Goal: Task Accomplishment & Management: Complete application form

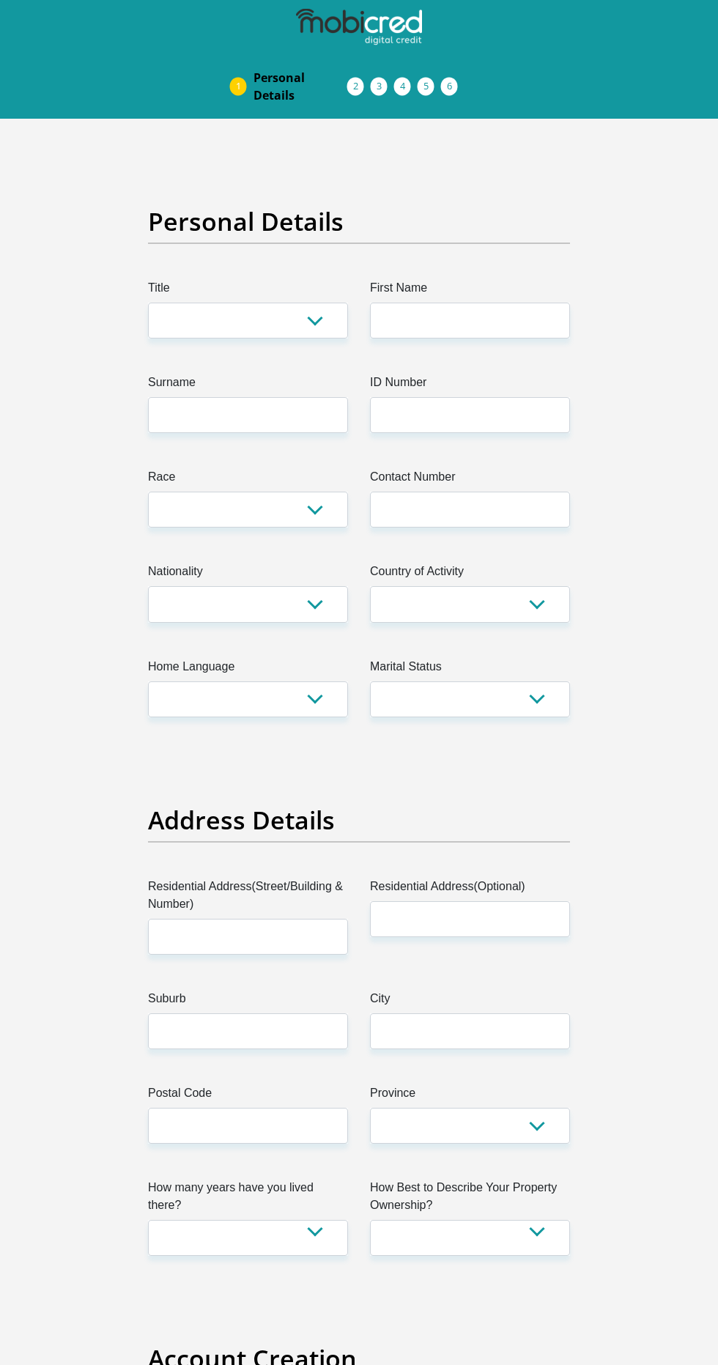
select select "Mr"
click at [406, 320] on input "First Name" at bounding box center [470, 321] width 200 height 36
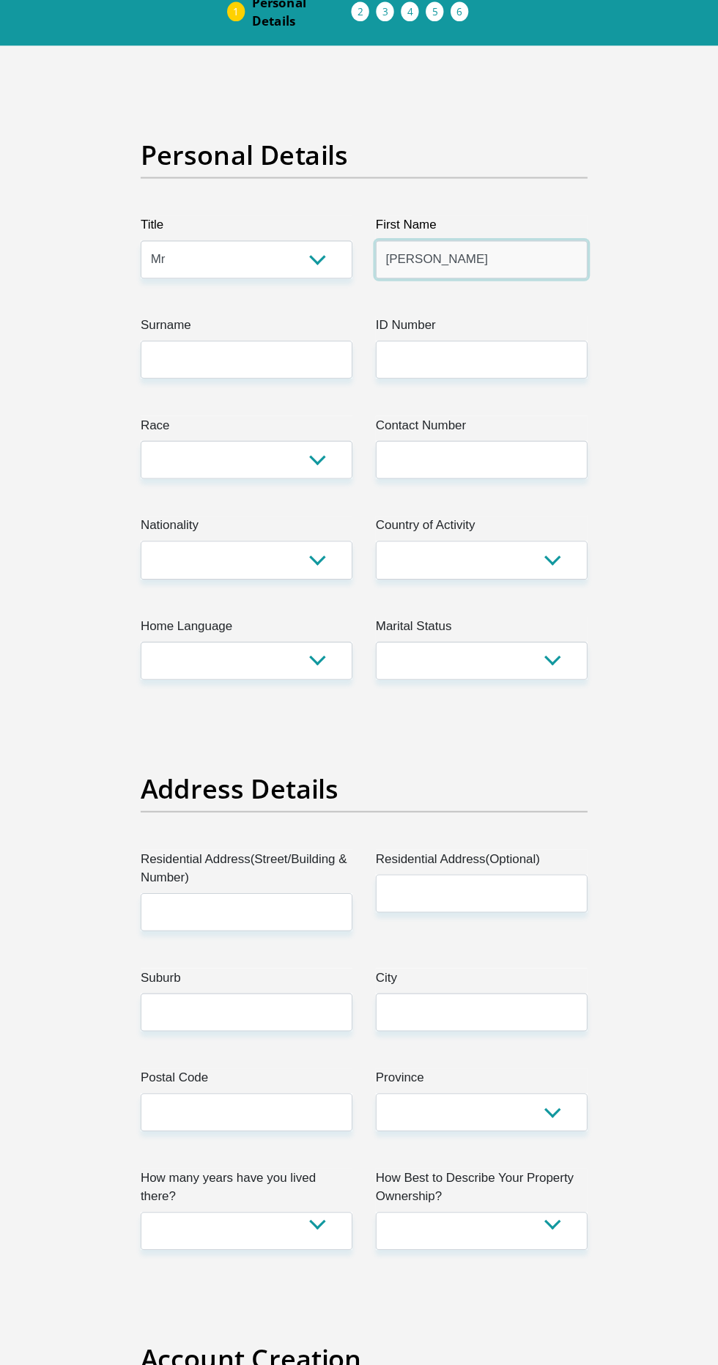
type input "[PERSON_NAME]"
click at [190, 414] on input "Surname" at bounding box center [248, 415] width 200 height 36
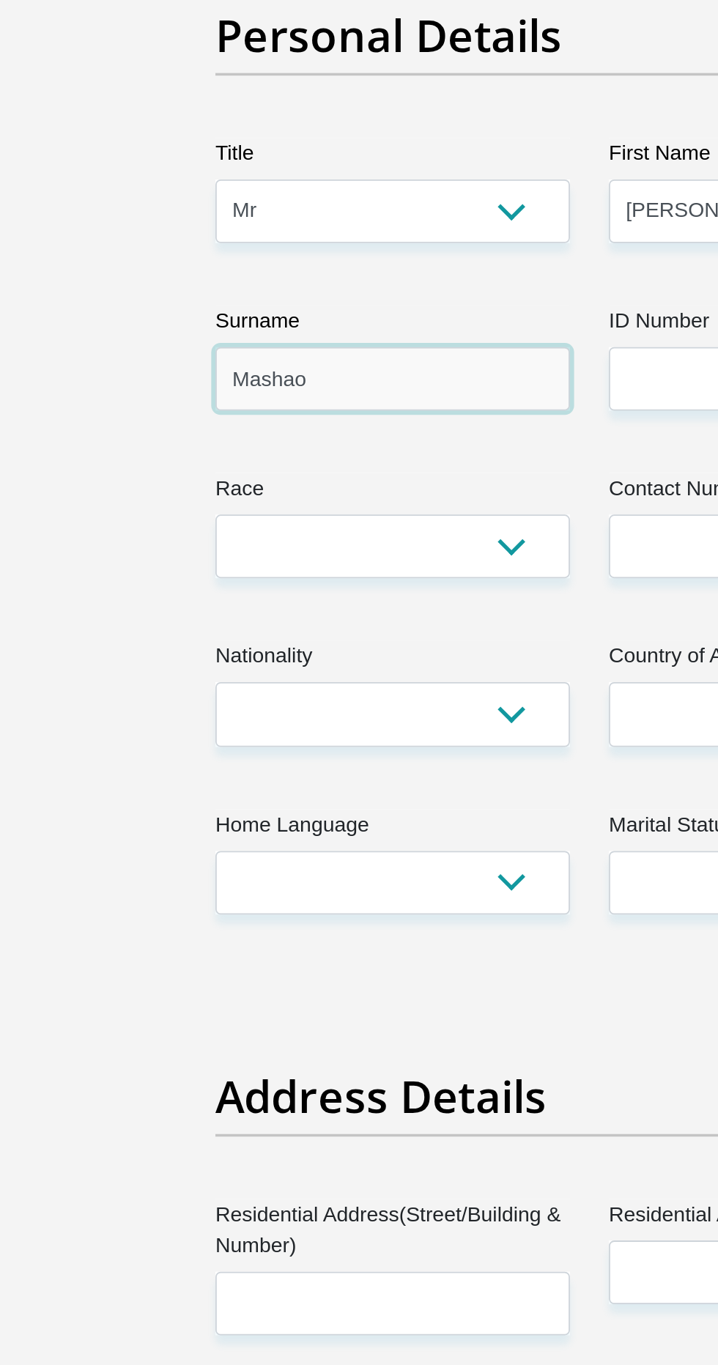
type input "Mashao"
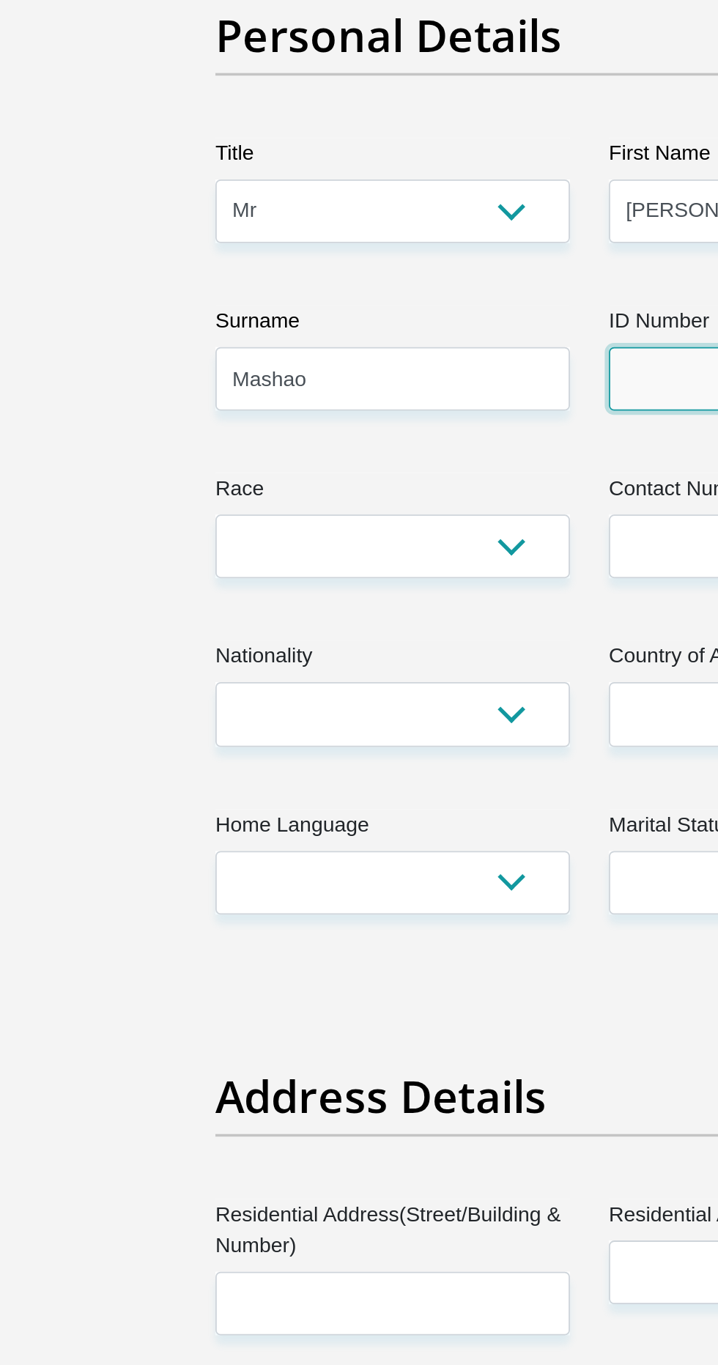
click at [398, 411] on input "ID Number" at bounding box center [470, 415] width 200 height 36
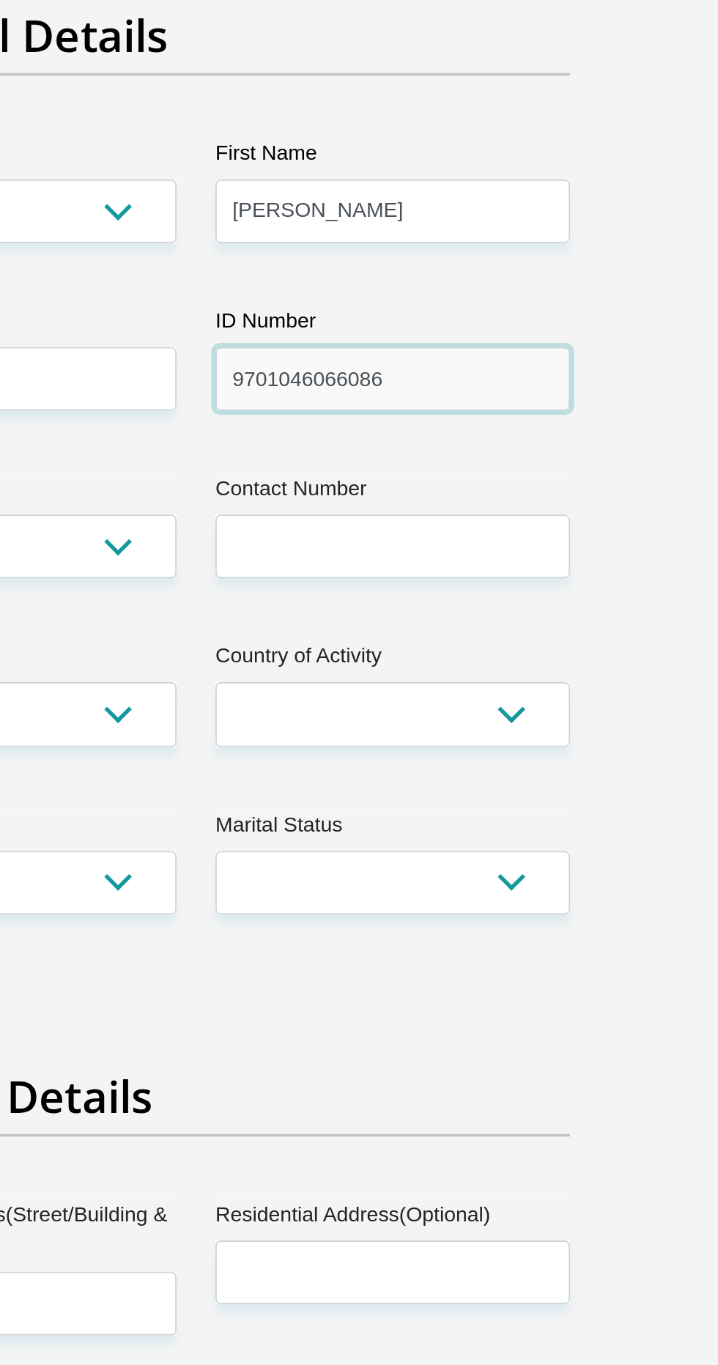
type input "9701046066086"
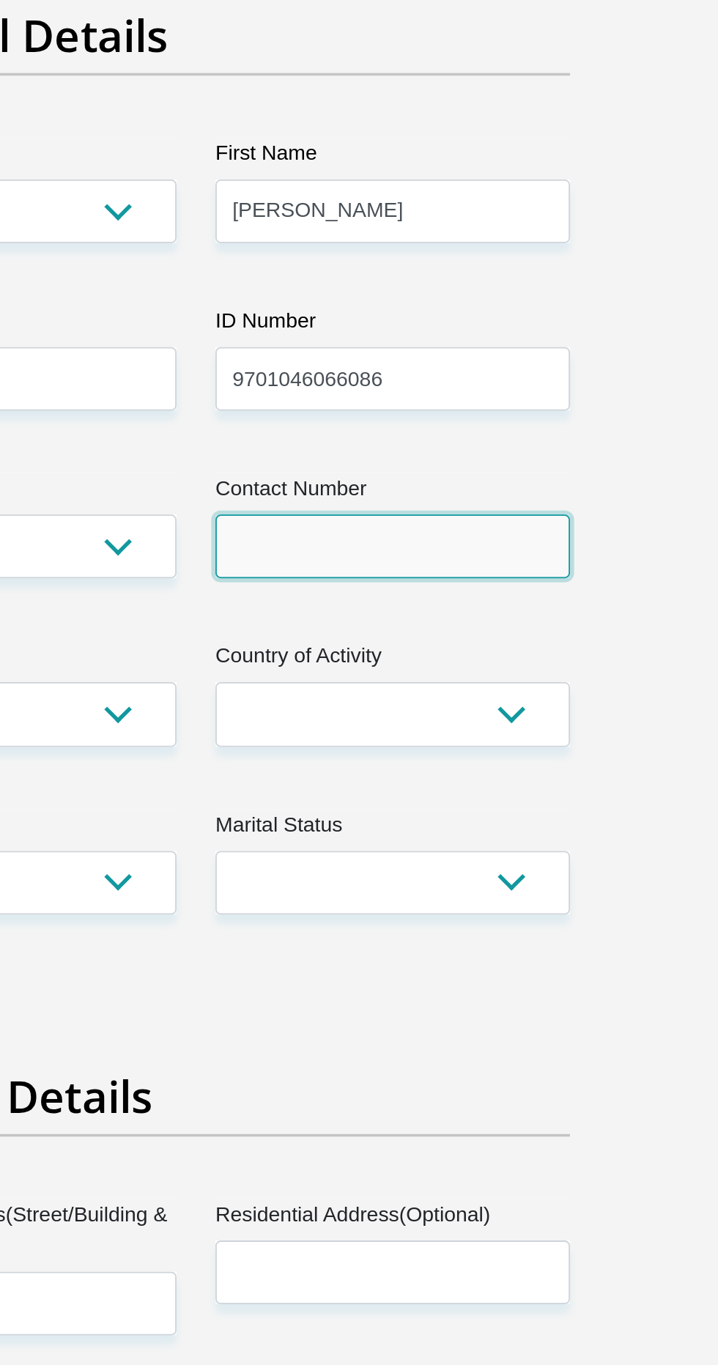
click at [422, 516] on input "Contact Number" at bounding box center [470, 510] width 200 height 36
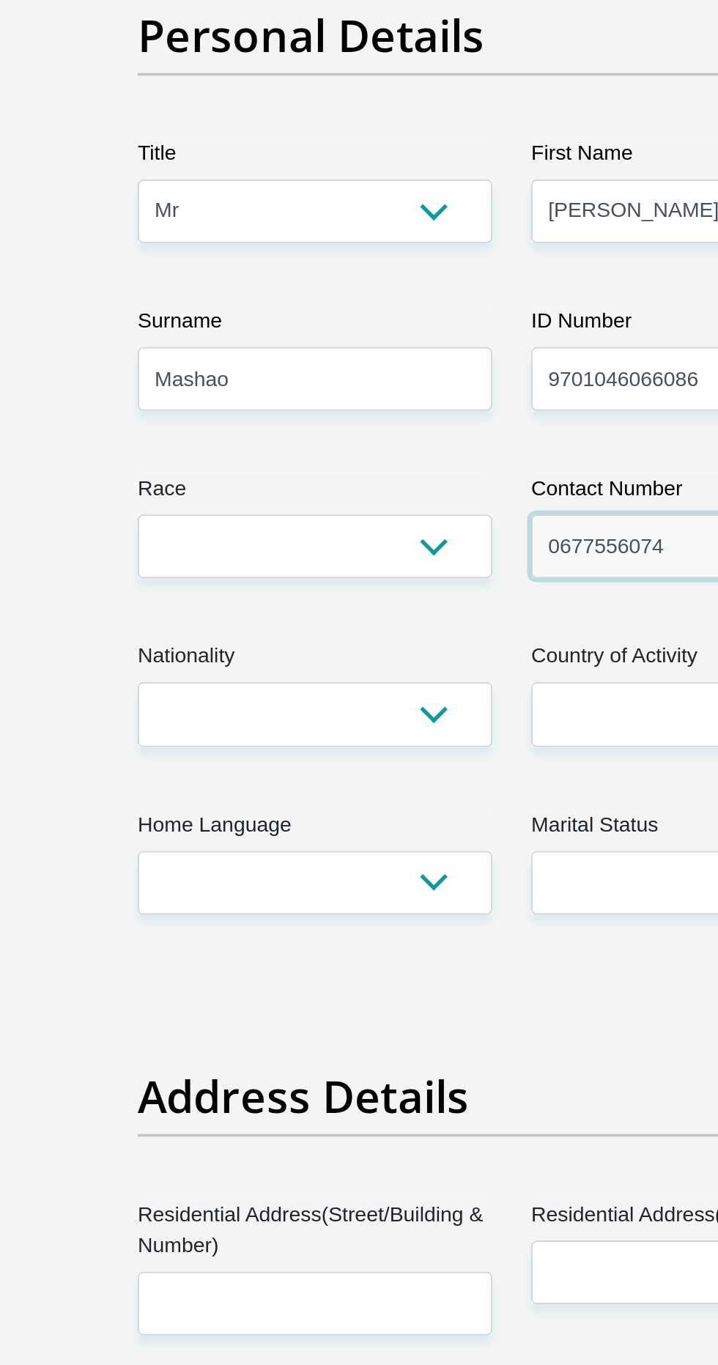
type input "0677556074"
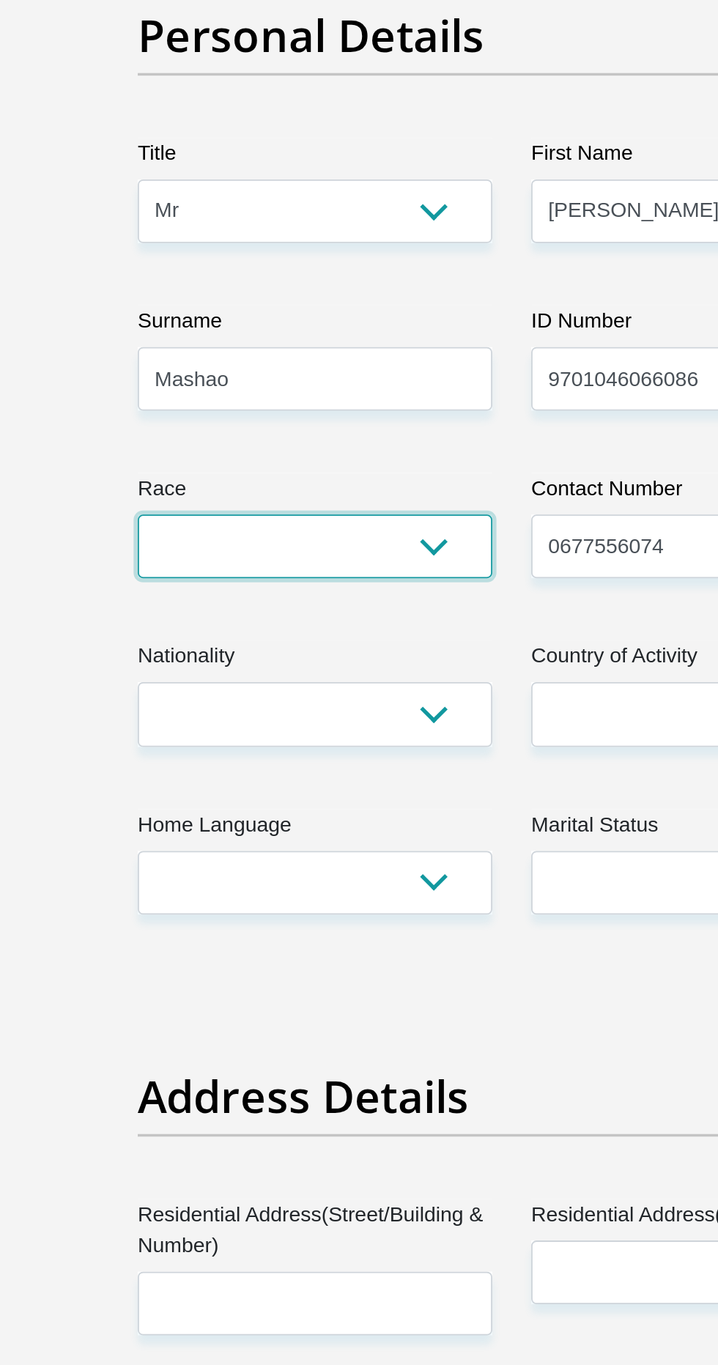
click at [203, 506] on select "Black Coloured Indian White Other" at bounding box center [248, 510] width 200 height 36
select select "1"
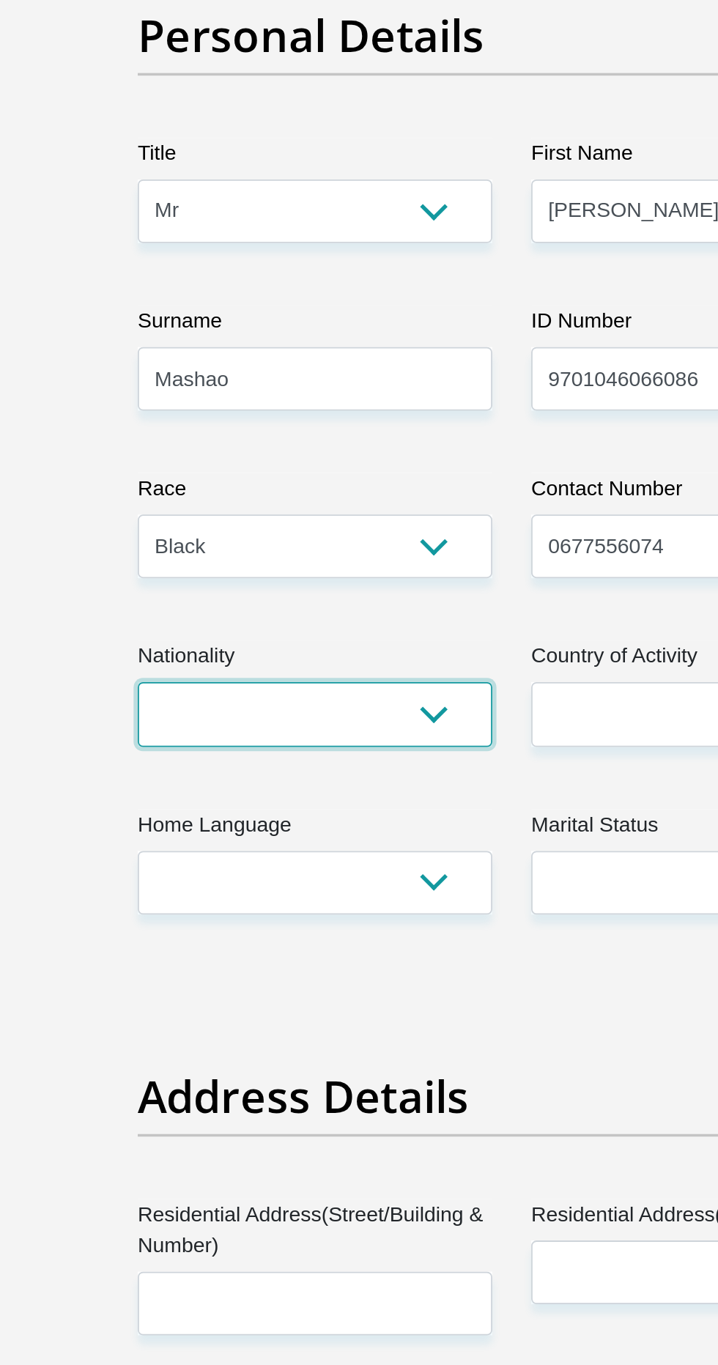
click at [333, 606] on select "[GEOGRAPHIC_DATA] [GEOGRAPHIC_DATA] [GEOGRAPHIC_DATA] [GEOGRAPHIC_DATA] [GEOGRA…" at bounding box center [248, 604] width 200 height 36
select select "ZAF"
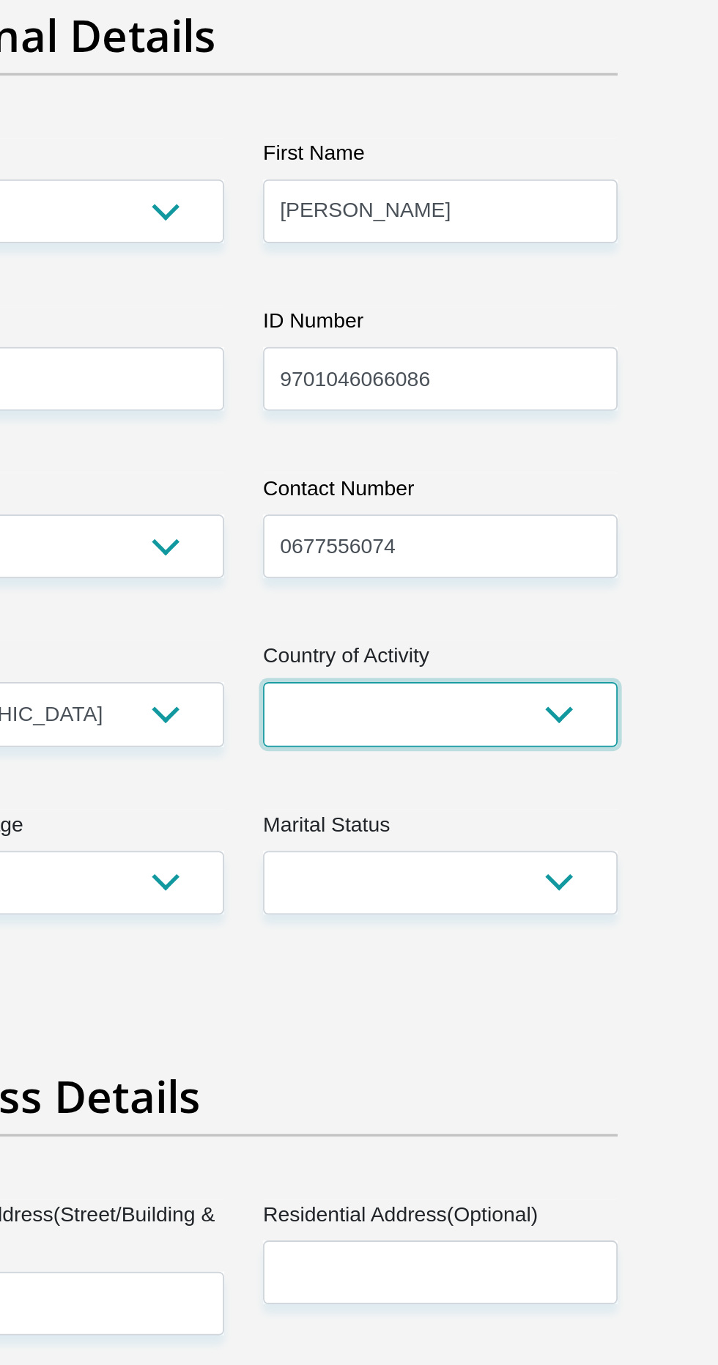
click at [545, 613] on select "[GEOGRAPHIC_DATA] [GEOGRAPHIC_DATA] [GEOGRAPHIC_DATA] [GEOGRAPHIC_DATA] [GEOGRA…" at bounding box center [470, 604] width 200 height 36
select select "ZAF"
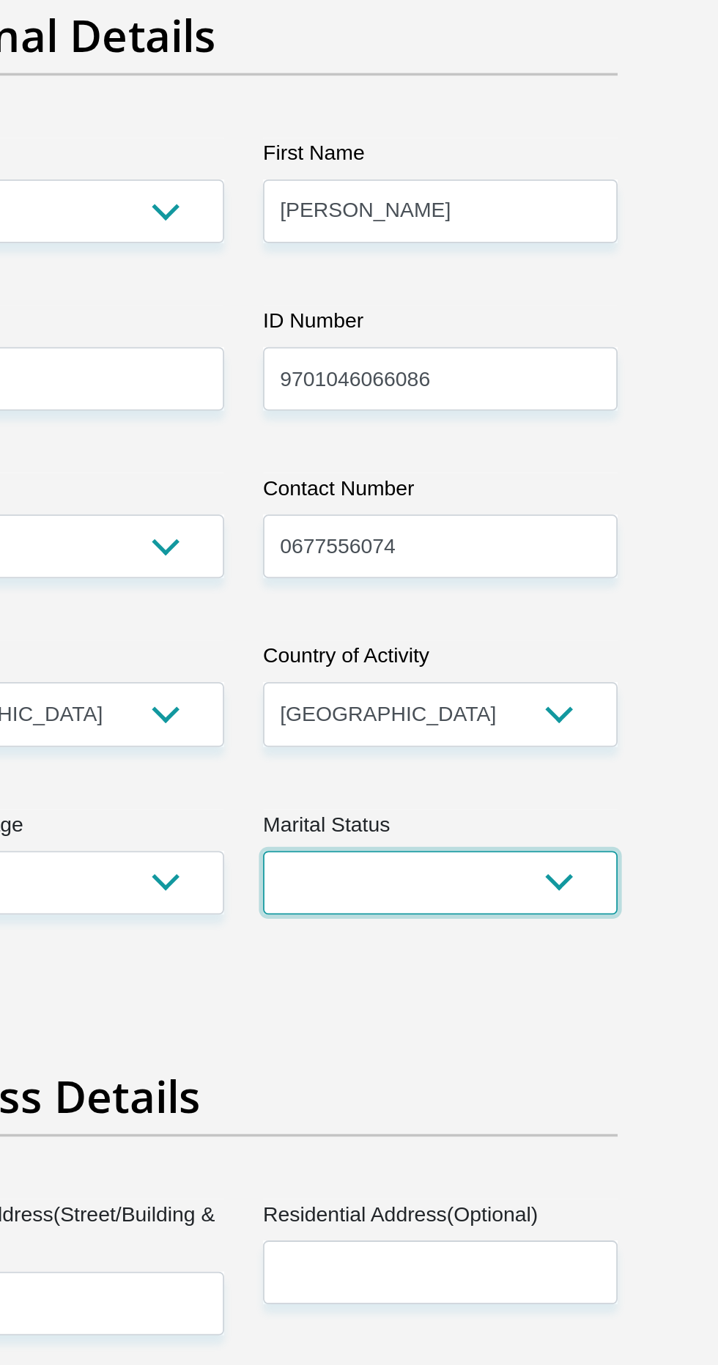
click at [519, 696] on select "Married ANC Single Divorced Widowed Married COP or Customary Law" at bounding box center [470, 699] width 200 height 36
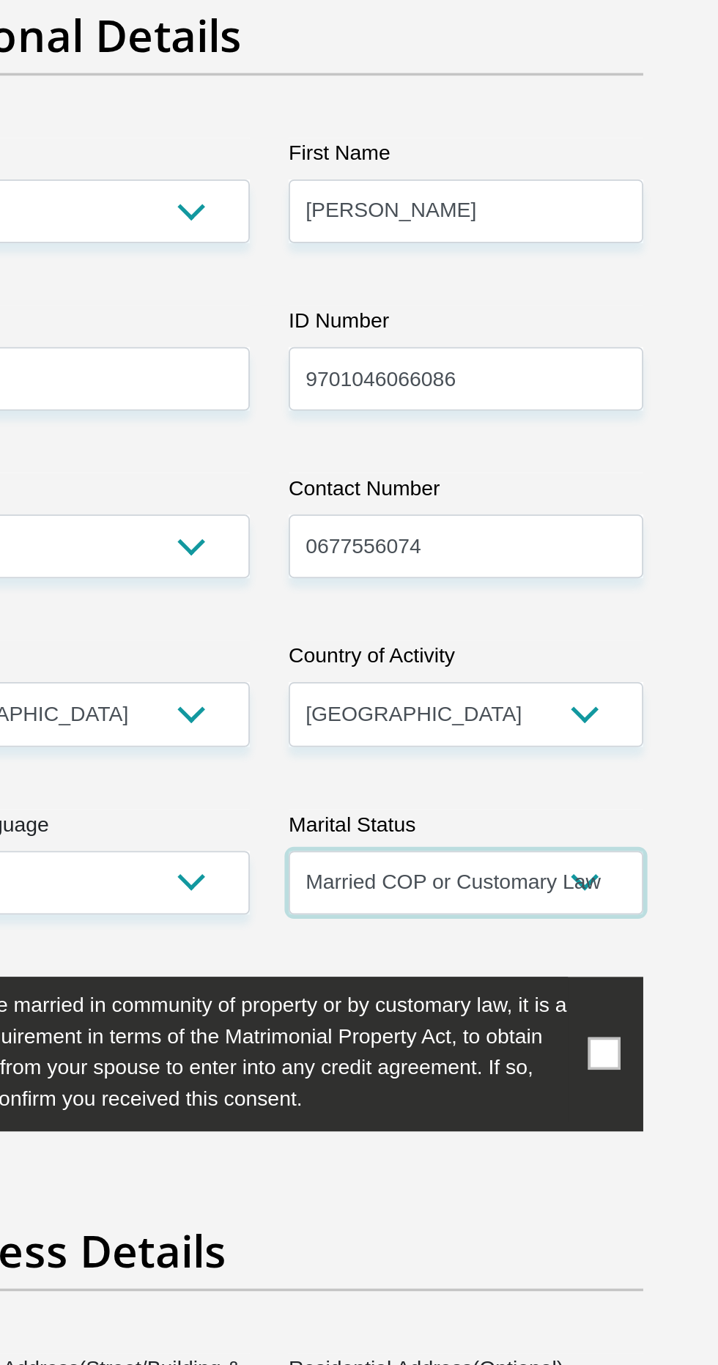
click at [548, 695] on select "Married ANC Single Divorced Widowed Married COP or Customary Law" at bounding box center [470, 699] width 200 height 36
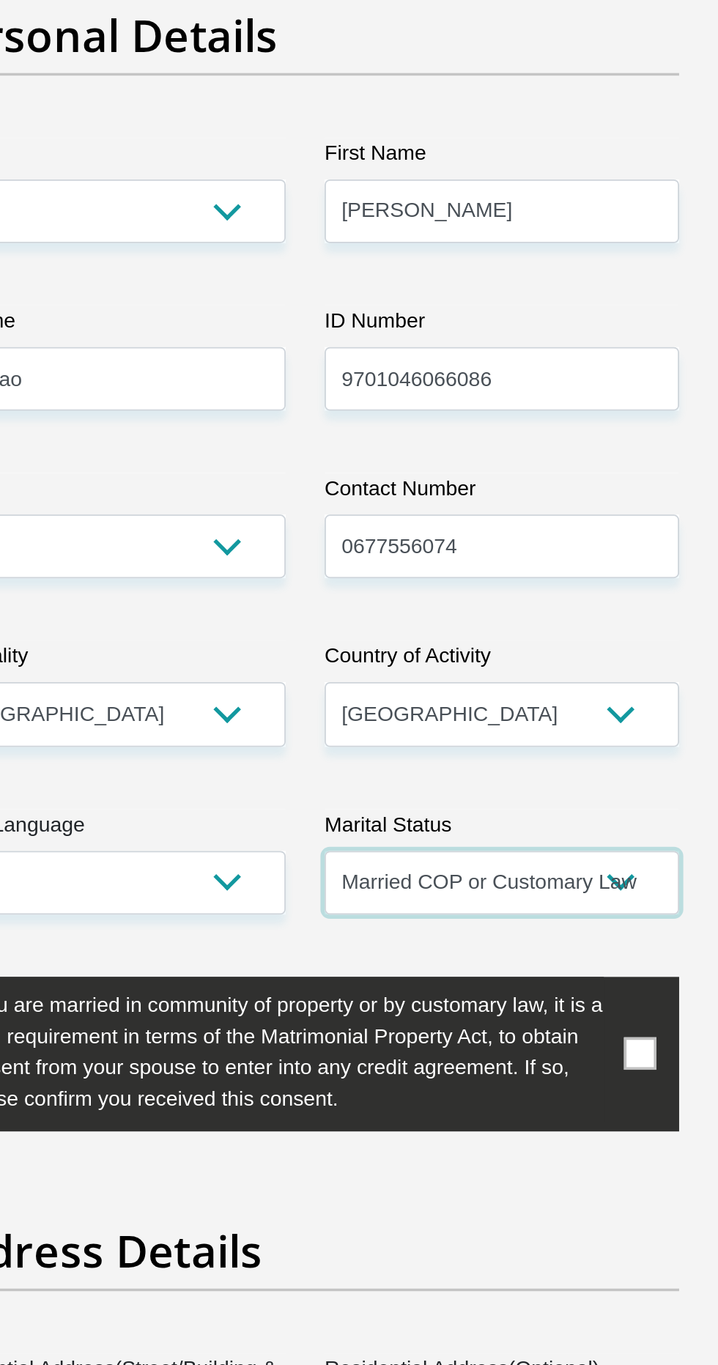
click at [536, 693] on select "Married ANC Single Divorced Widowed Married COP or Customary Law" at bounding box center [470, 699] width 200 height 36
select select "2"
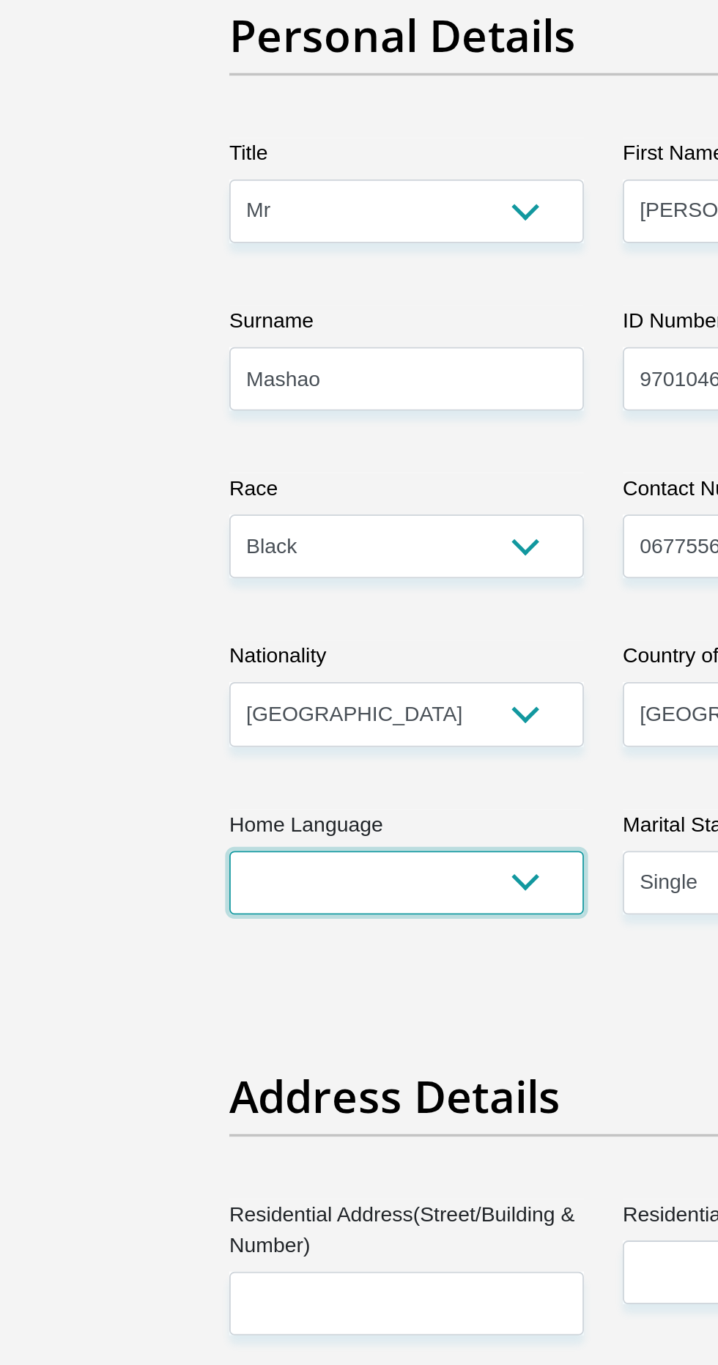
click at [306, 703] on select "Afrikaans English Sepedi South Ndebele Southern Sotho Swati Tsonga Tswana Venda…" at bounding box center [248, 699] width 200 height 36
select select "tso"
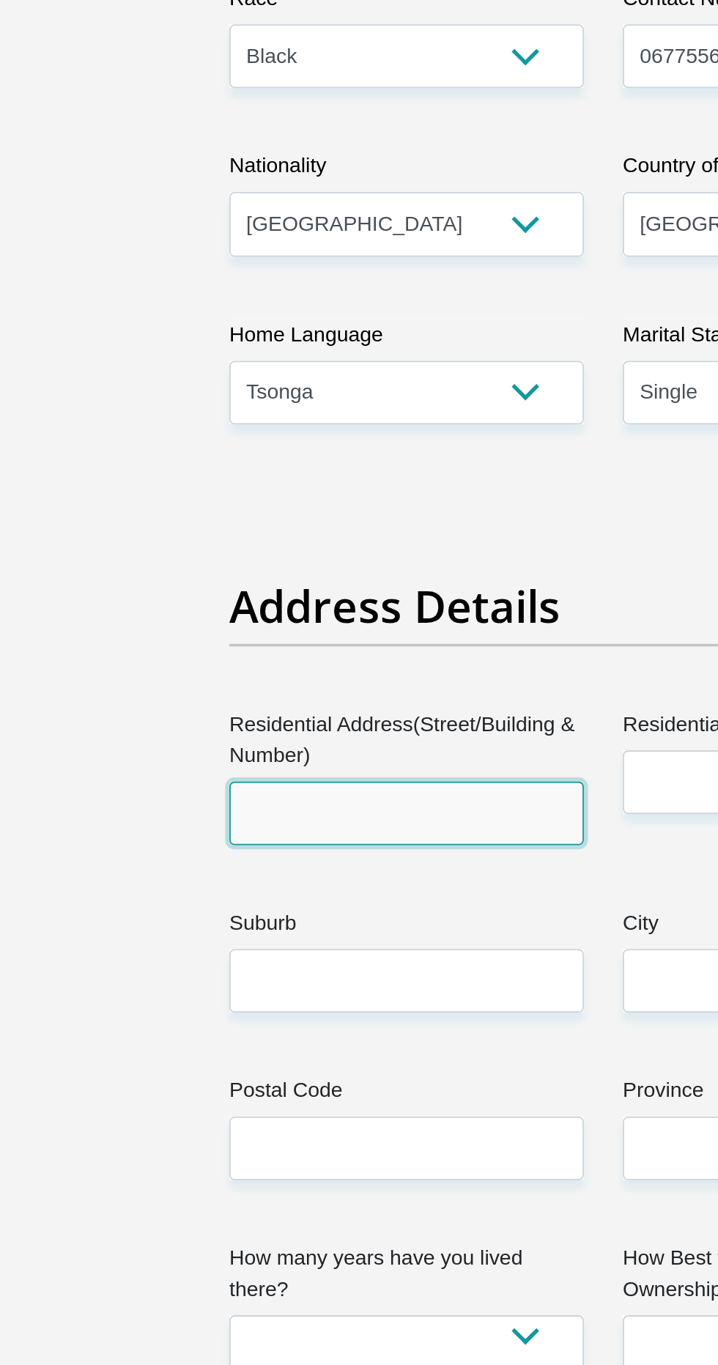
click at [308, 936] on input "Residential Address(Street/Building & Number)" at bounding box center [248, 937] width 200 height 36
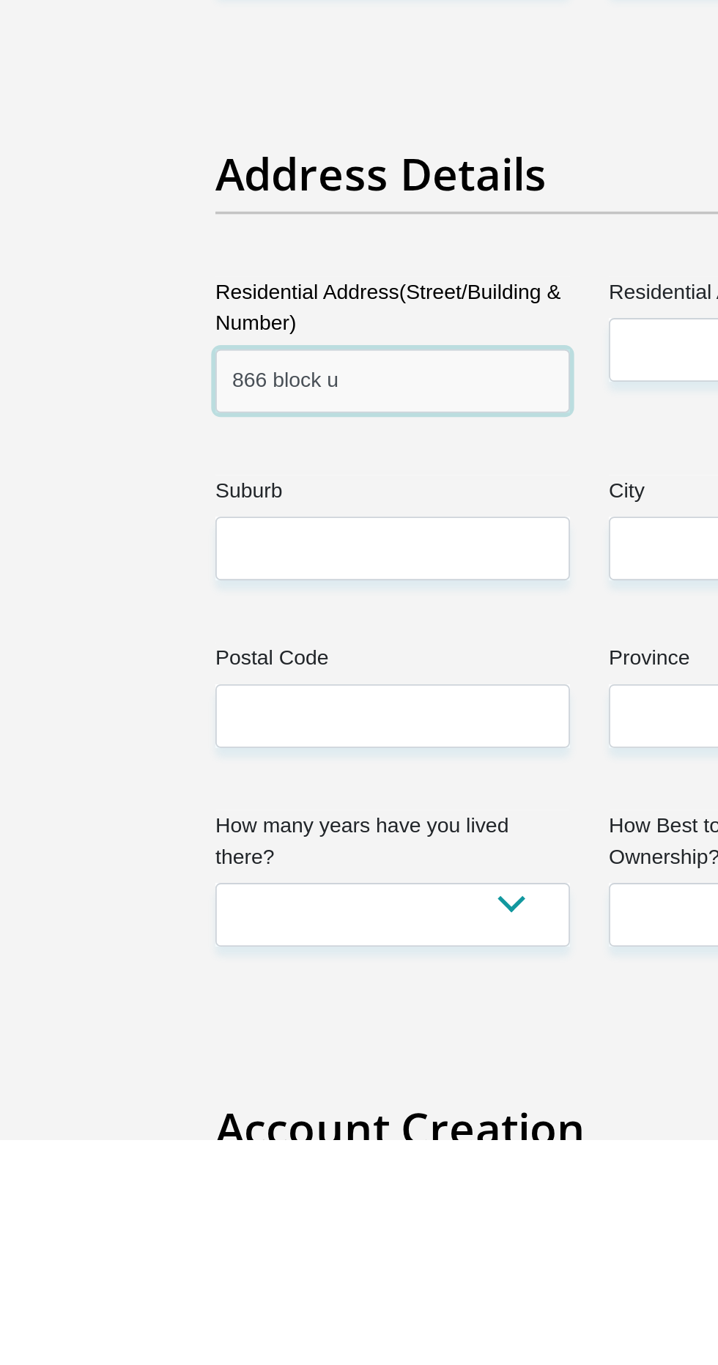
type input "866 block u"
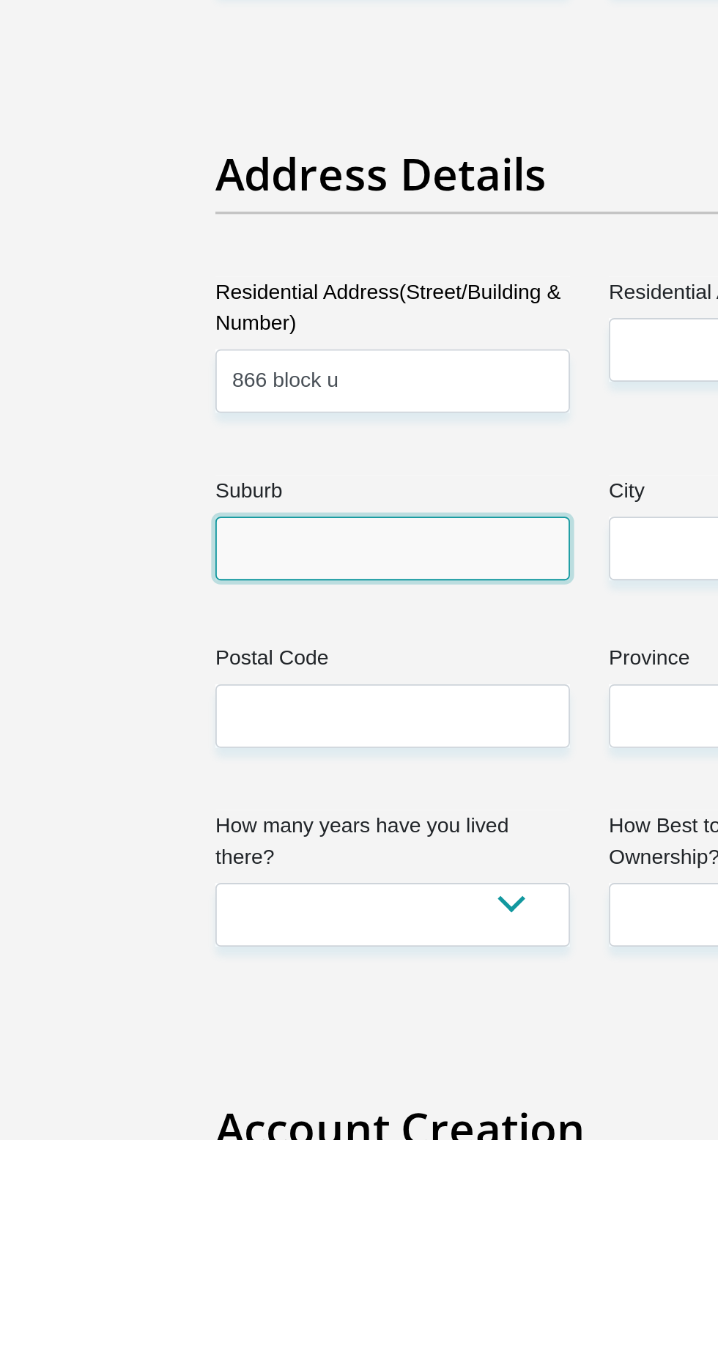
click at [183, 1026] on input "Suburb" at bounding box center [248, 1031] width 200 height 36
type input "Mabopane"
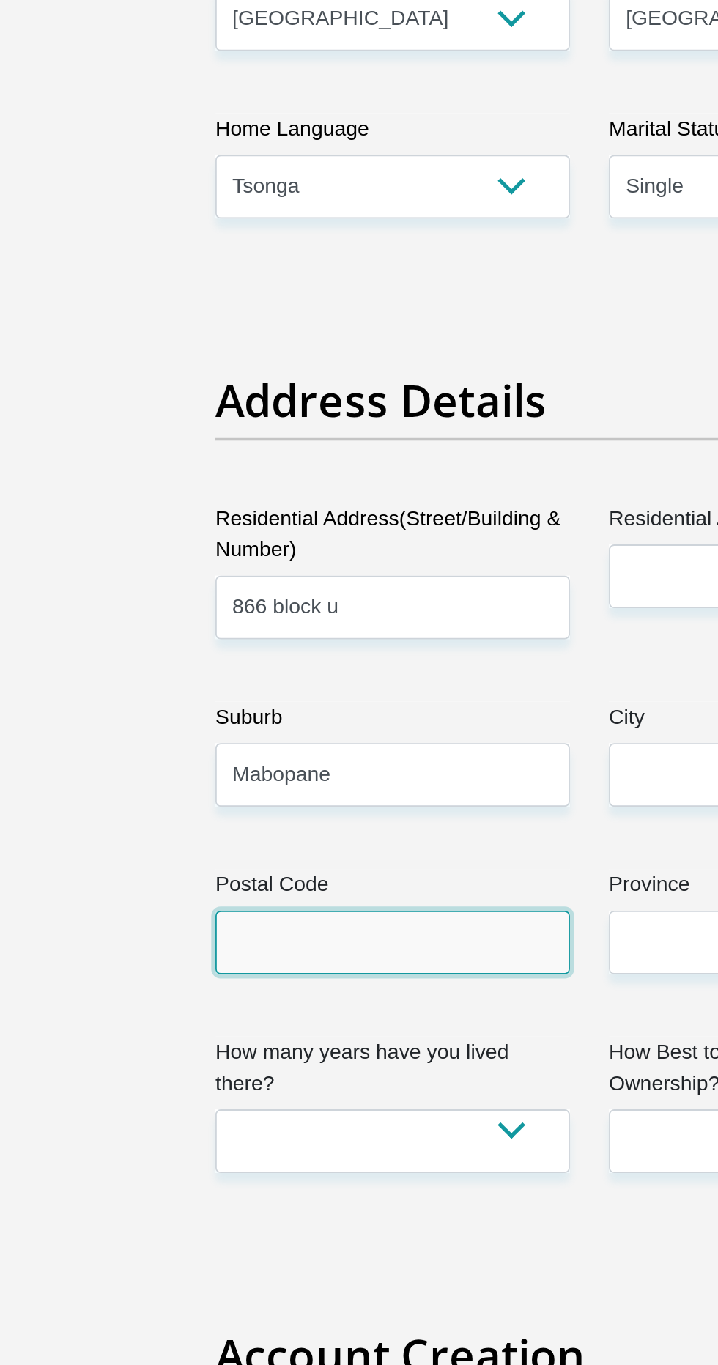
click at [257, 1120] on input "Postal Code" at bounding box center [248, 1126] width 200 height 36
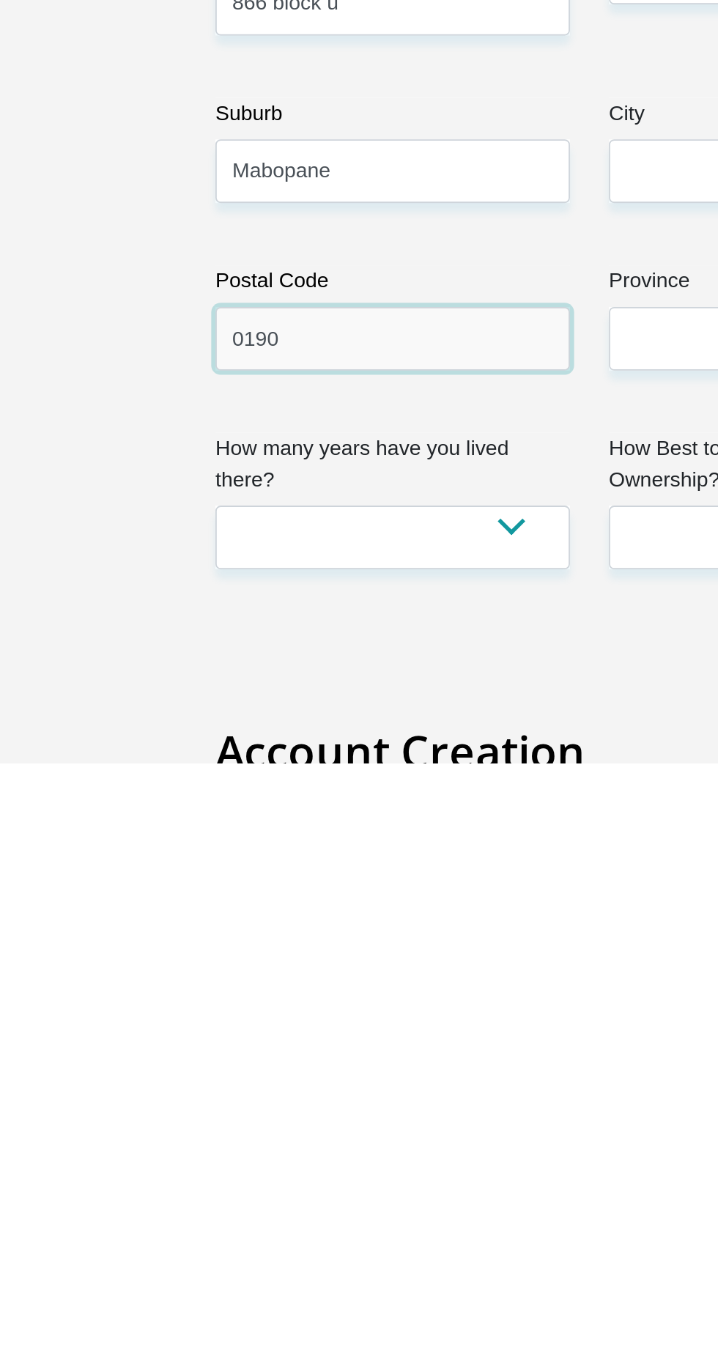
type input "0190"
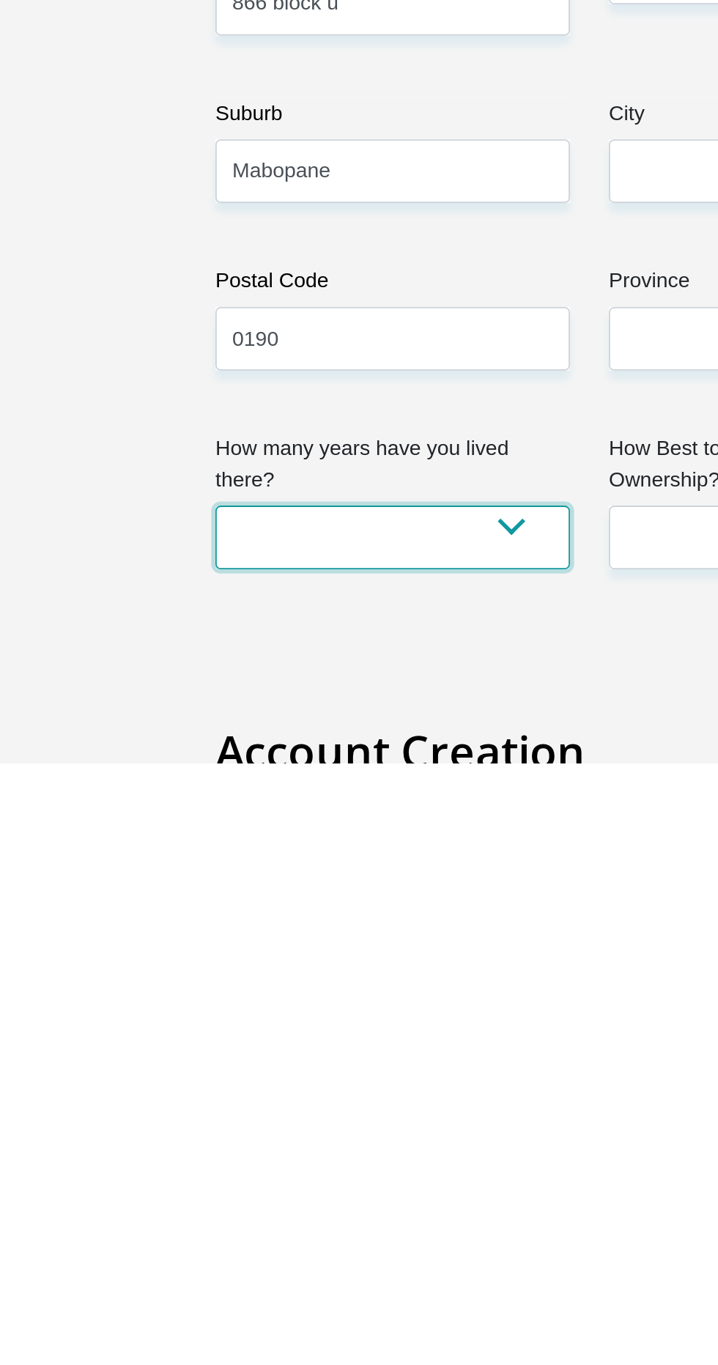
click at [221, 1220] on select "less than 1 year 1-3 years 3-5 years 5+ years" at bounding box center [248, 1238] width 200 height 36
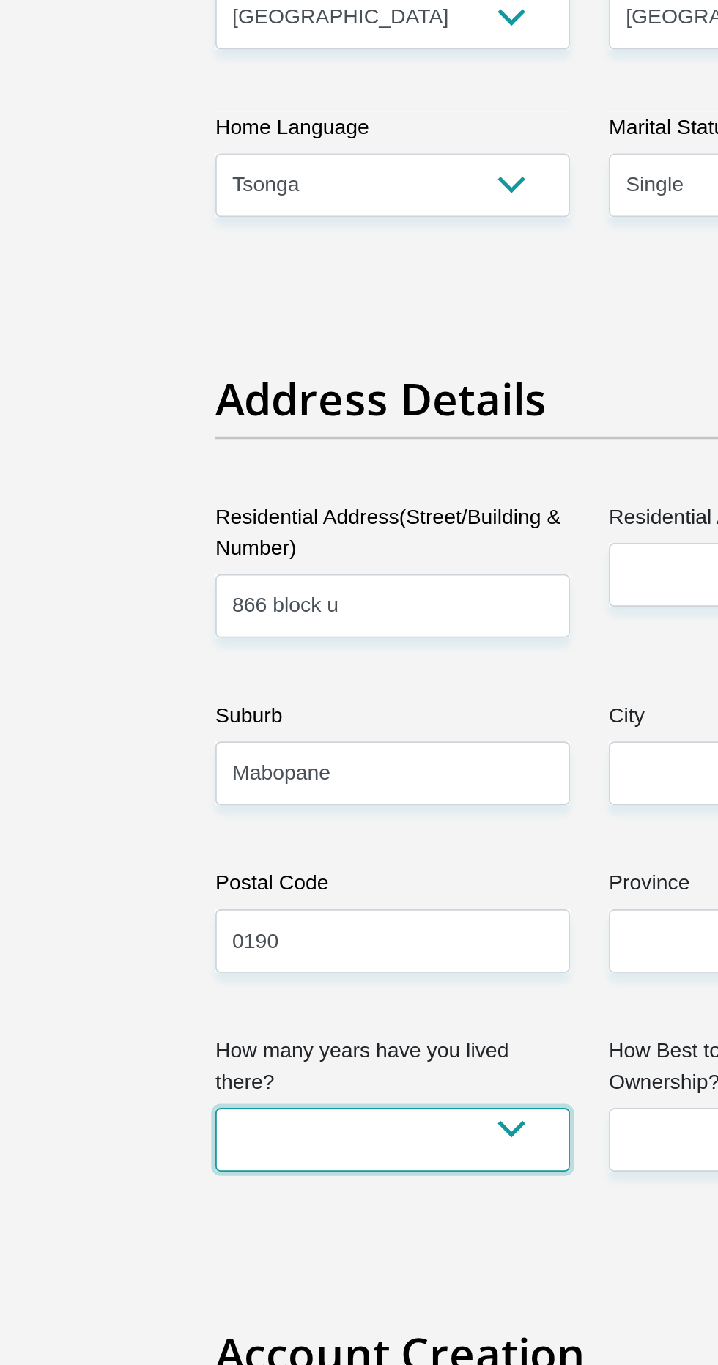
select select "5"
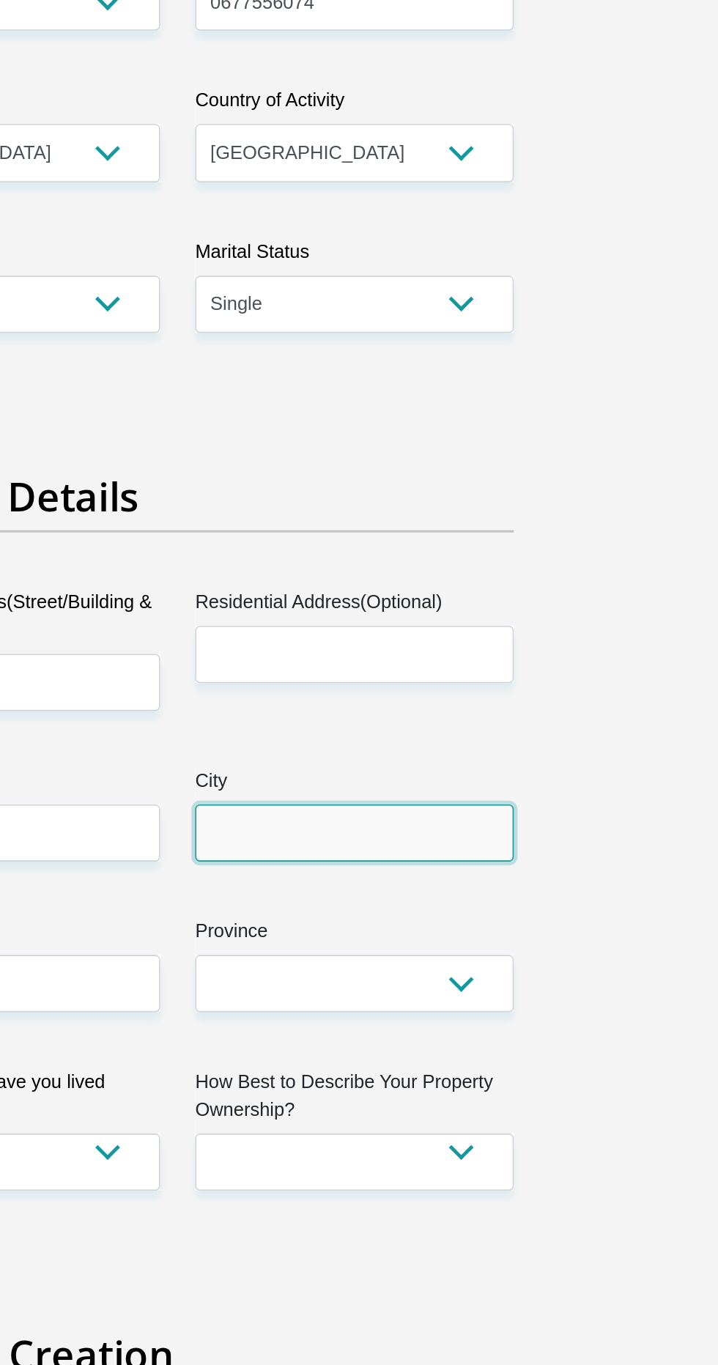
click at [522, 1024] on input "City" at bounding box center [470, 1031] width 200 height 36
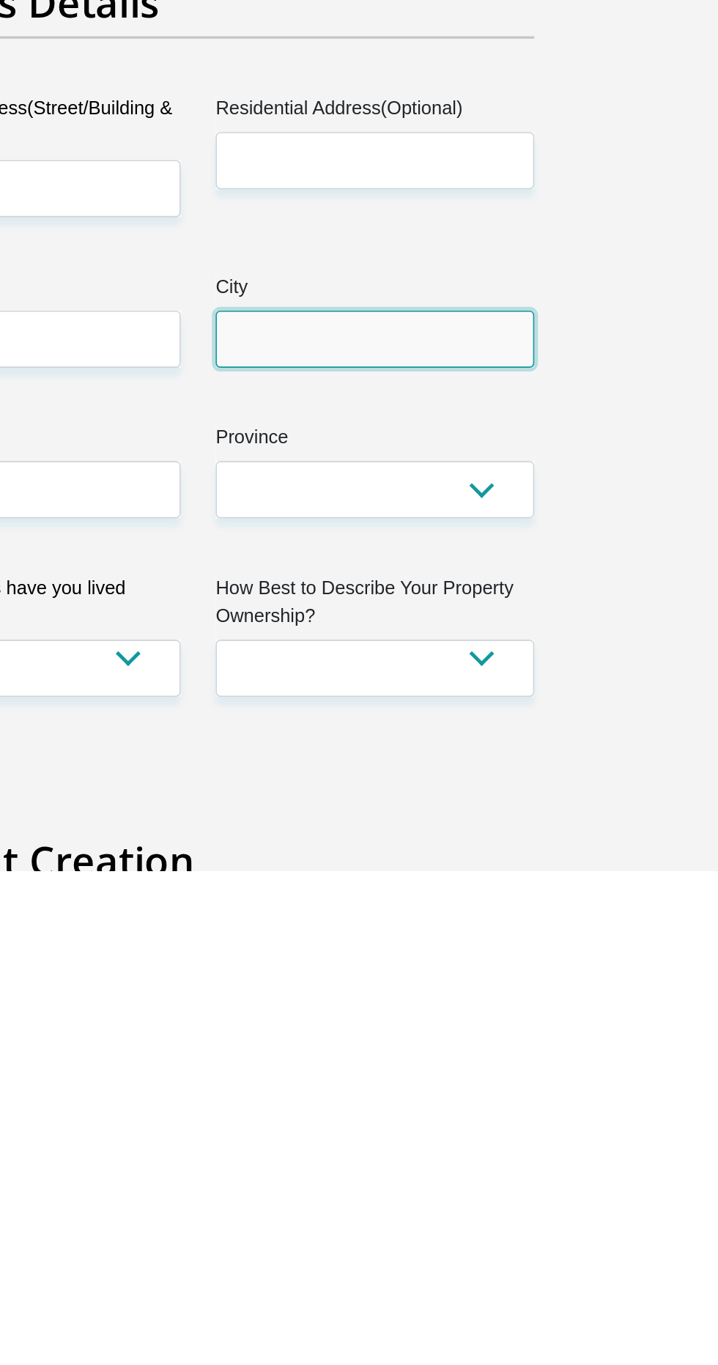
type input "[GEOGRAPHIC_DATA]"
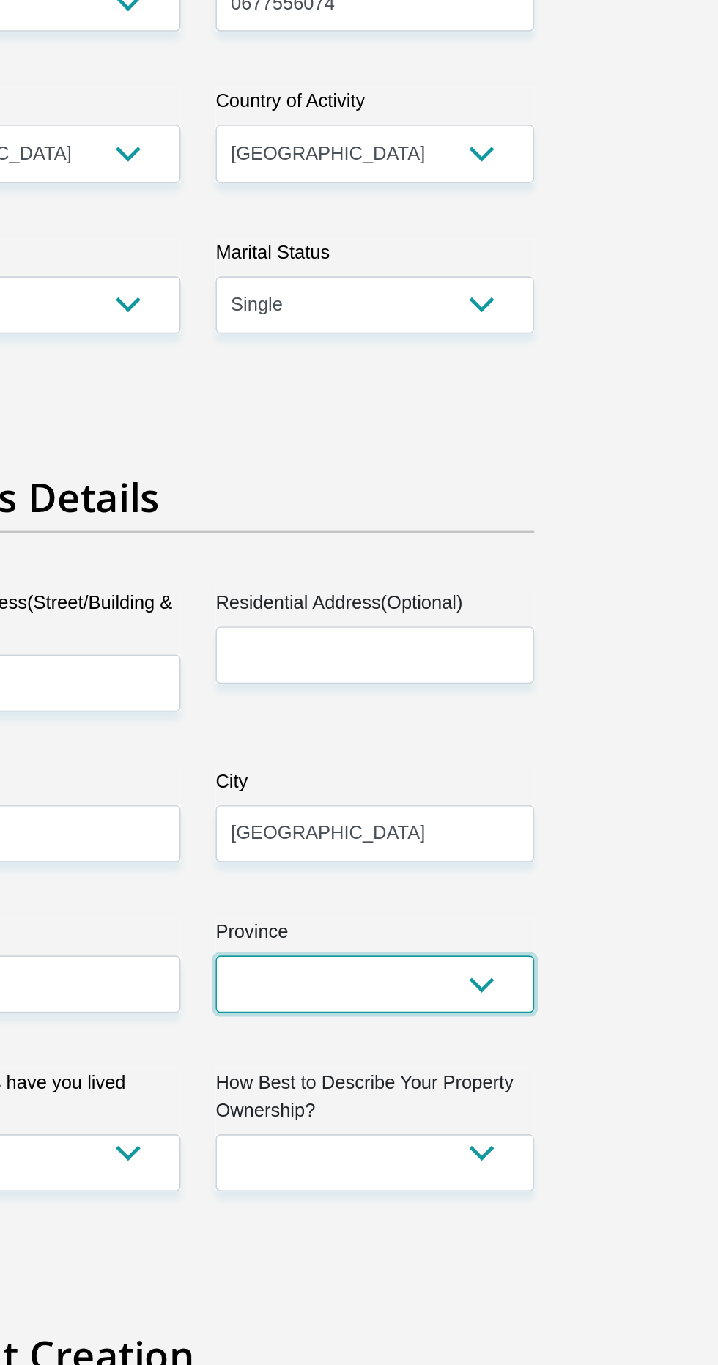
click at [473, 1132] on select "Eastern Cape Free State [GEOGRAPHIC_DATA] [GEOGRAPHIC_DATA][DATE] [GEOGRAPHIC_D…" at bounding box center [470, 1126] width 200 height 36
select select "Gauteng"
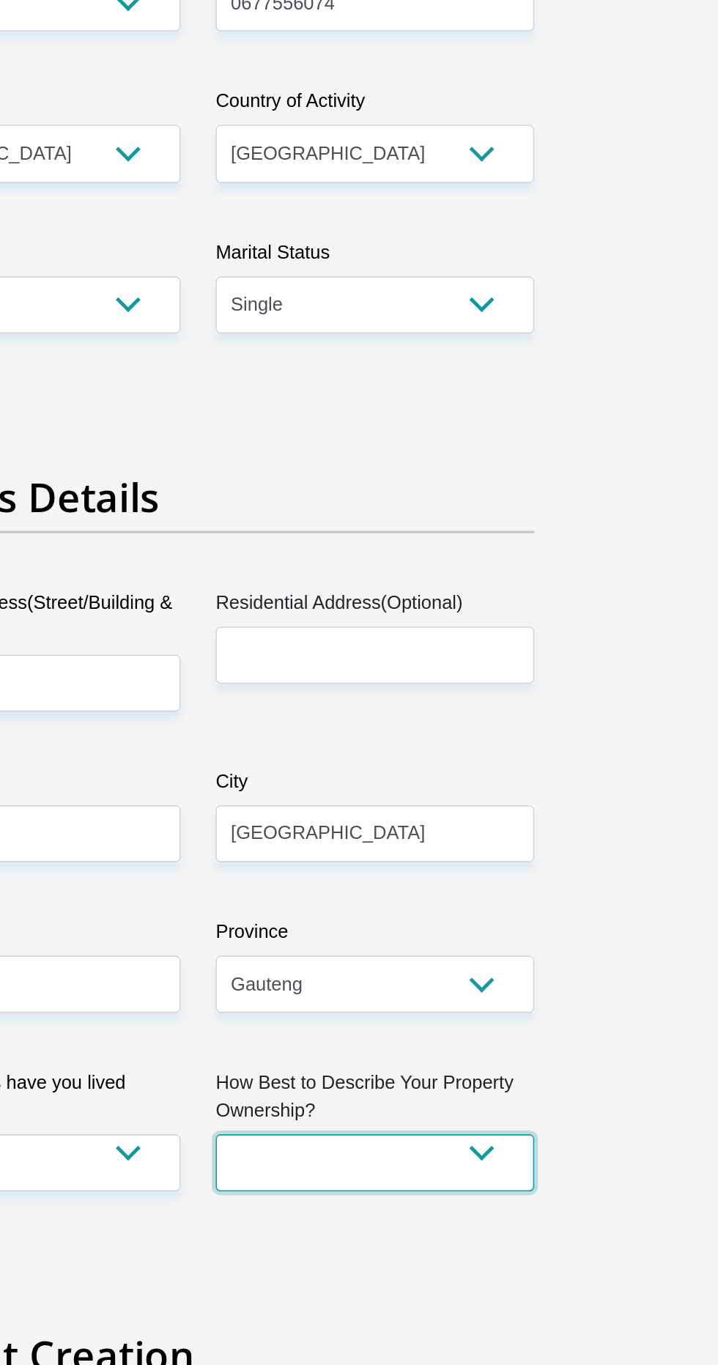
click at [517, 1232] on select "Owned Rented Family Owned Company Dwelling" at bounding box center [470, 1238] width 200 height 36
select select "parents"
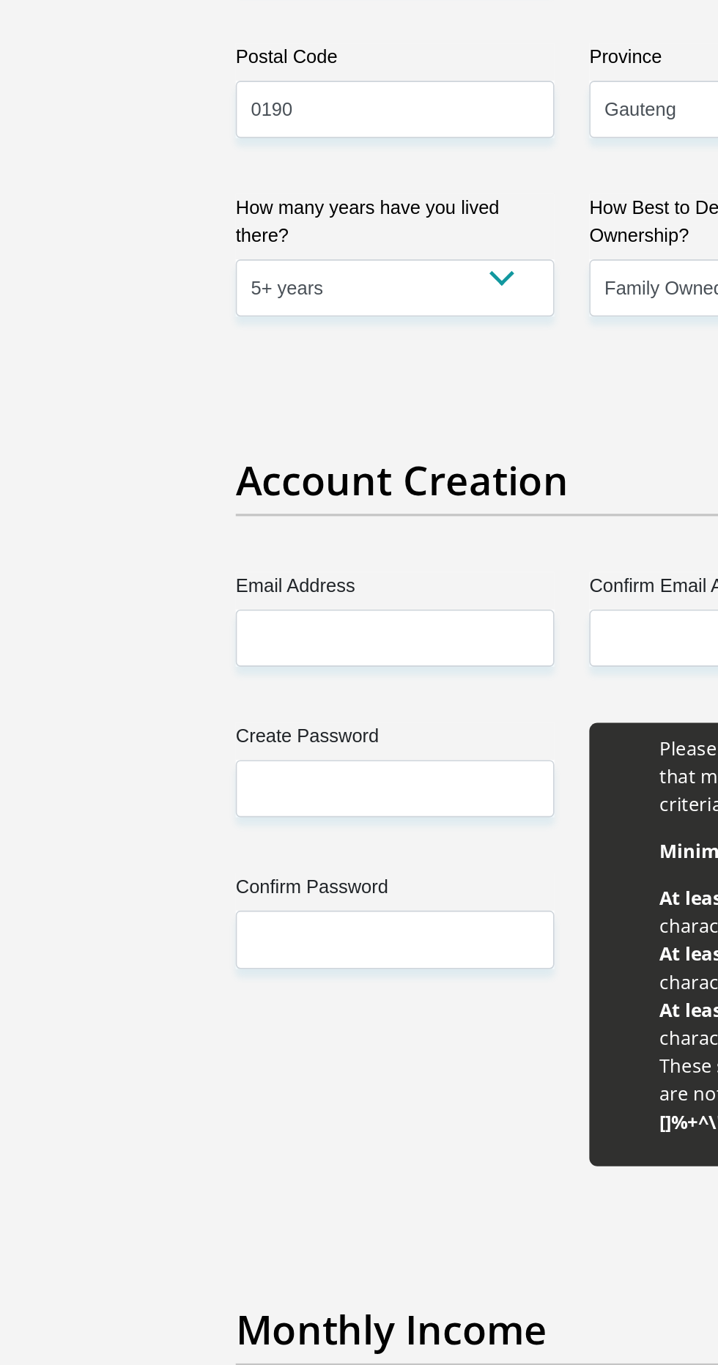
scroll to position [550, 0]
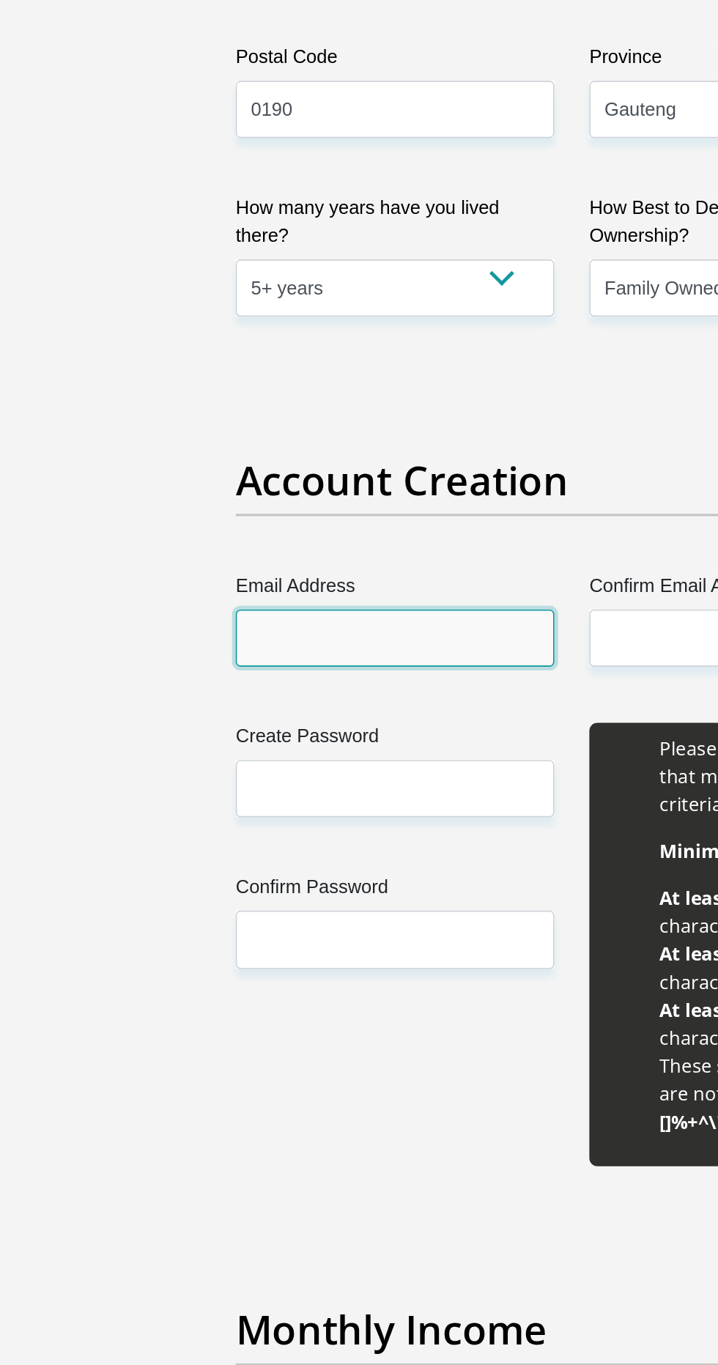
click at [189, 902] on input "Email Address" at bounding box center [248, 908] width 200 height 36
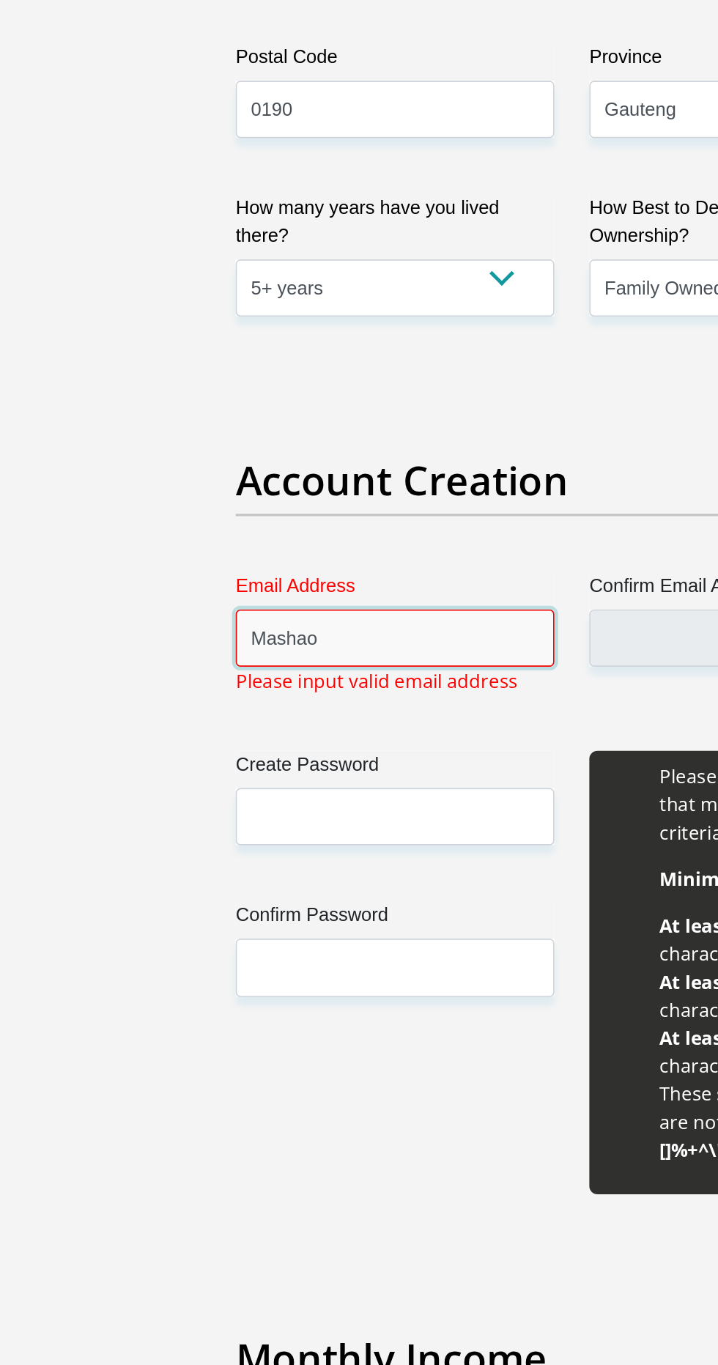
type input "Masha"
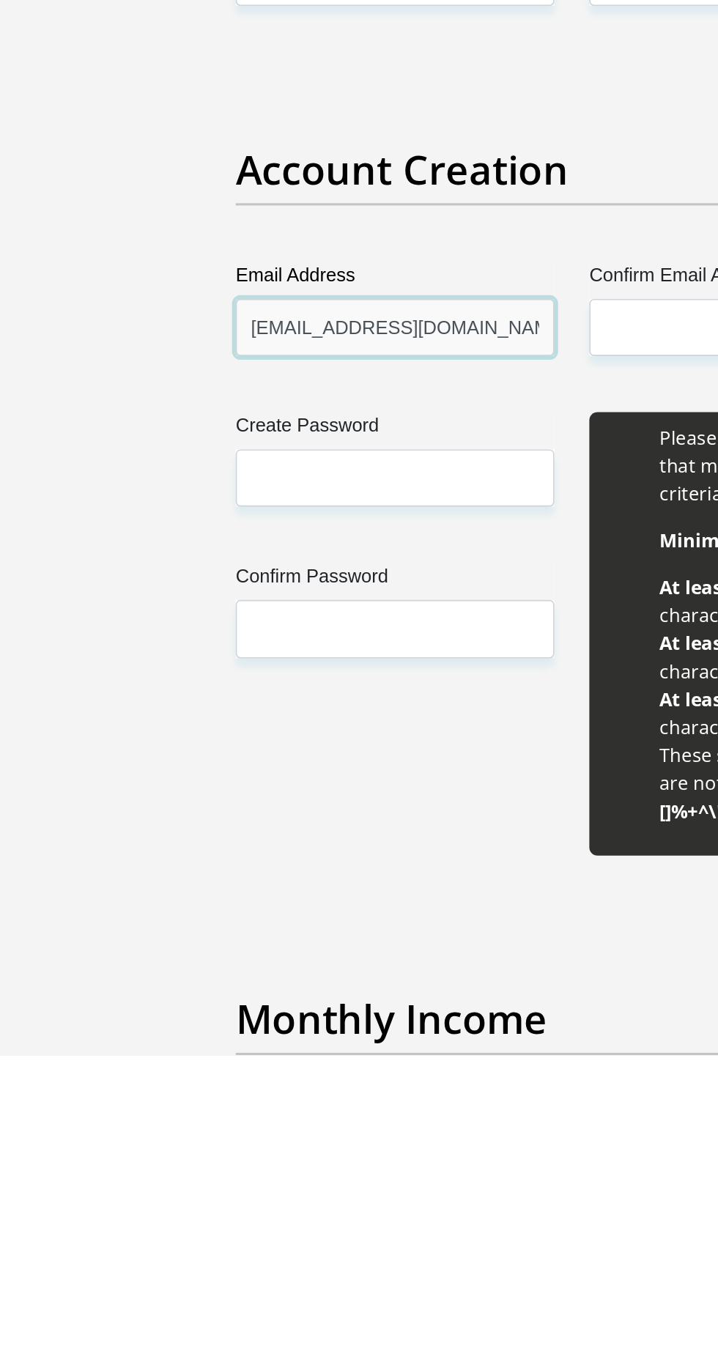
type input "[EMAIL_ADDRESS][DOMAIN_NAME]"
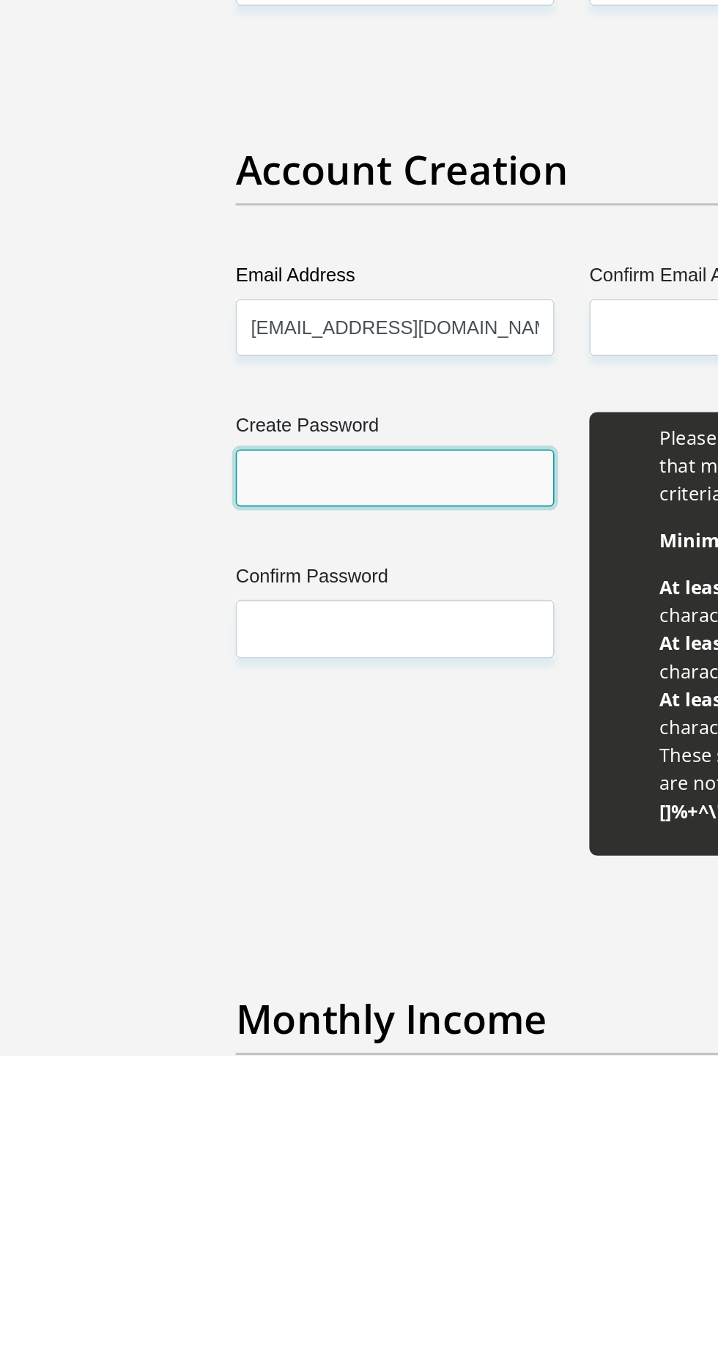
click at [207, 997] on input "Create Password" at bounding box center [248, 1003] width 200 height 36
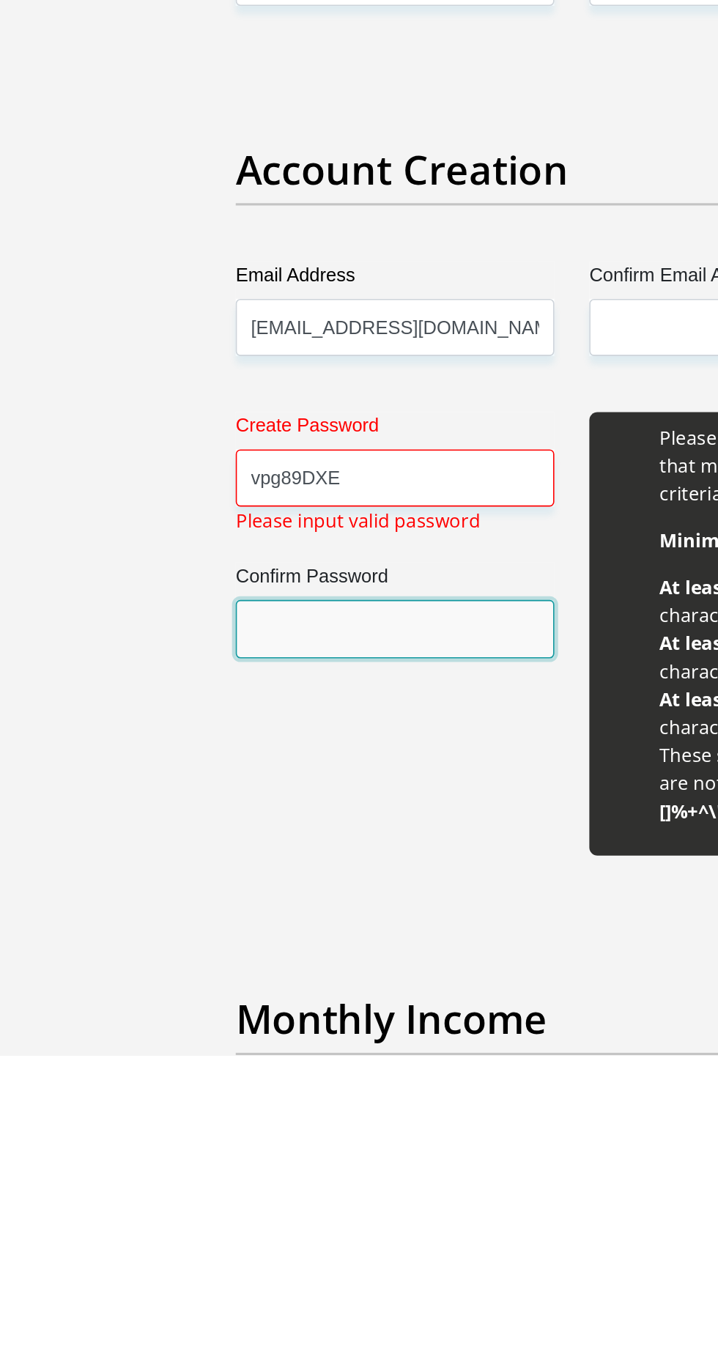
click at [194, 1098] on input "Confirm Password" at bounding box center [248, 1097] width 200 height 36
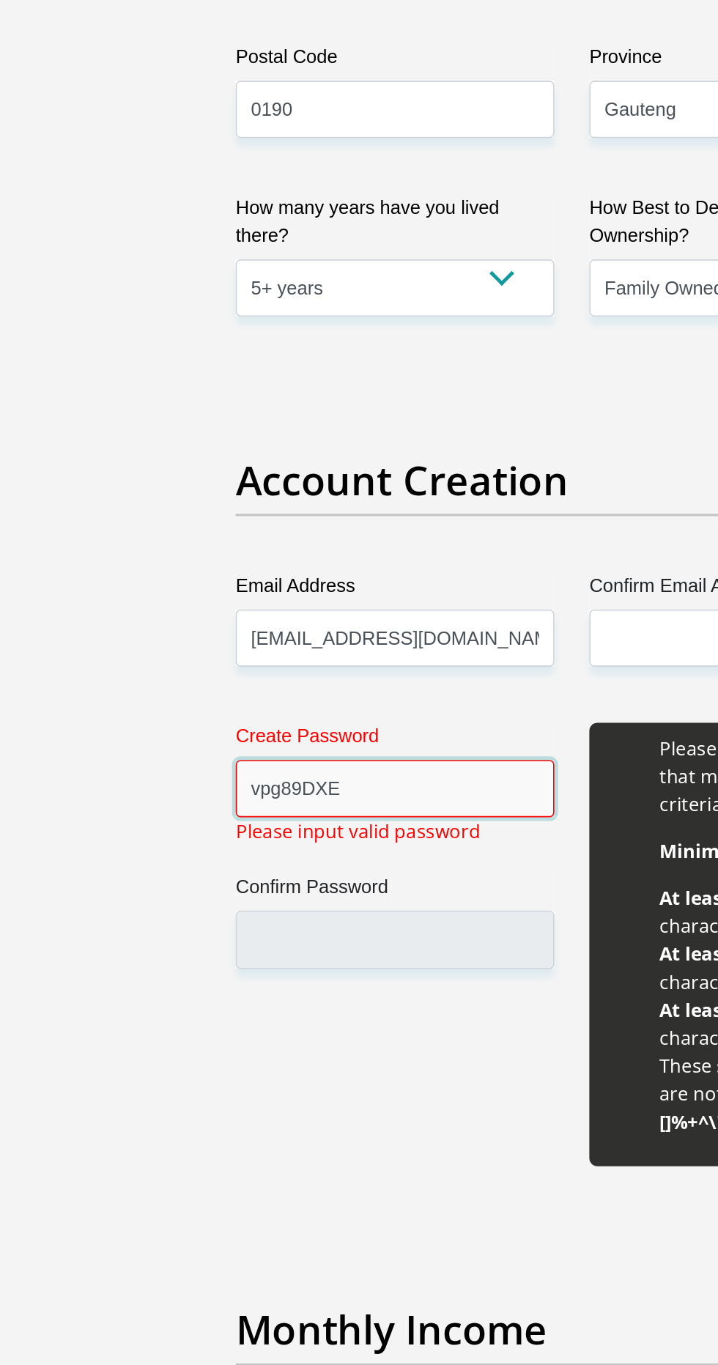
click at [235, 1002] on input "vpg89DXE" at bounding box center [248, 1003] width 200 height 36
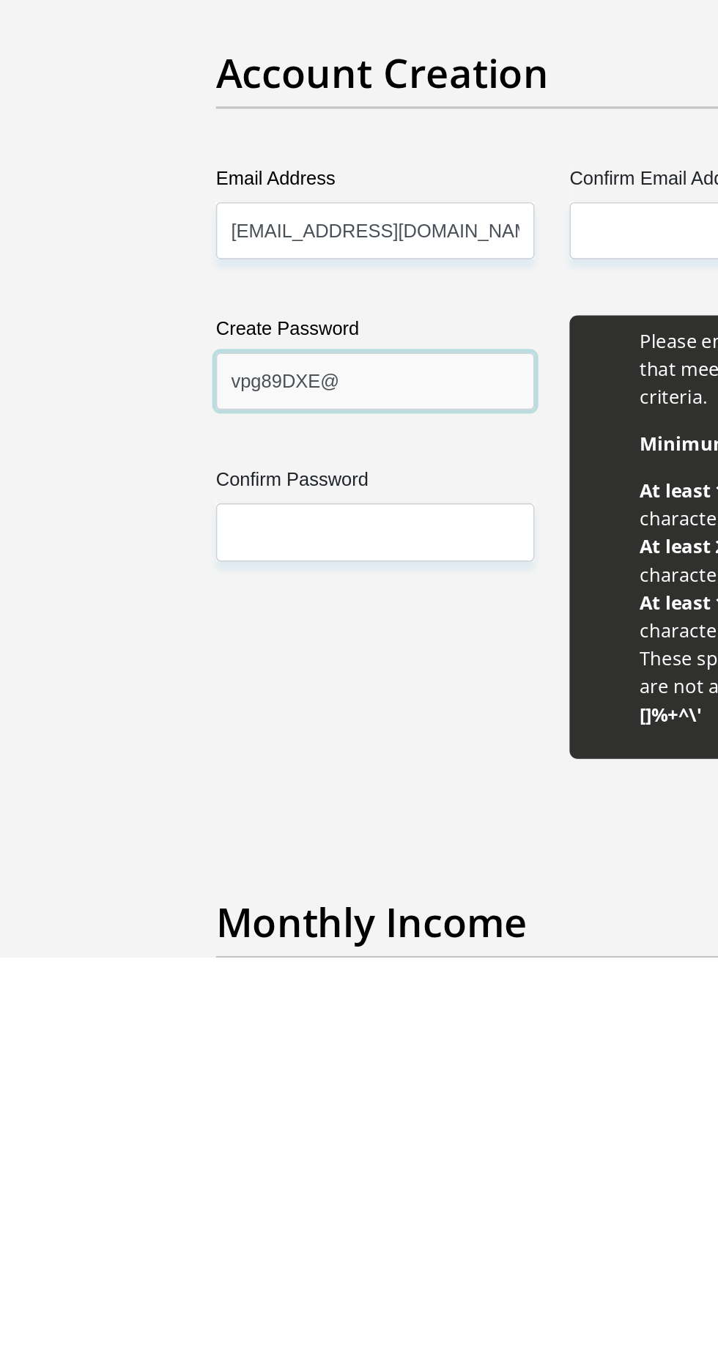
type input "vpg89DXE@"
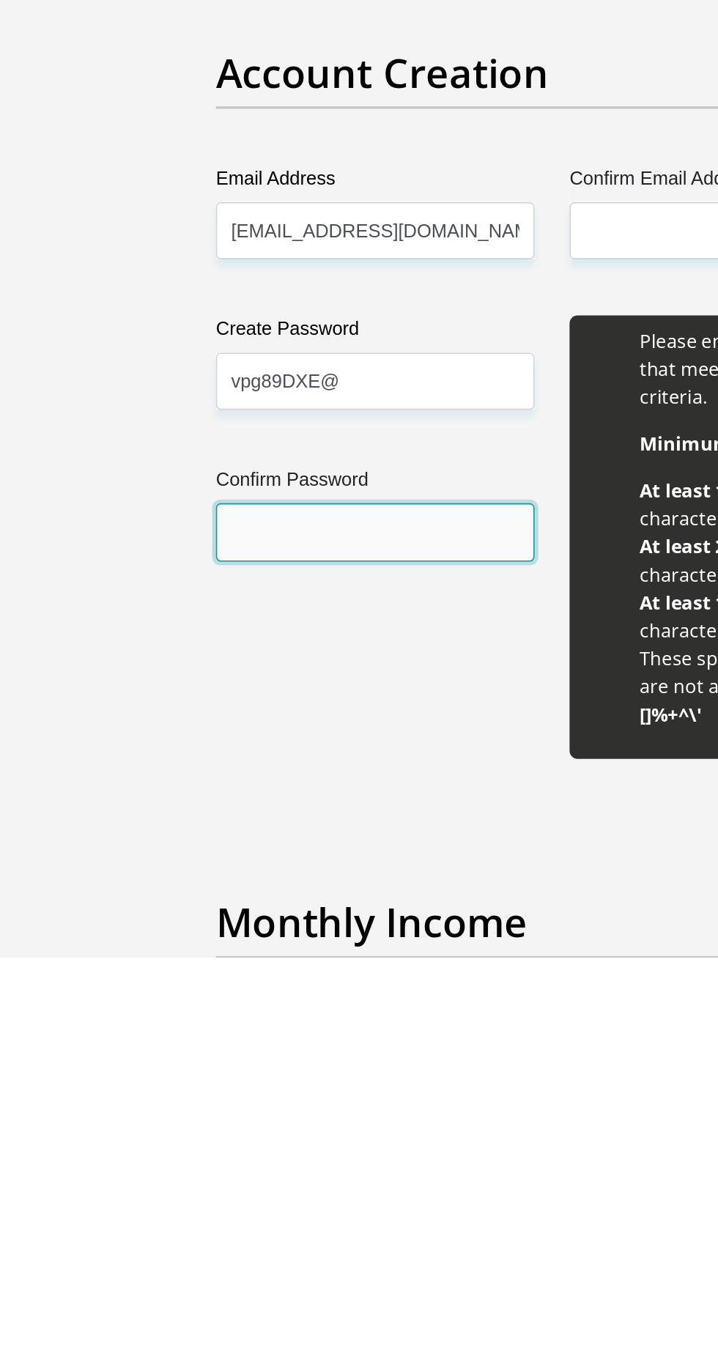
click at [193, 1102] on input "Confirm Password" at bounding box center [248, 1098] width 200 height 36
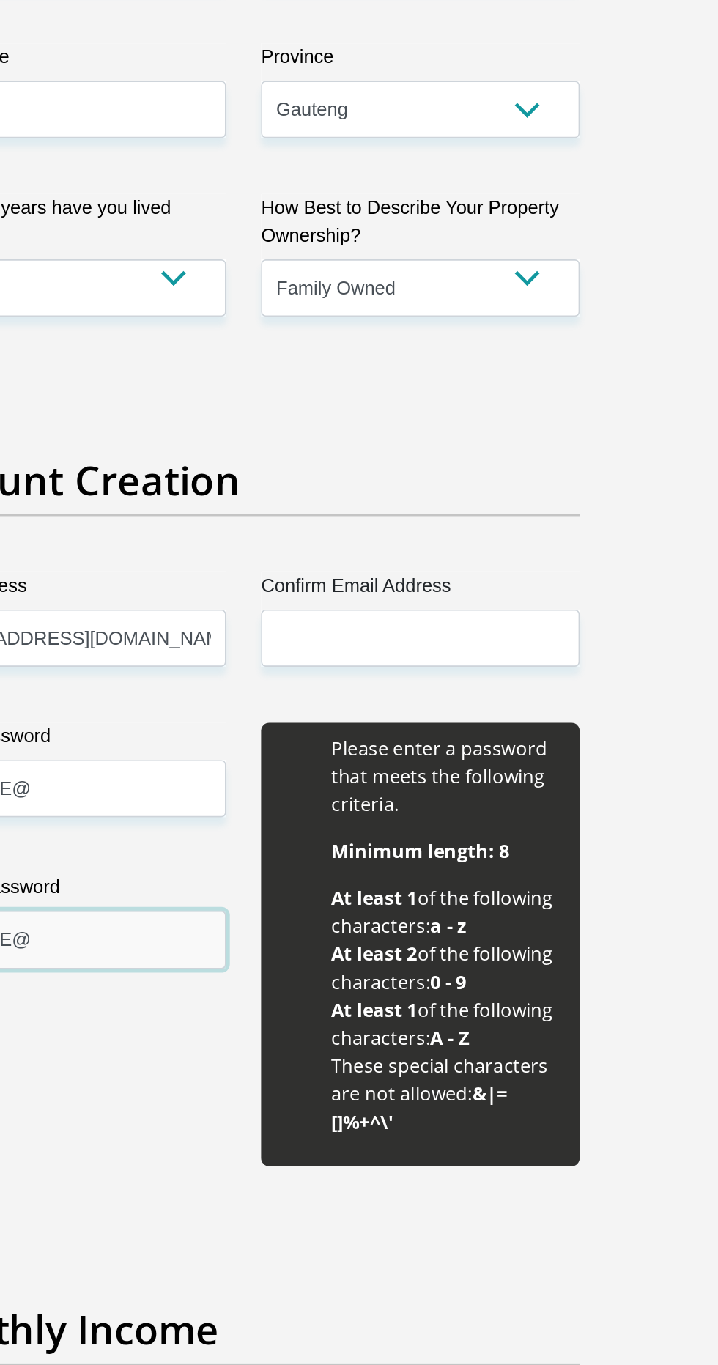
type input "vpg89DXE@"
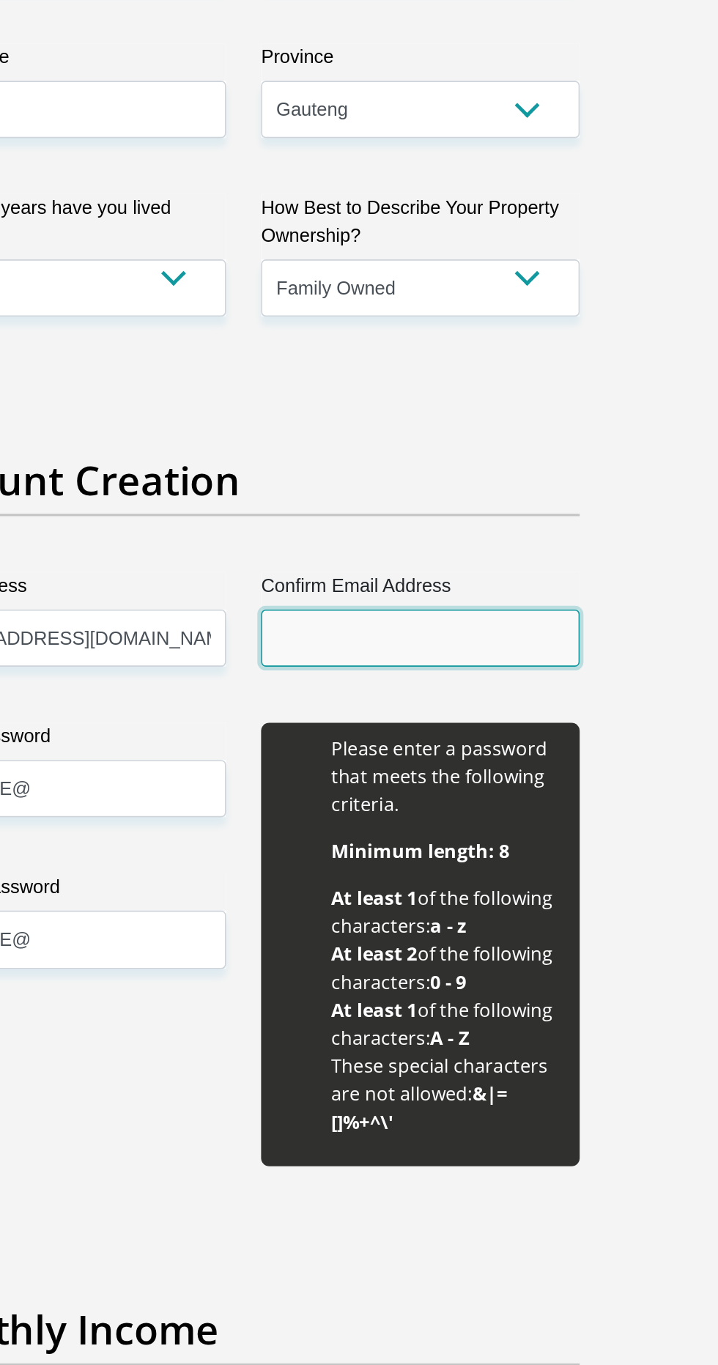
click at [498, 909] on input "Confirm Email Address" at bounding box center [470, 908] width 200 height 36
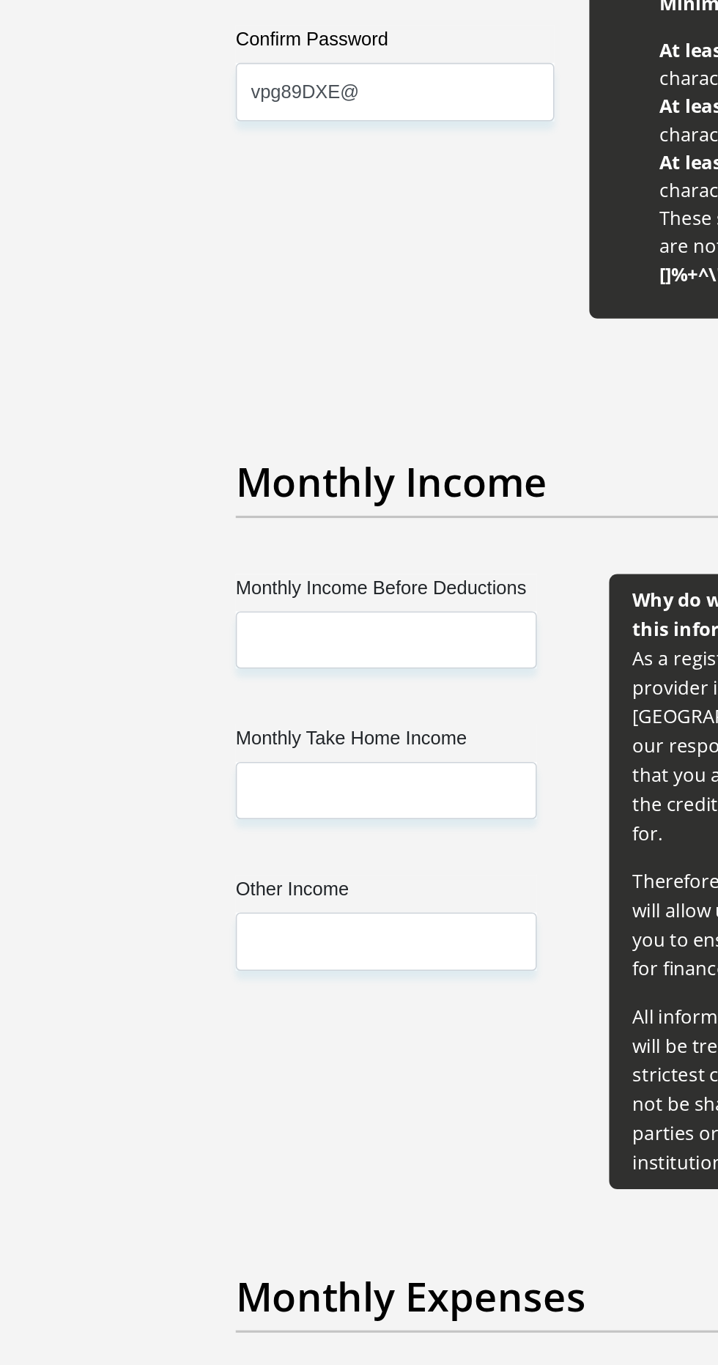
scroll to position [1082, 0]
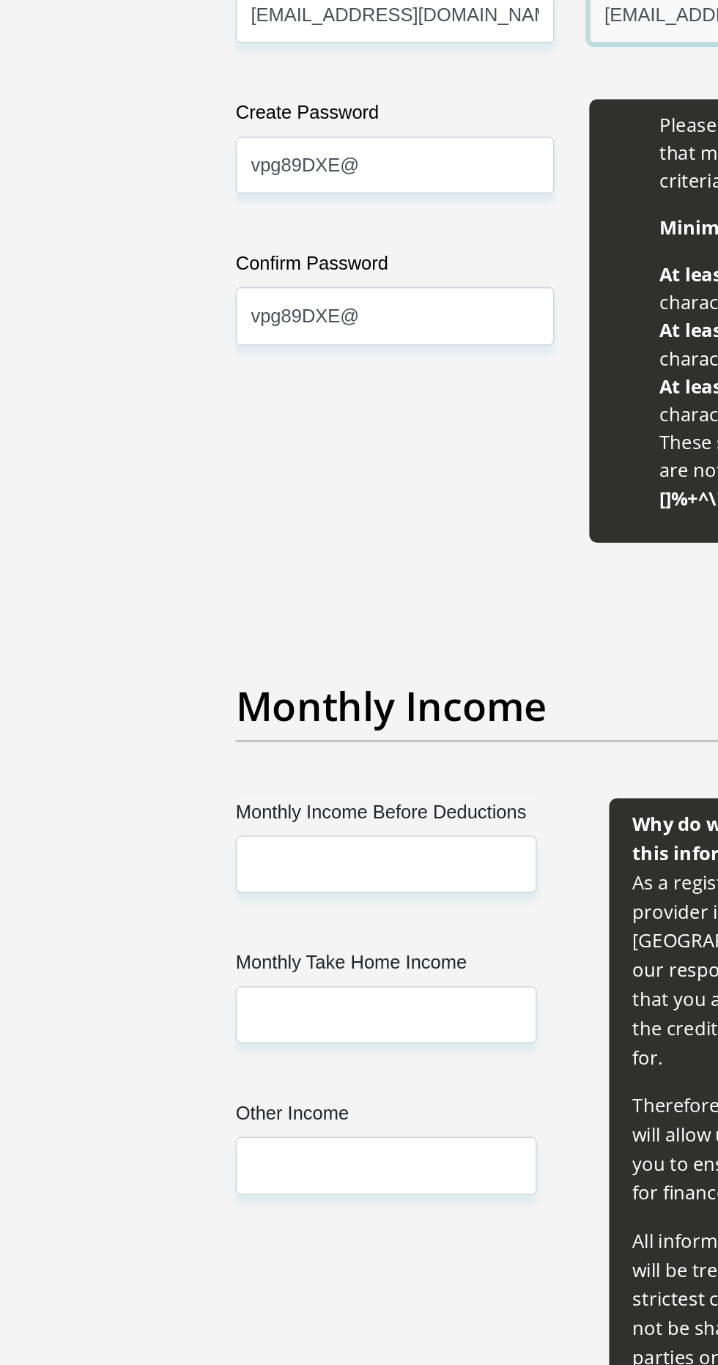
type input "[EMAIL_ADDRESS][DOMAIN_NAME]"
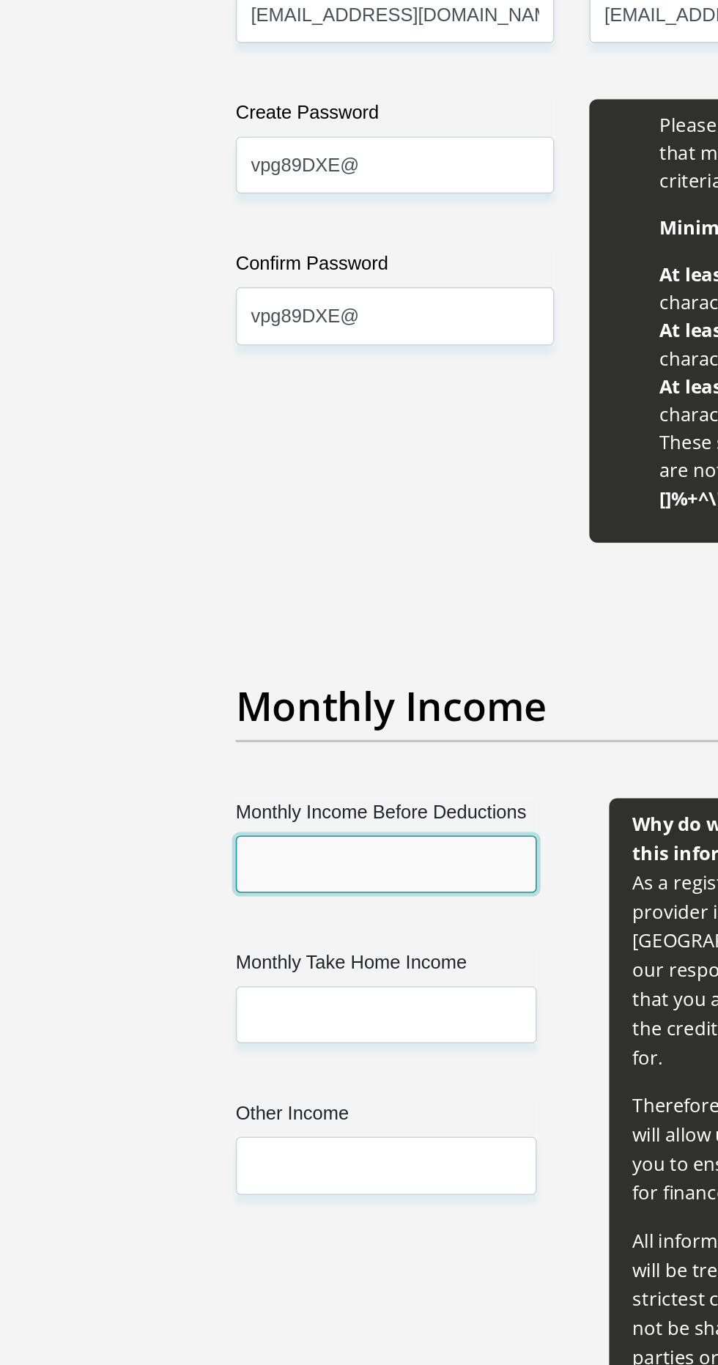
click at [298, 905] on input "Monthly Income Before Deductions" at bounding box center [242, 910] width 189 height 36
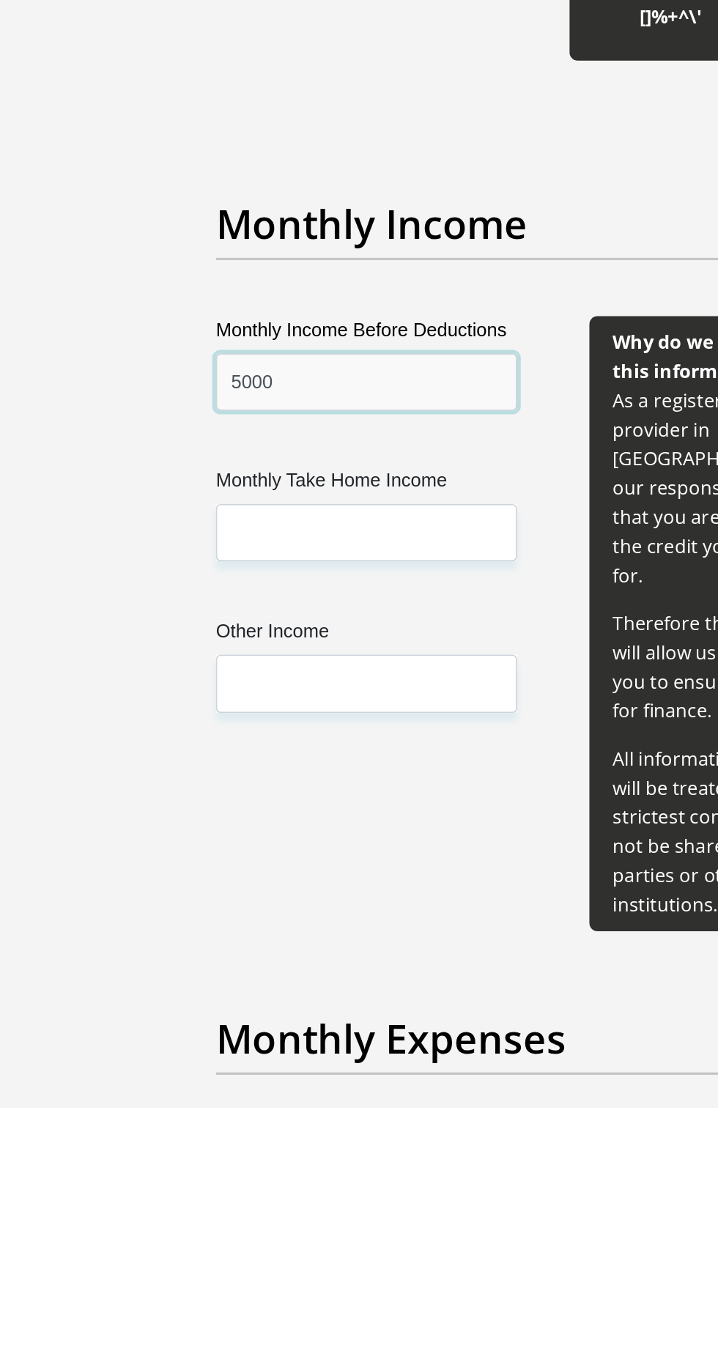
type input "5000"
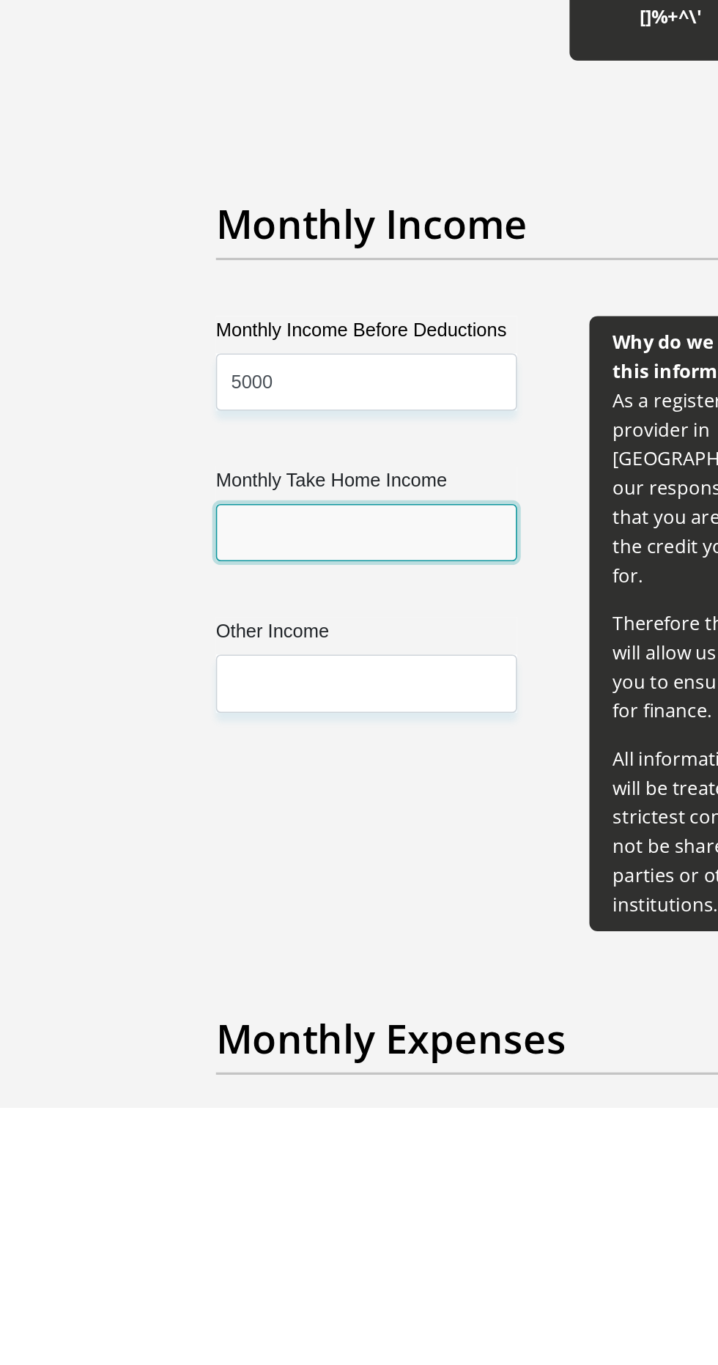
click at [197, 1004] on input "Monthly Take Home Income" at bounding box center [242, 1004] width 189 height 36
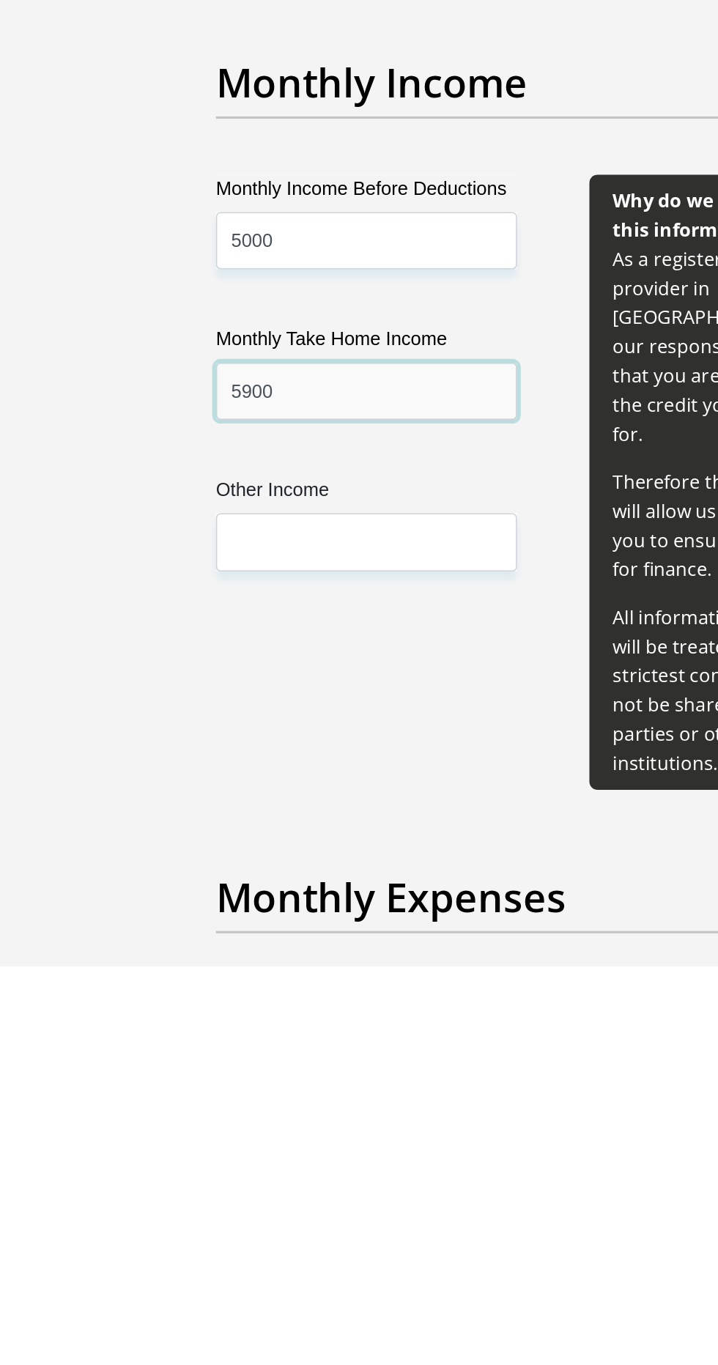
type input "5900"
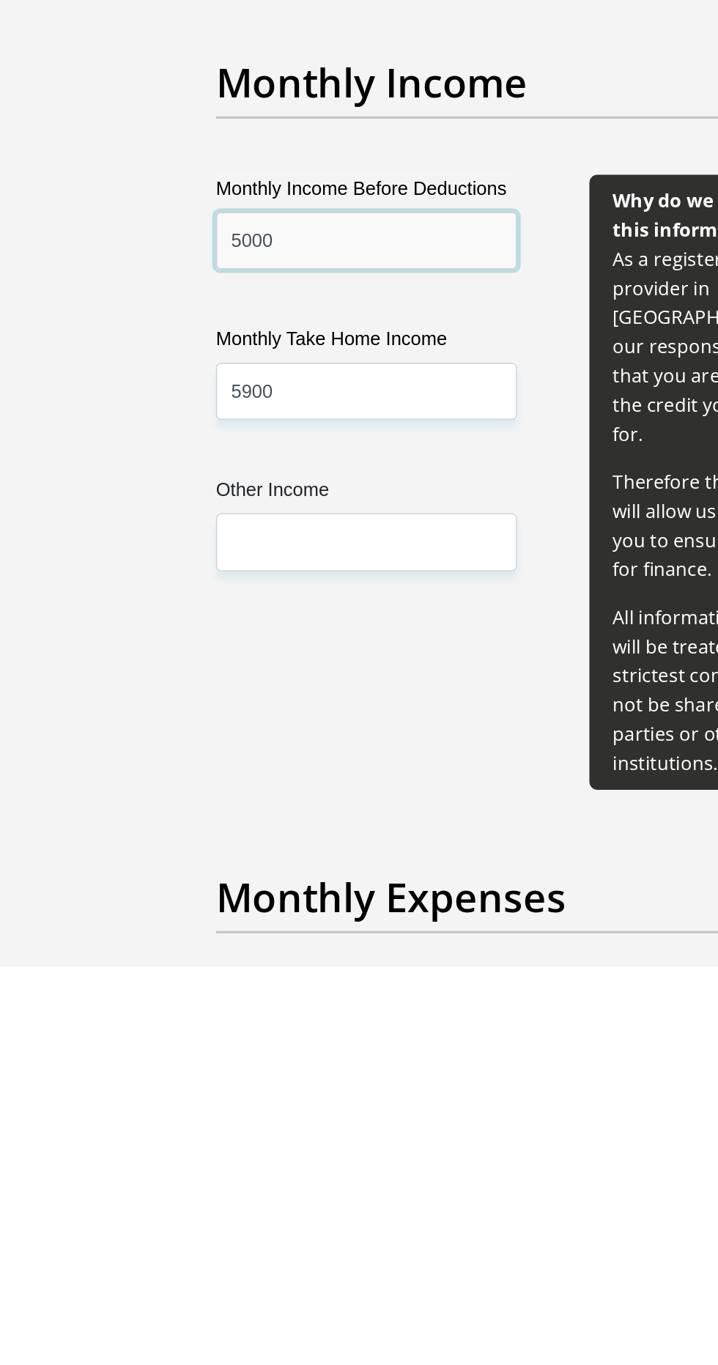
click at [205, 909] on input "5000" at bounding box center [242, 910] width 189 height 36
type input "5200"
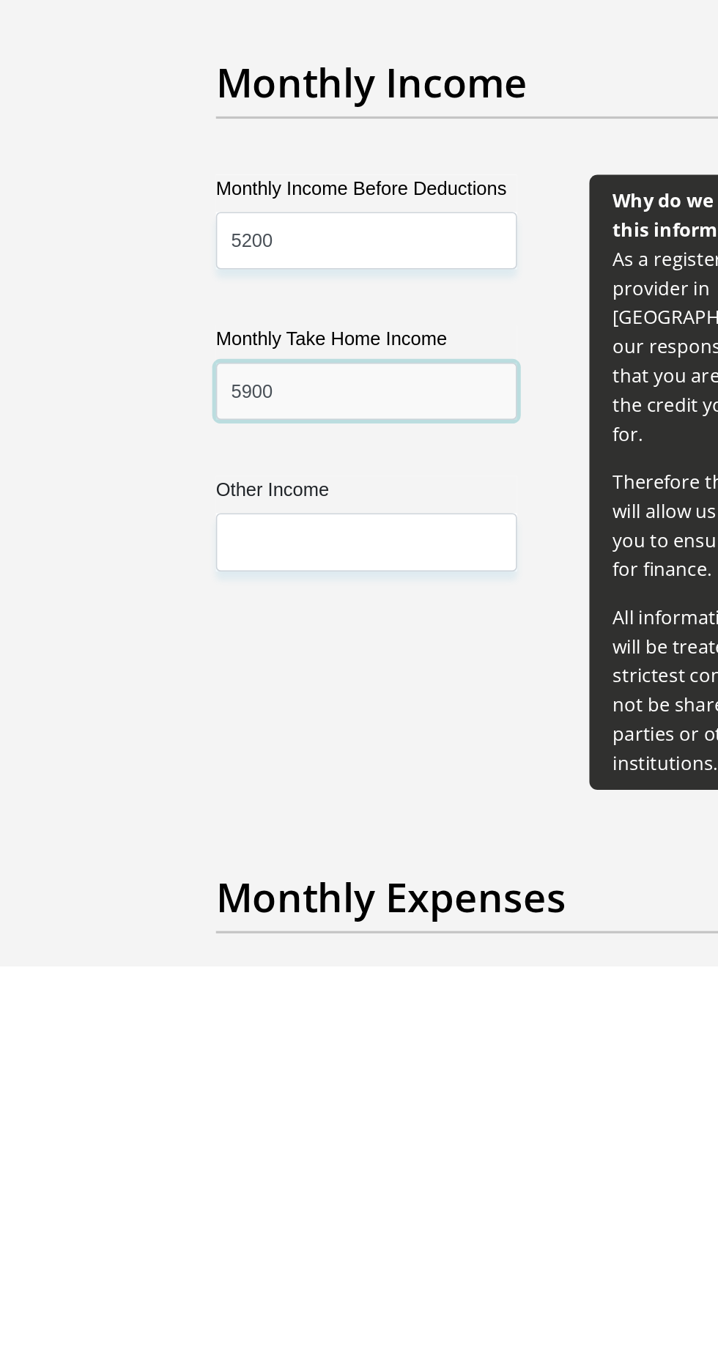
click at [221, 1014] on input "5900" at bounding box center [242, 1004] width 189 height 36
type input "5000"
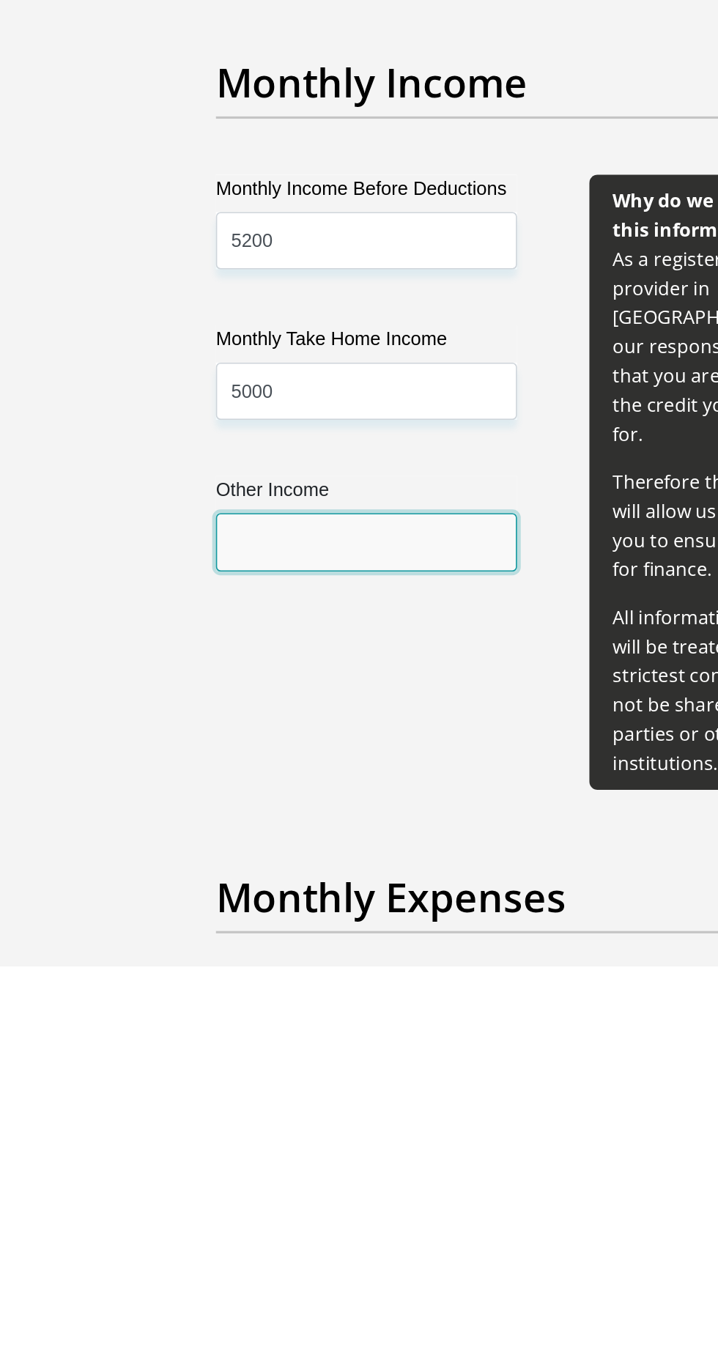
click at [185, 1093] on input "Other Income" at bounding box center [242, 1099] width 189 height 36
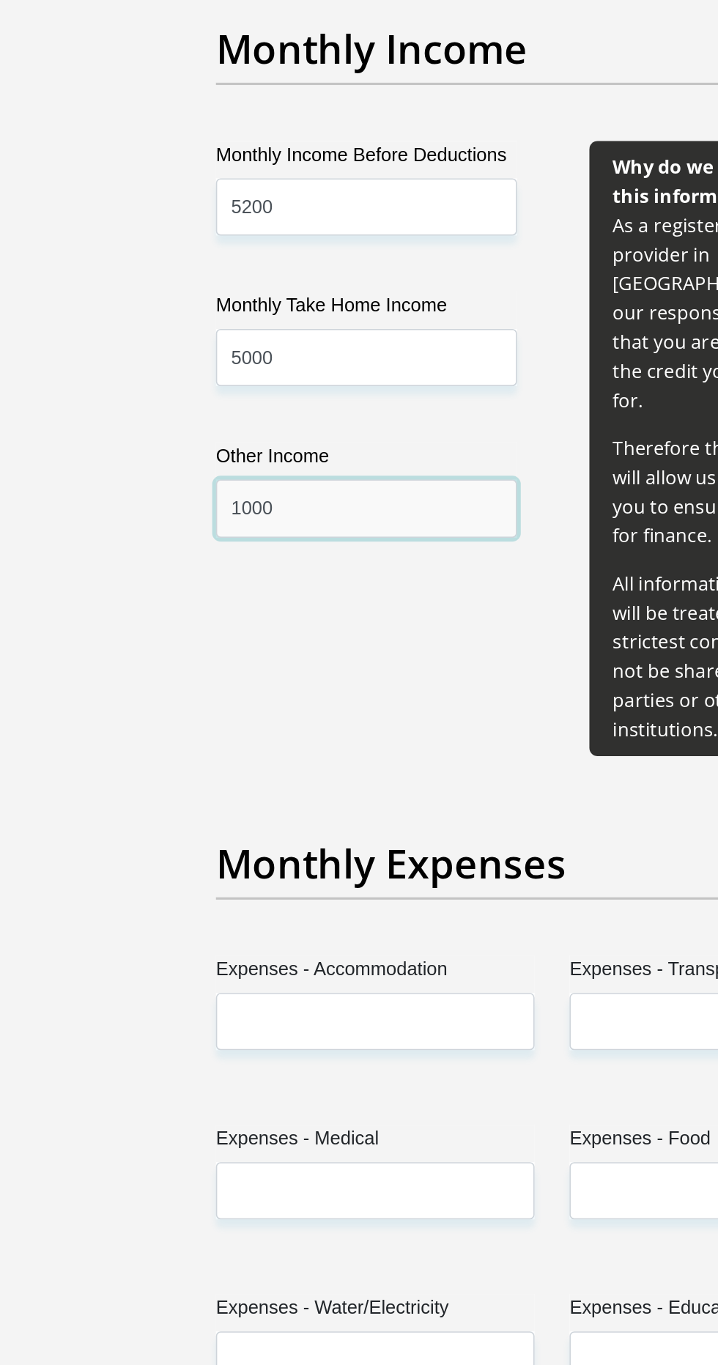
scroll to position [1360, 0]
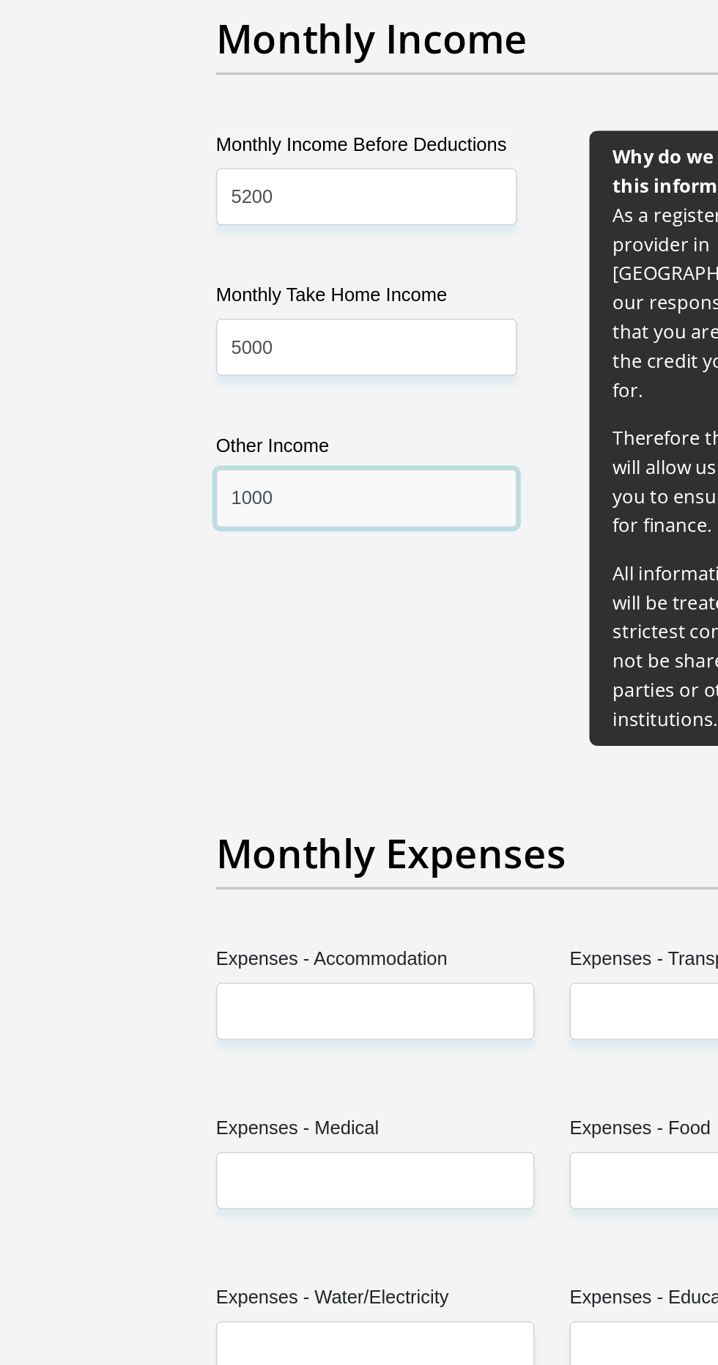
type input "1000"
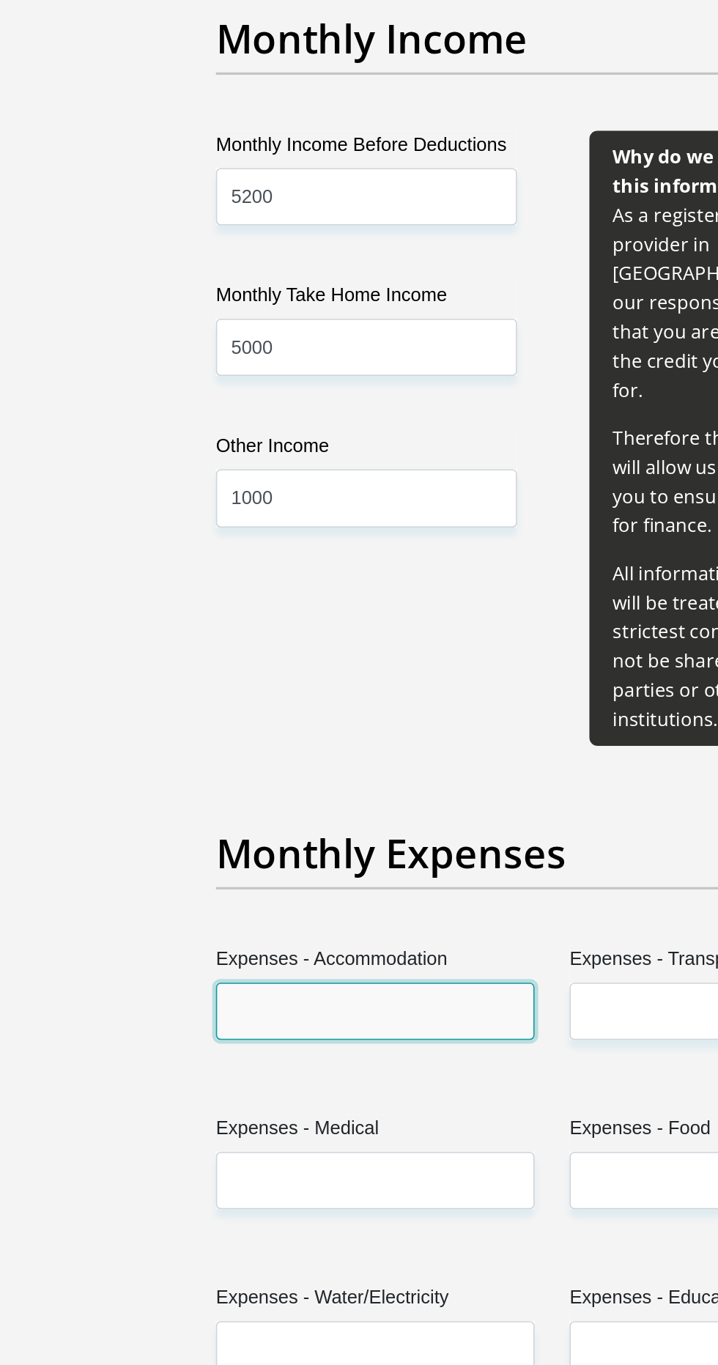
click at [285, 1125] on input "Expenses - Accommodation" at bounding box center [248, 1143] width 200 height 36
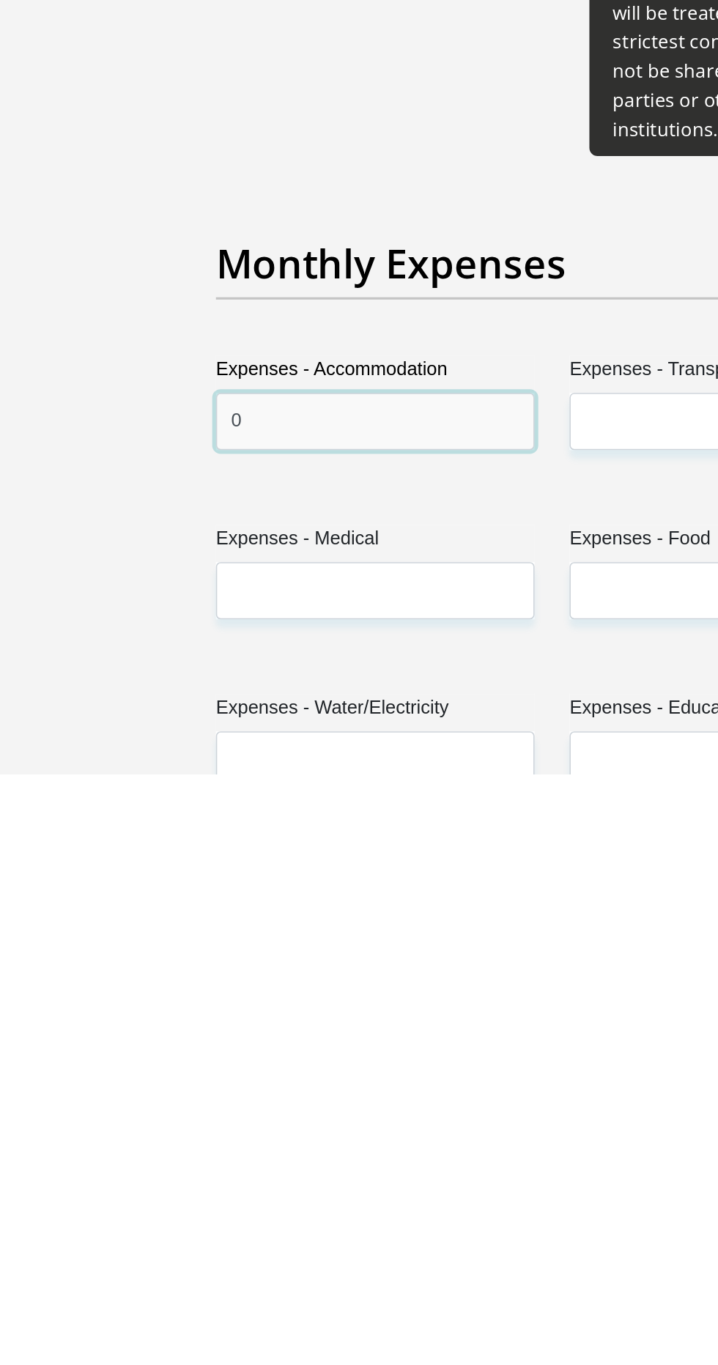
type input "0"
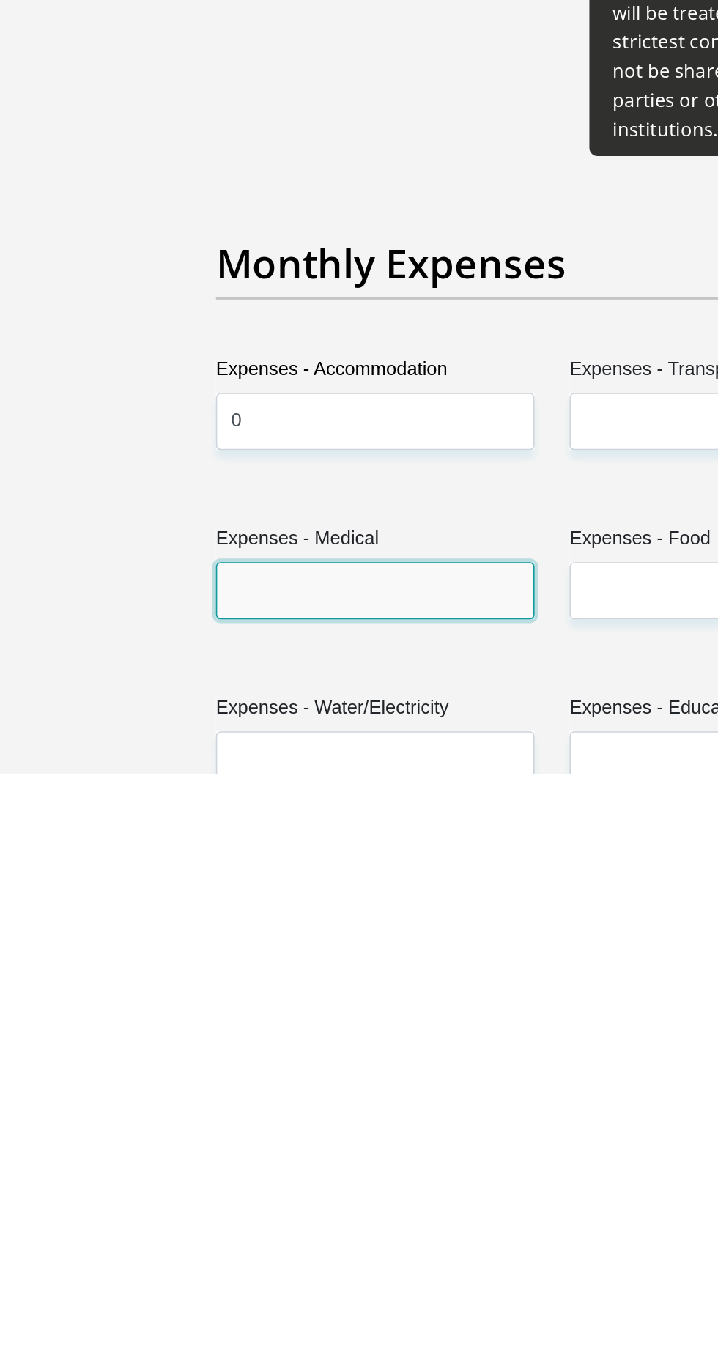
click at [204, 1232] on input "Expenses - Medical" at bounding box center [248, 1250] width 200 height 36
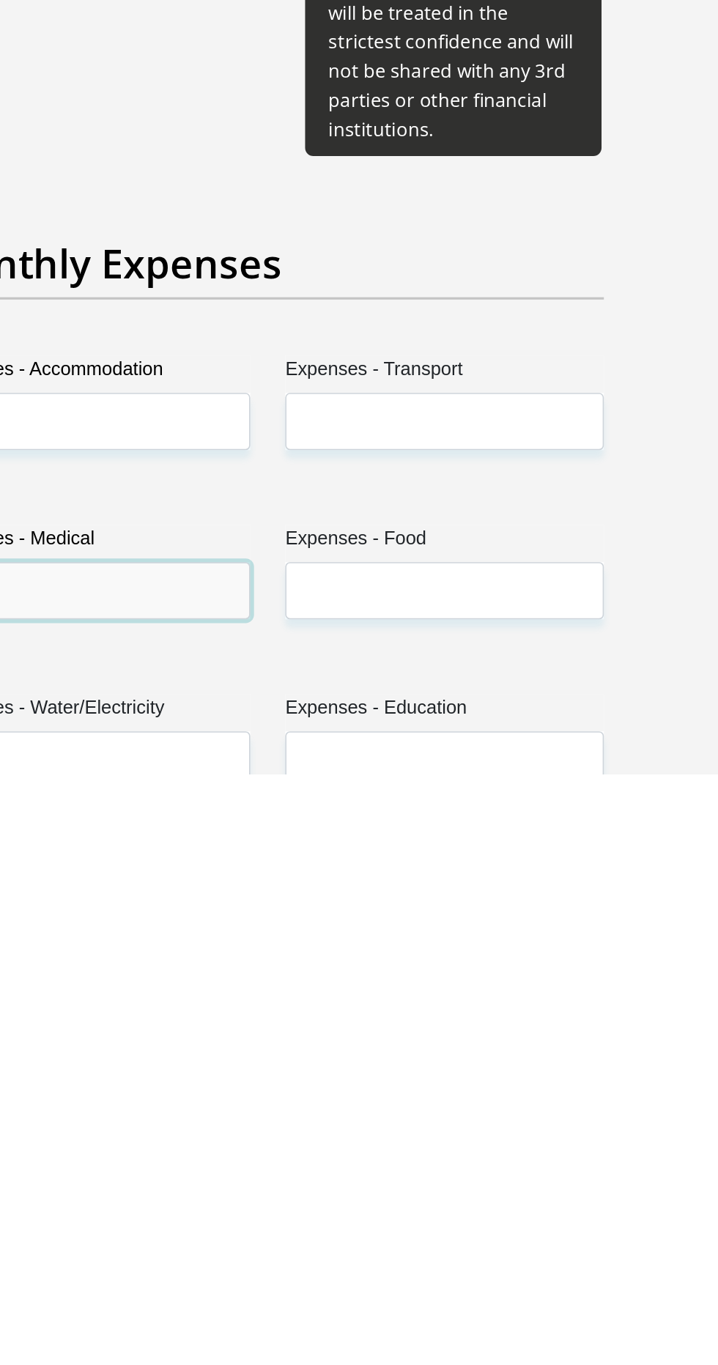
type input "0"
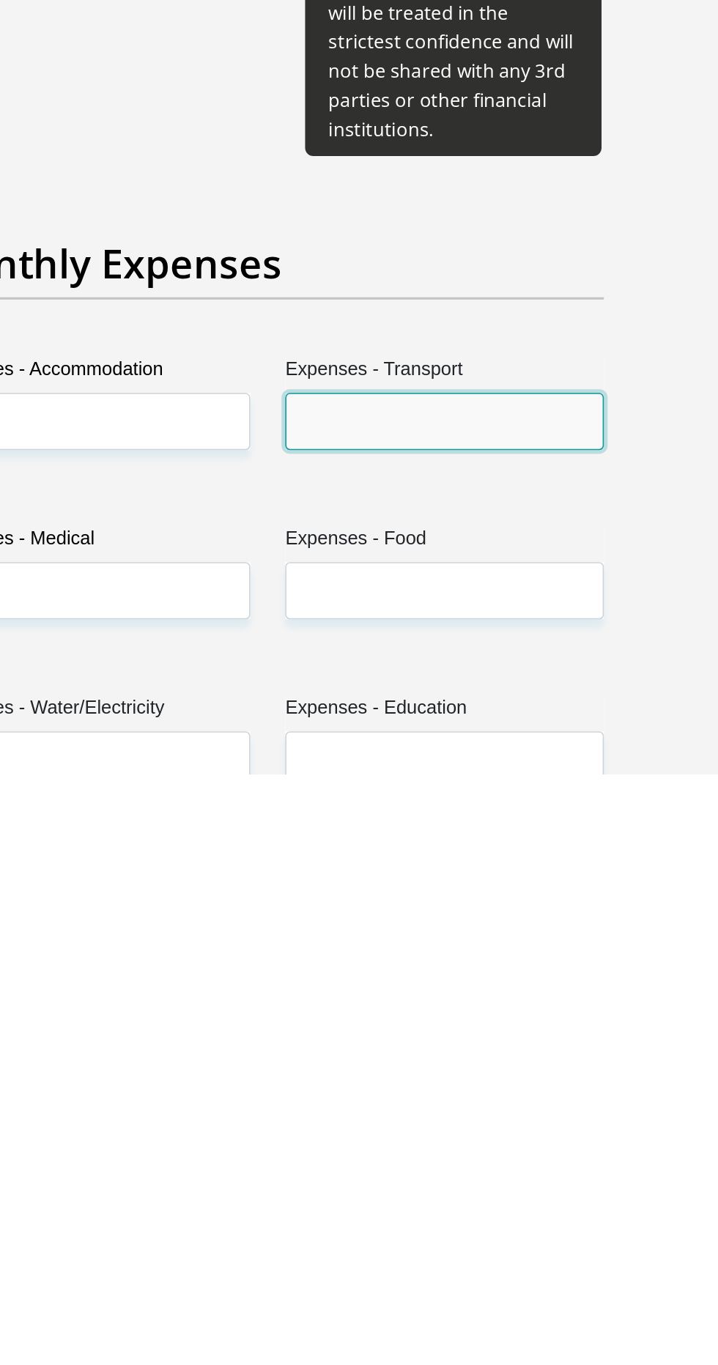
click at [415, 1126] on input "Expenses - Transport" at bounding box center [470, 1144] width 200 height 36
type input "700"
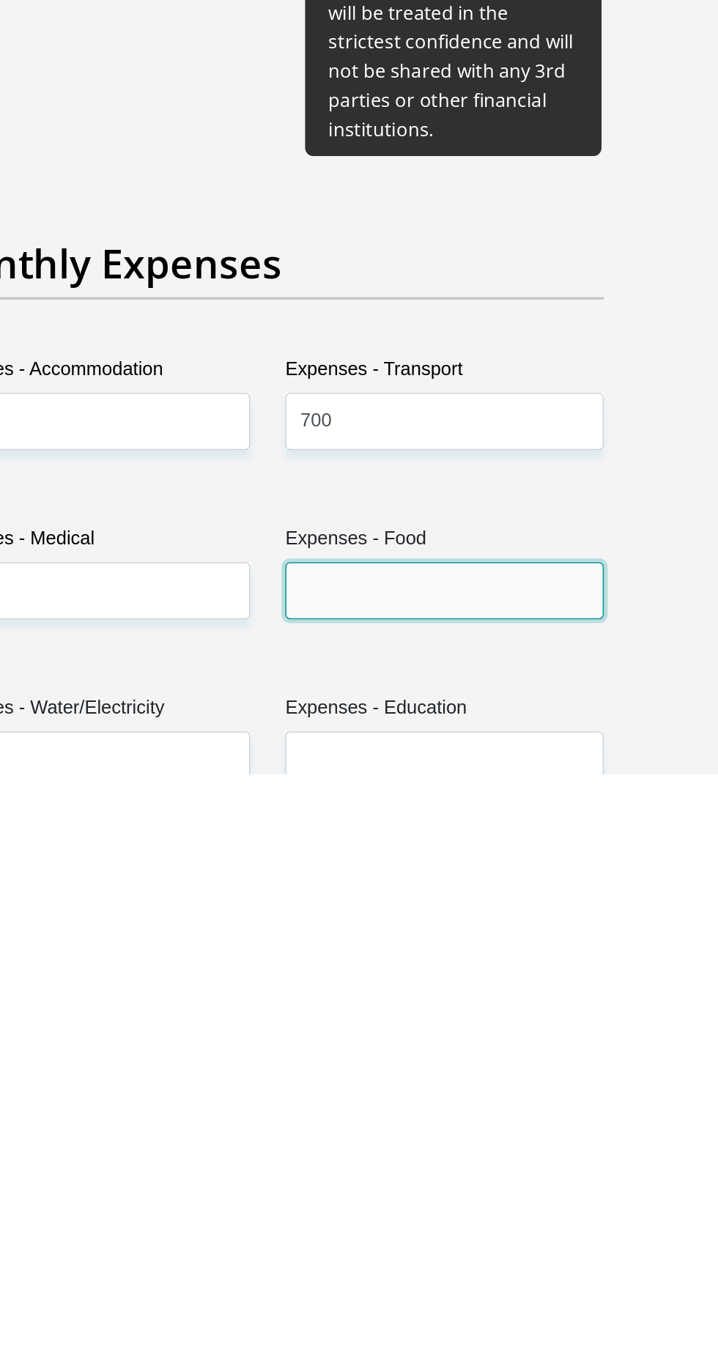
click at [415, 1232] on input "Expenses - Food" at bounding box center [470, 1250] width 200 height 36
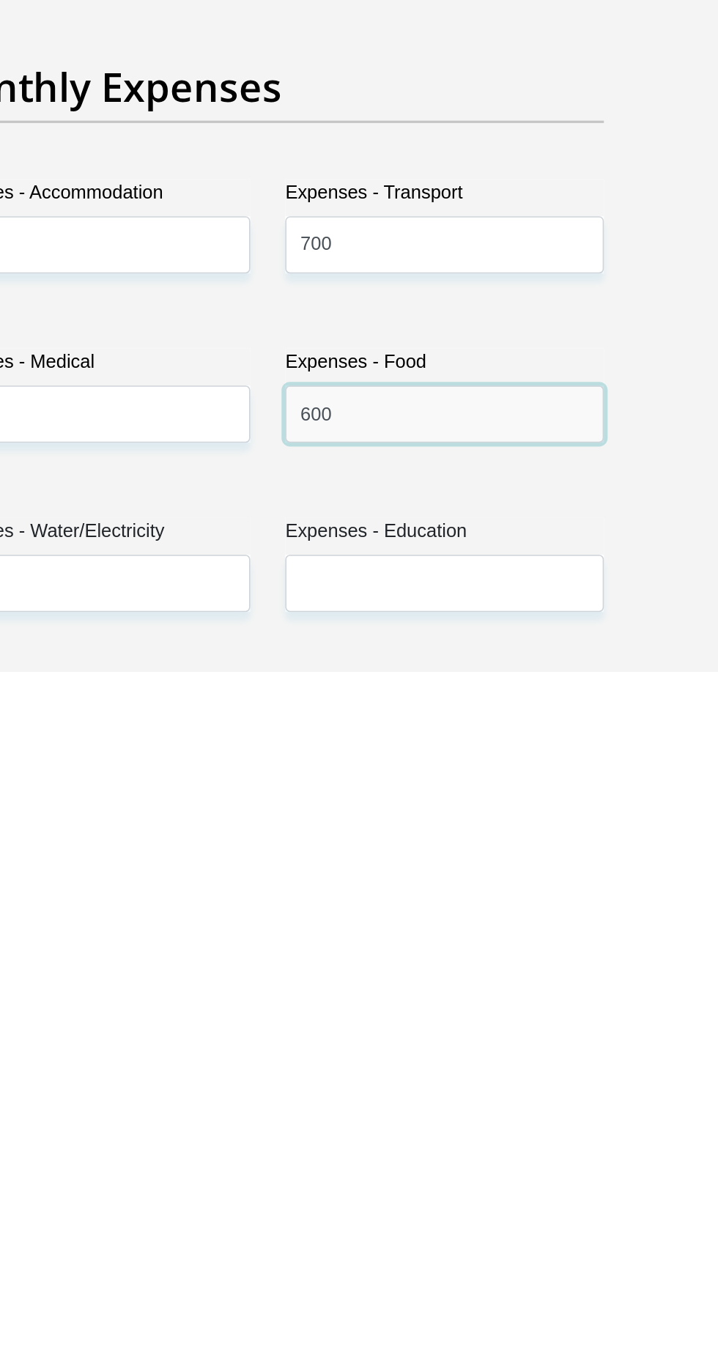
type input "600"
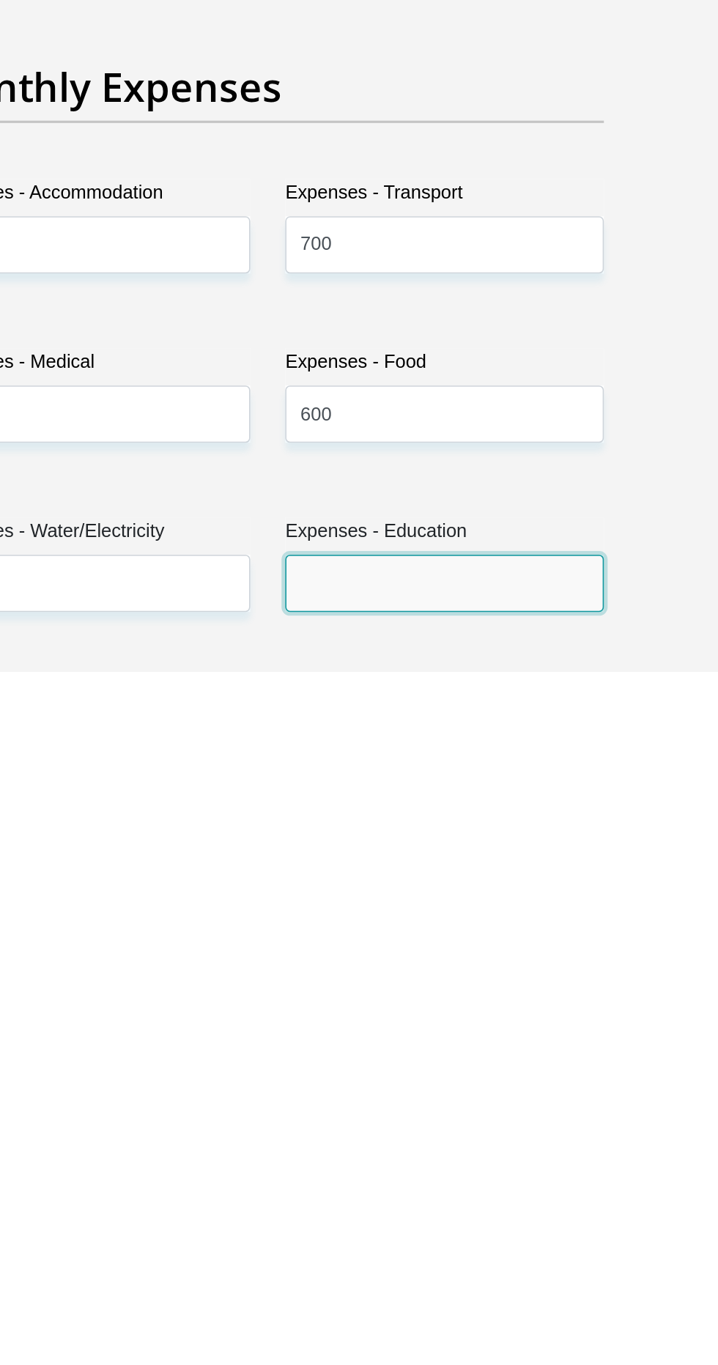
click at [416, 1292] on input "Expenses - Education" at bounding box center [470, 1310] width 200 height 36
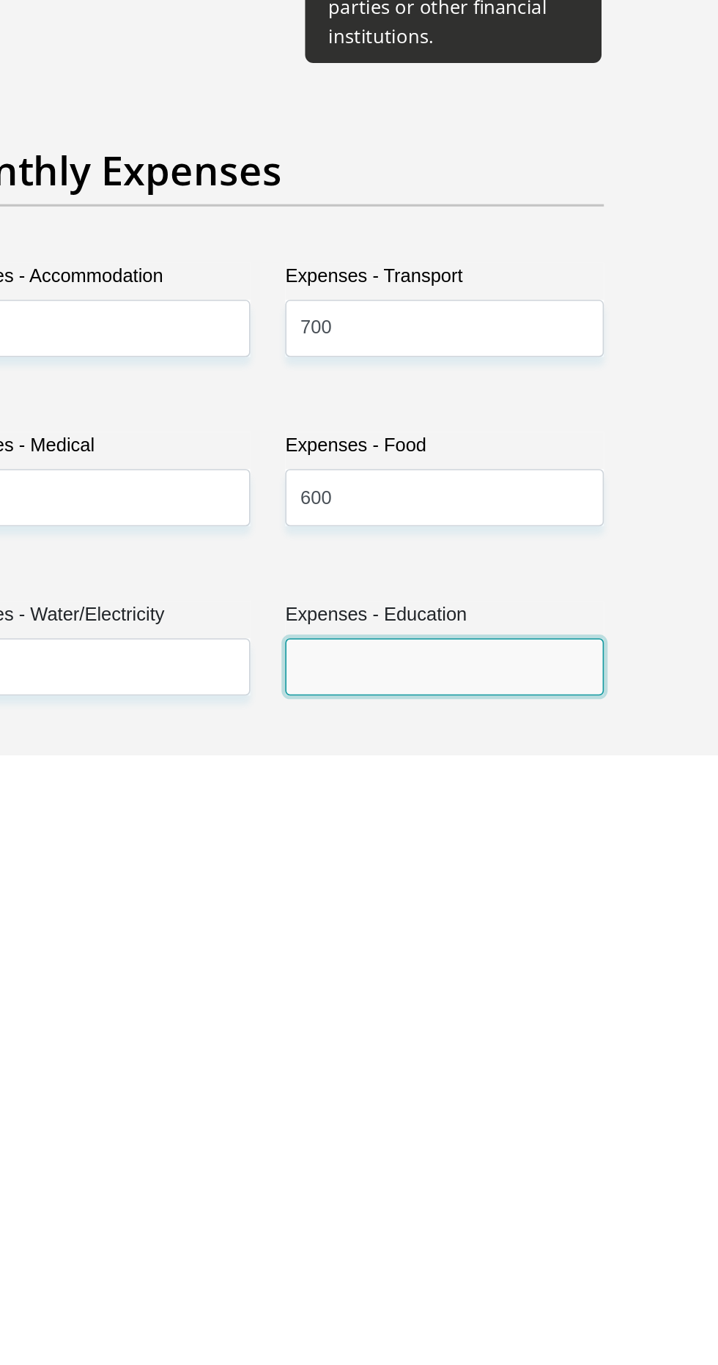
scroll to position [1405, 0]
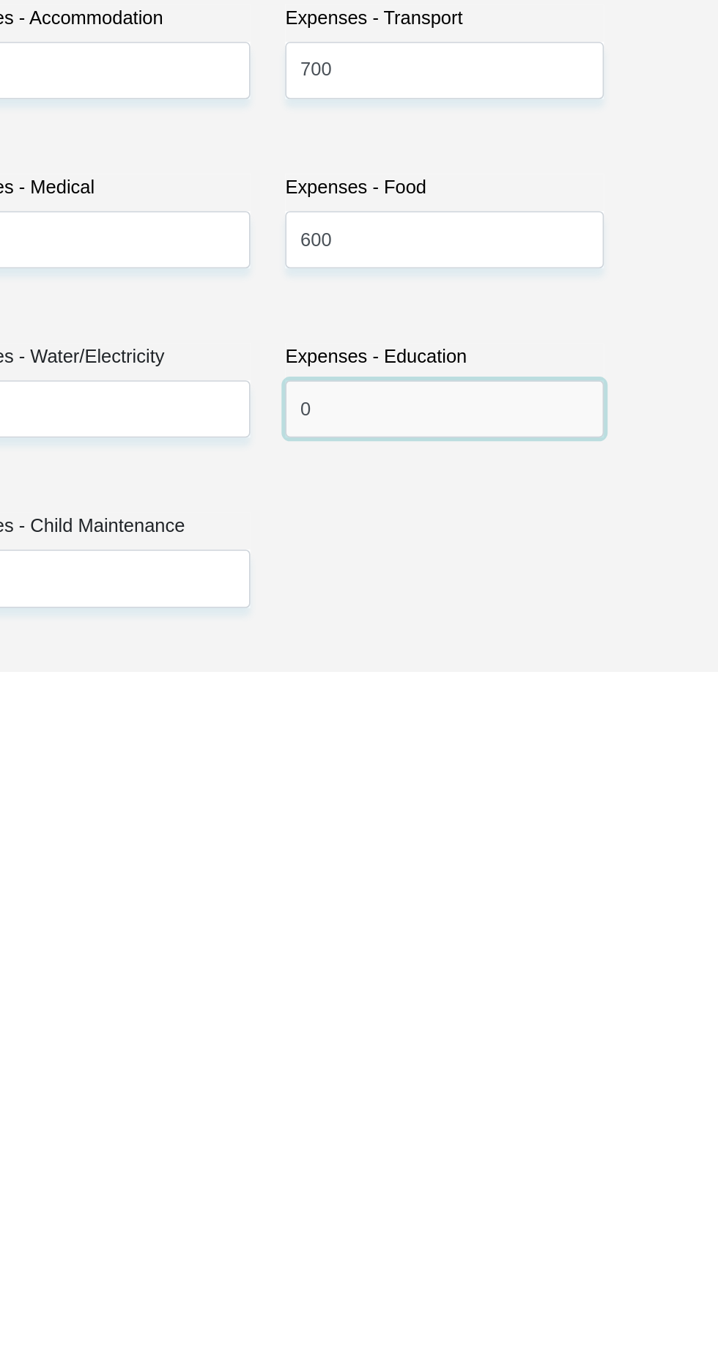
type input "0"
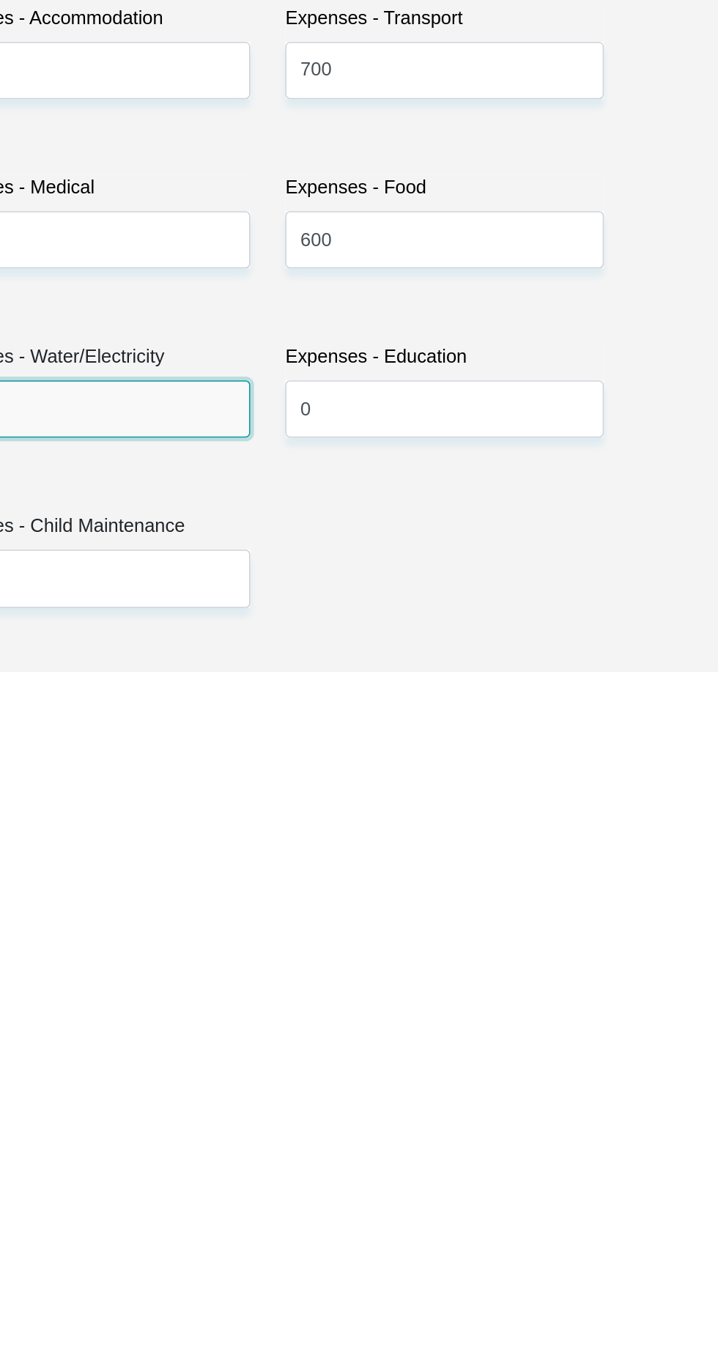
click at [276, 1183] on input "Expenses - Water/Electricity" at bounding box center [248, 1201] width 200 height 36
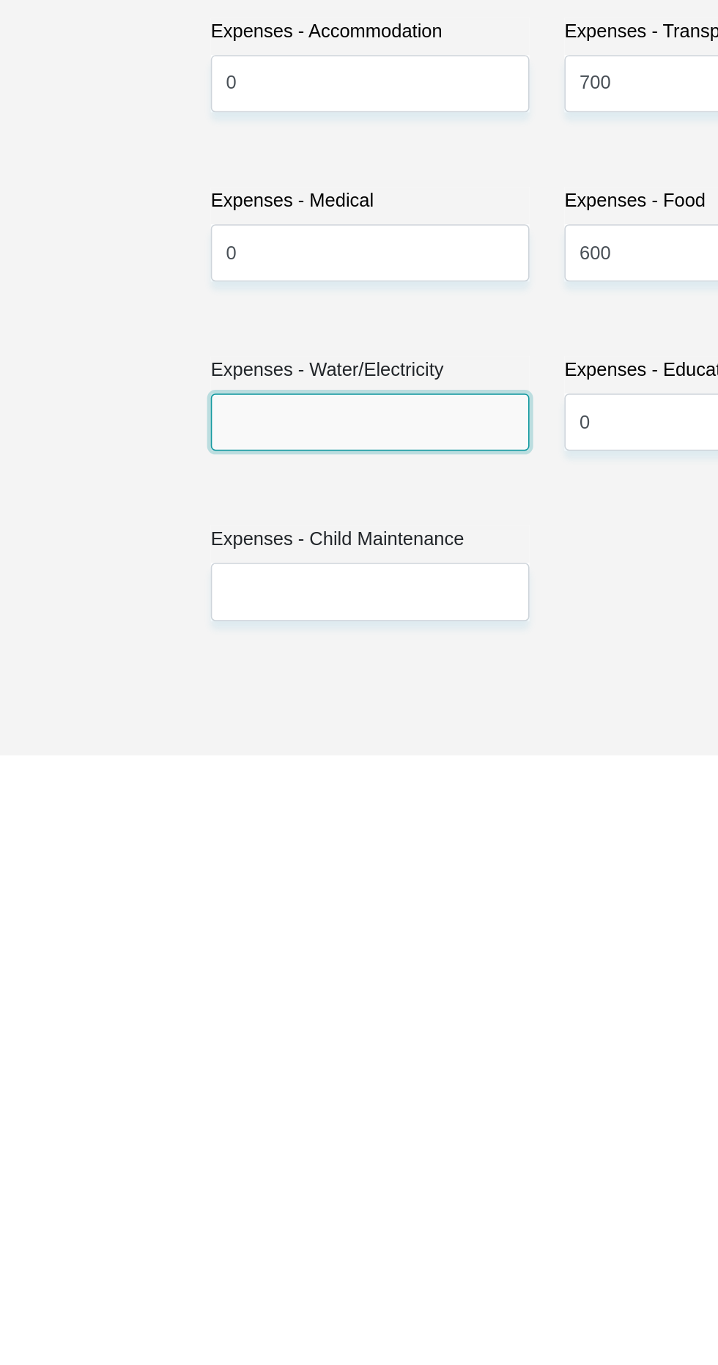
scroll to position [1559, 0]
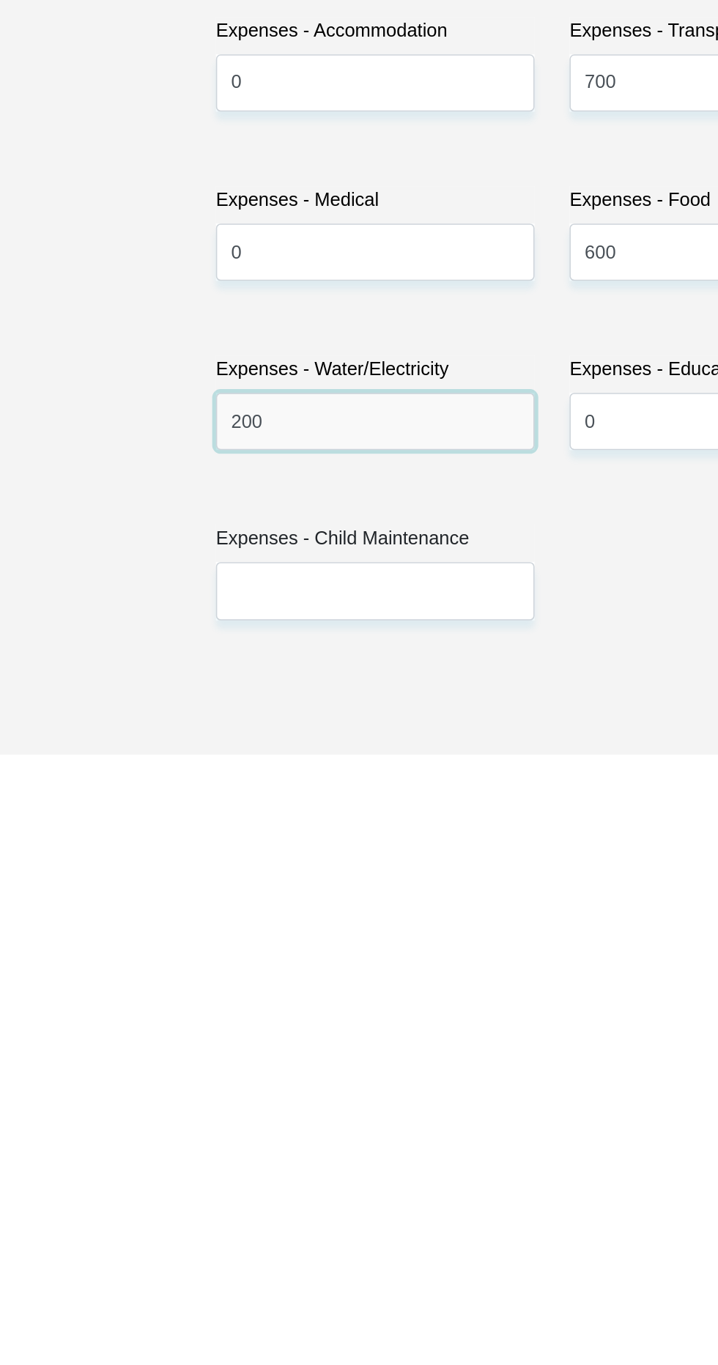
type input "200"
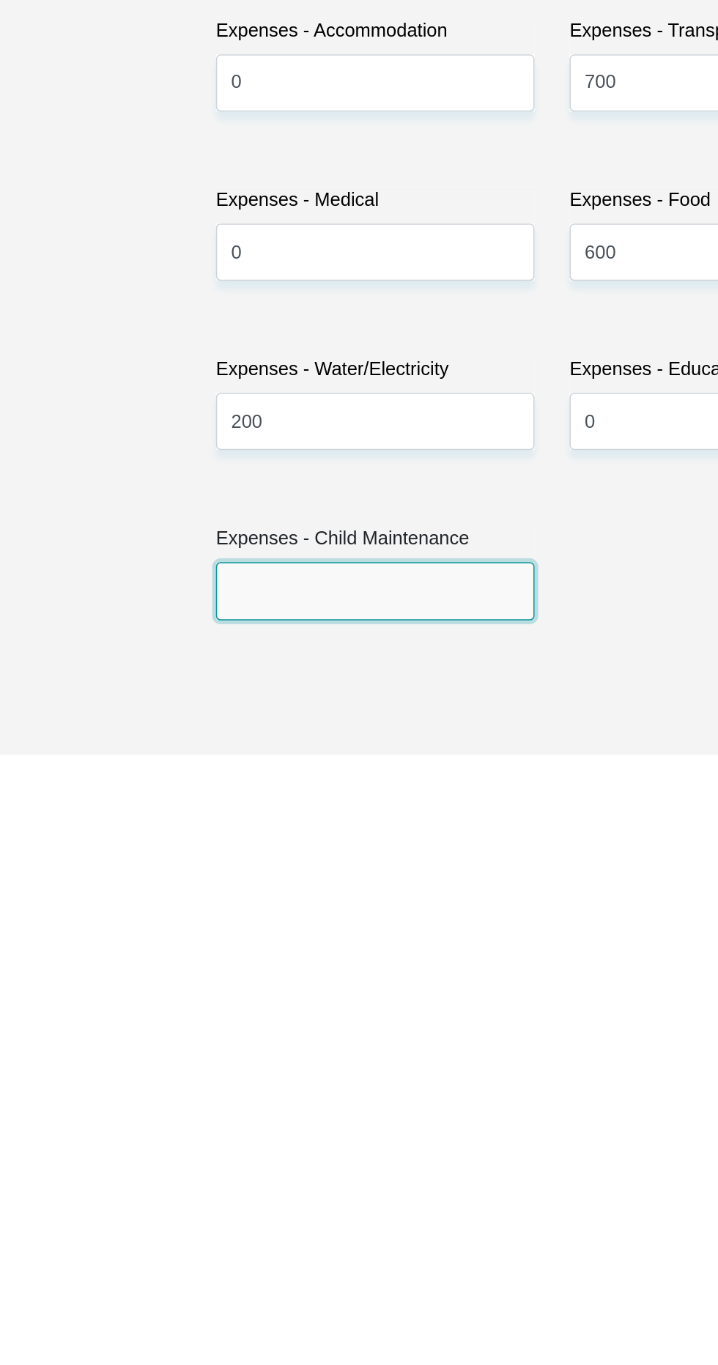
click at [182, 1244] on input "Expenses - Child Maintenance" at bounding box center [248, 1262] width 200 height 36
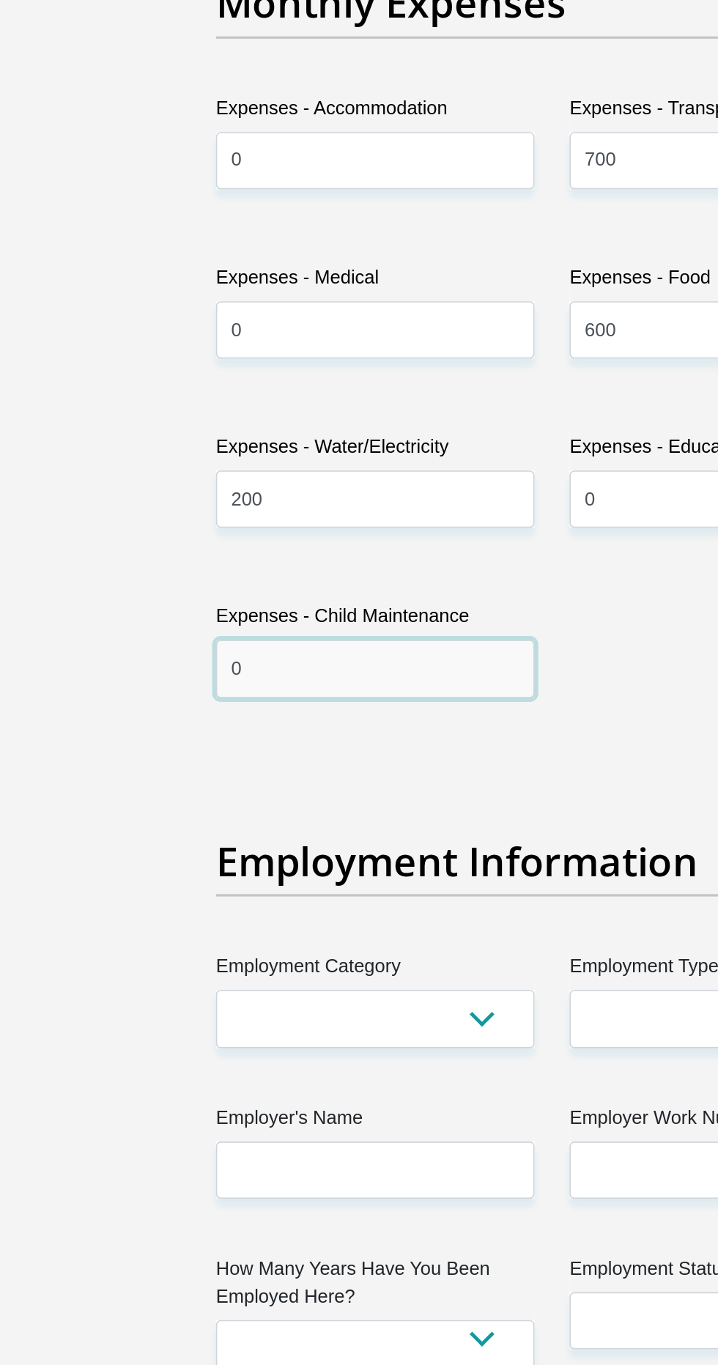
scroll to position [1964, 0]
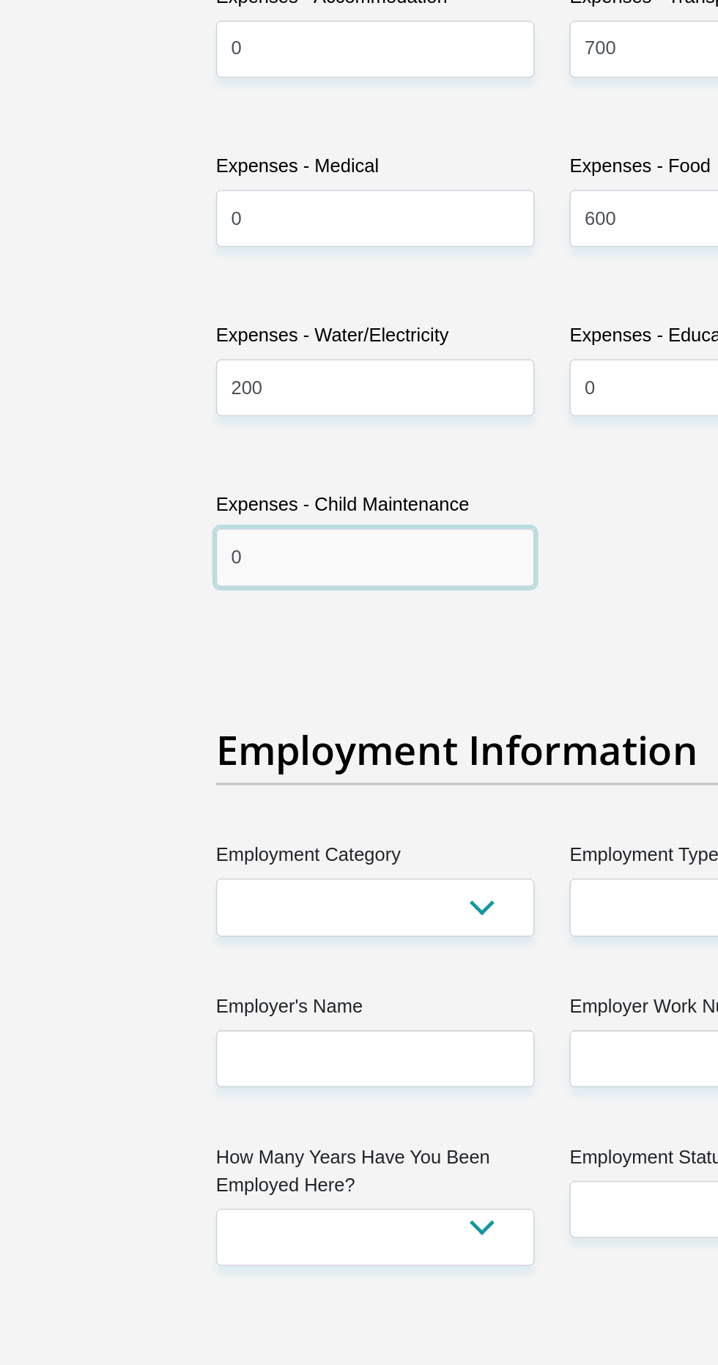
type input "0"
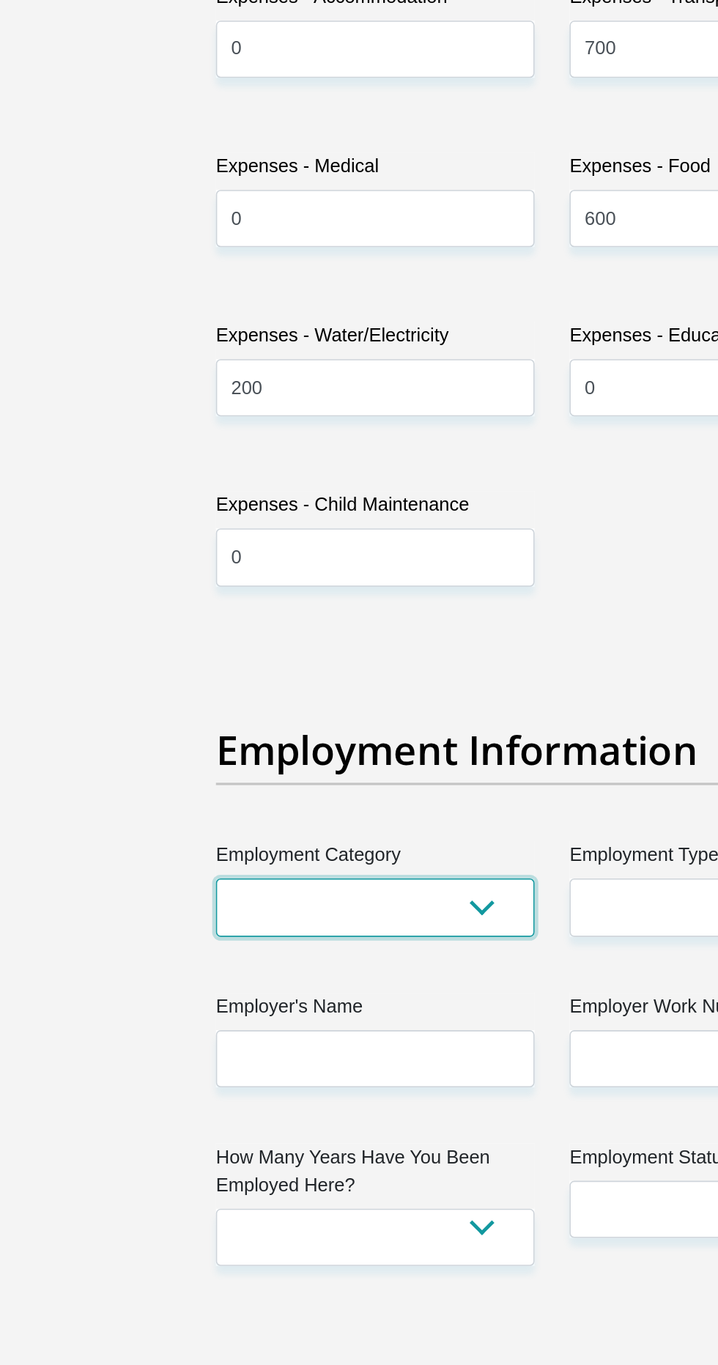
click at [317, 1062] on select "AGRICULTURE ALCOHOL & TOBACCO CONSTRUCTION MATERIALS METALLURGY EQUIPMENT FOR R…" at bounding box center [248, 1078] width 200 height 36
select select "9"
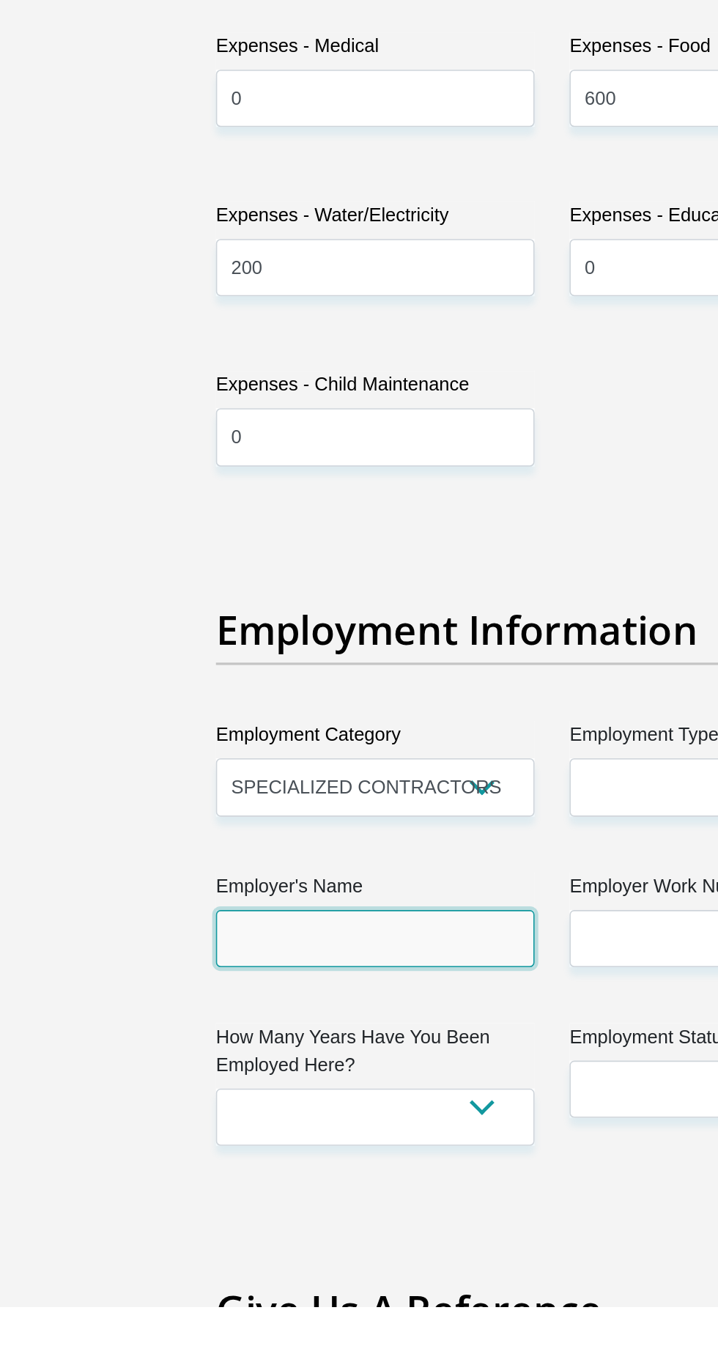
click at [176, 1116] on input "Employer's Name" at bounding box center [248, 1134] width 200 height 36
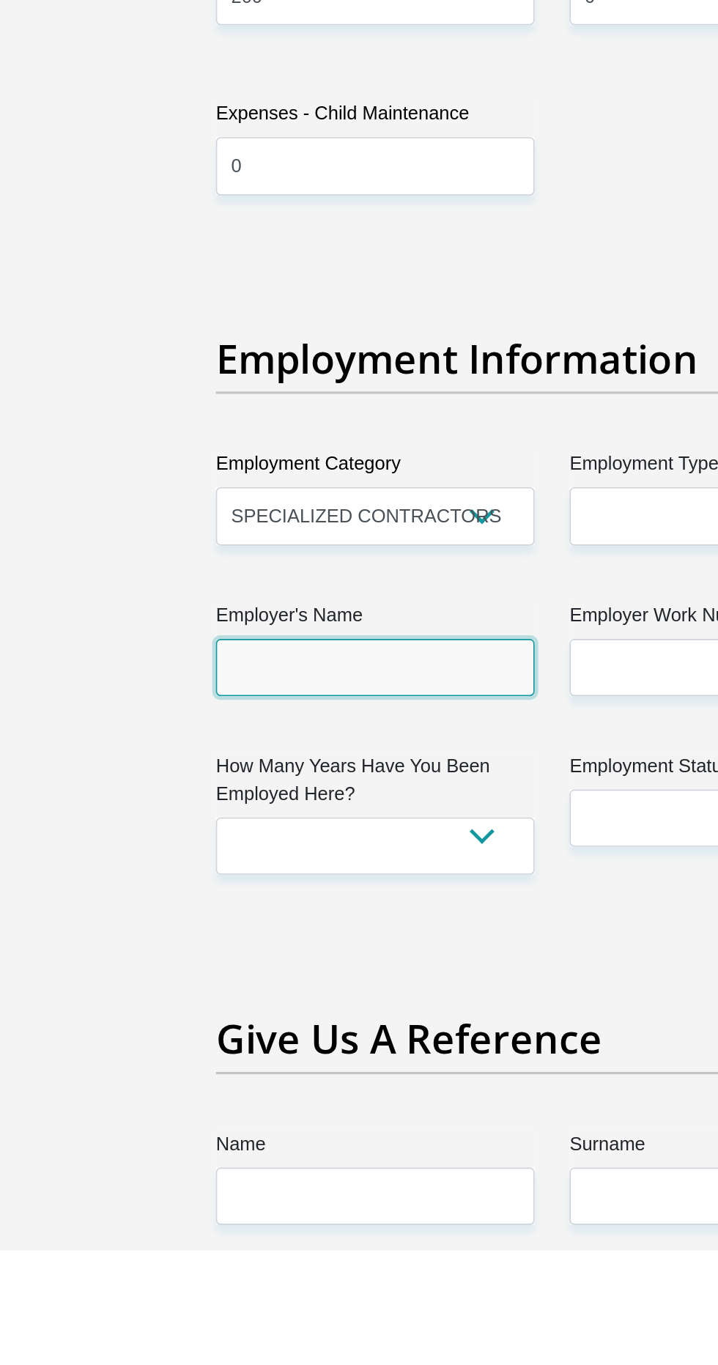
scroll to position [2137, 0]
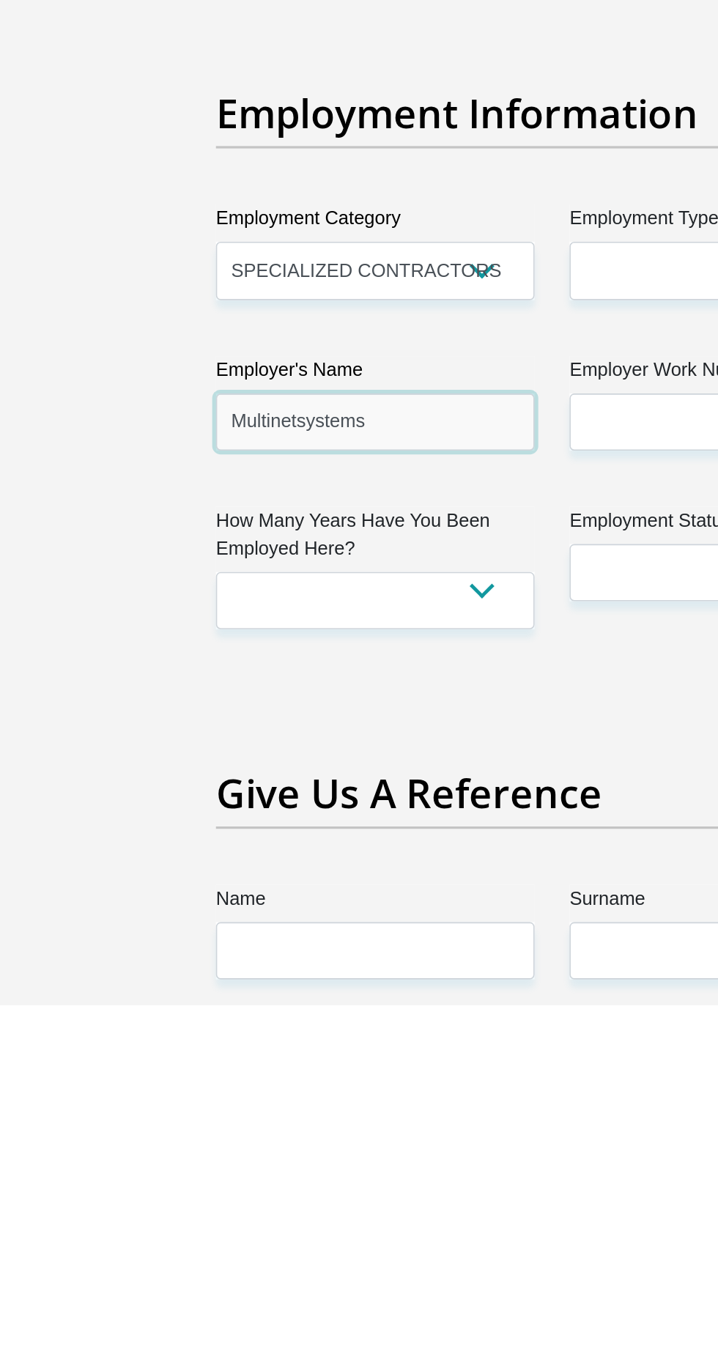
click at [200, 981] on input "Multinetsystems" at bounding box center [248, 999] width 200 height 36
type input "Multinetsystems"
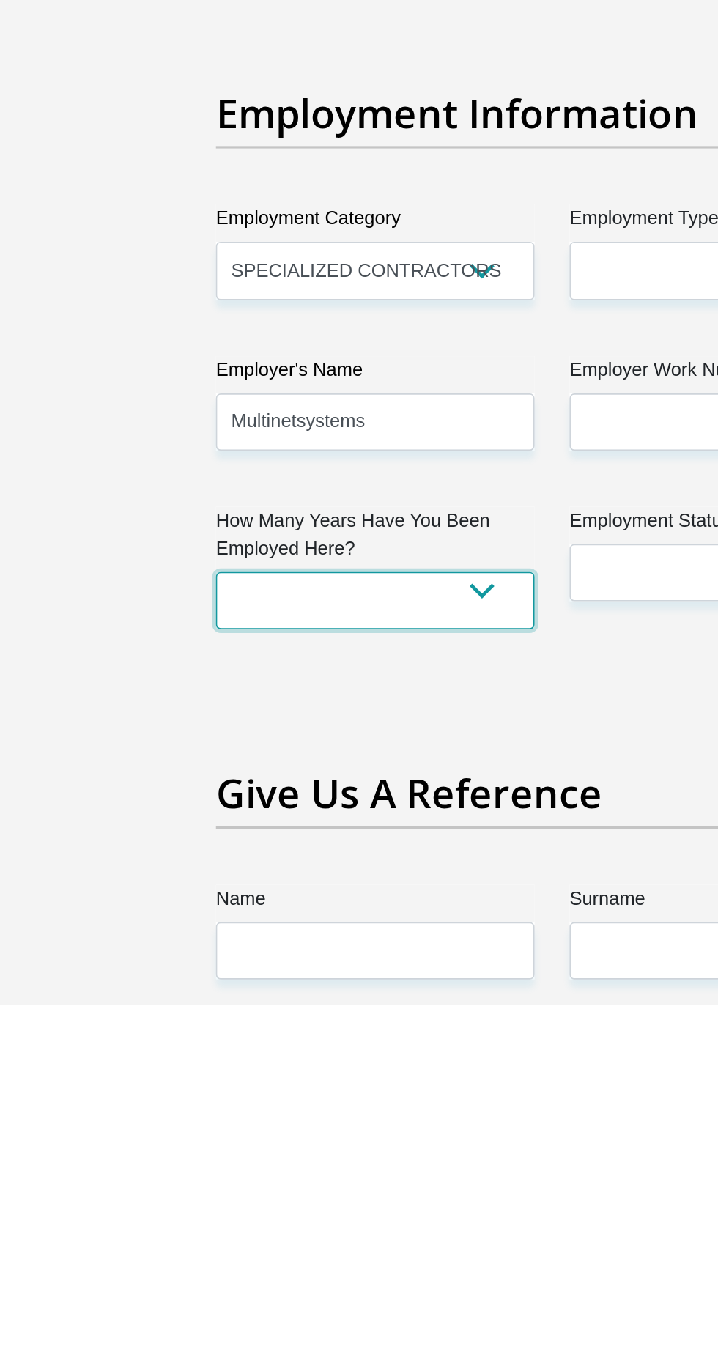
click at [311, 1093] on select "less than 1 year 1-3 years 3-5 years 5+ years" at bounding box center [248, 1111] width 200 height 36
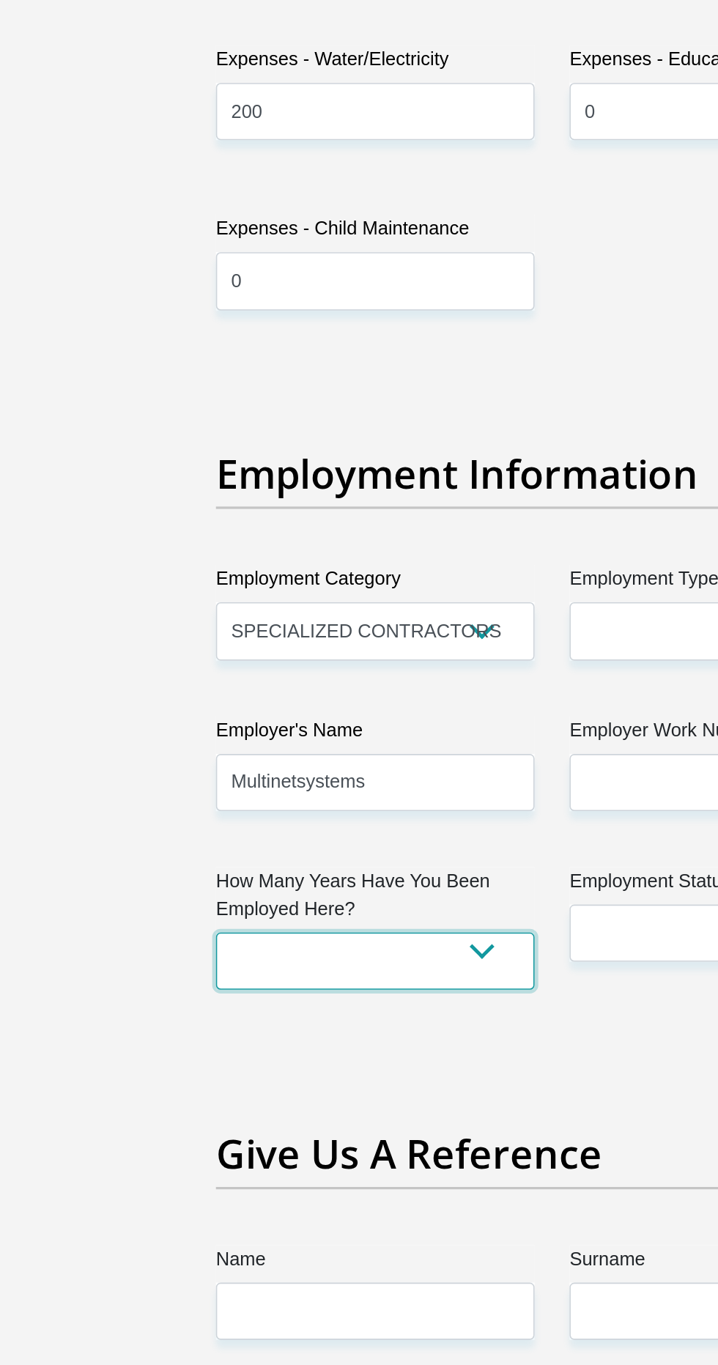
select select "24"
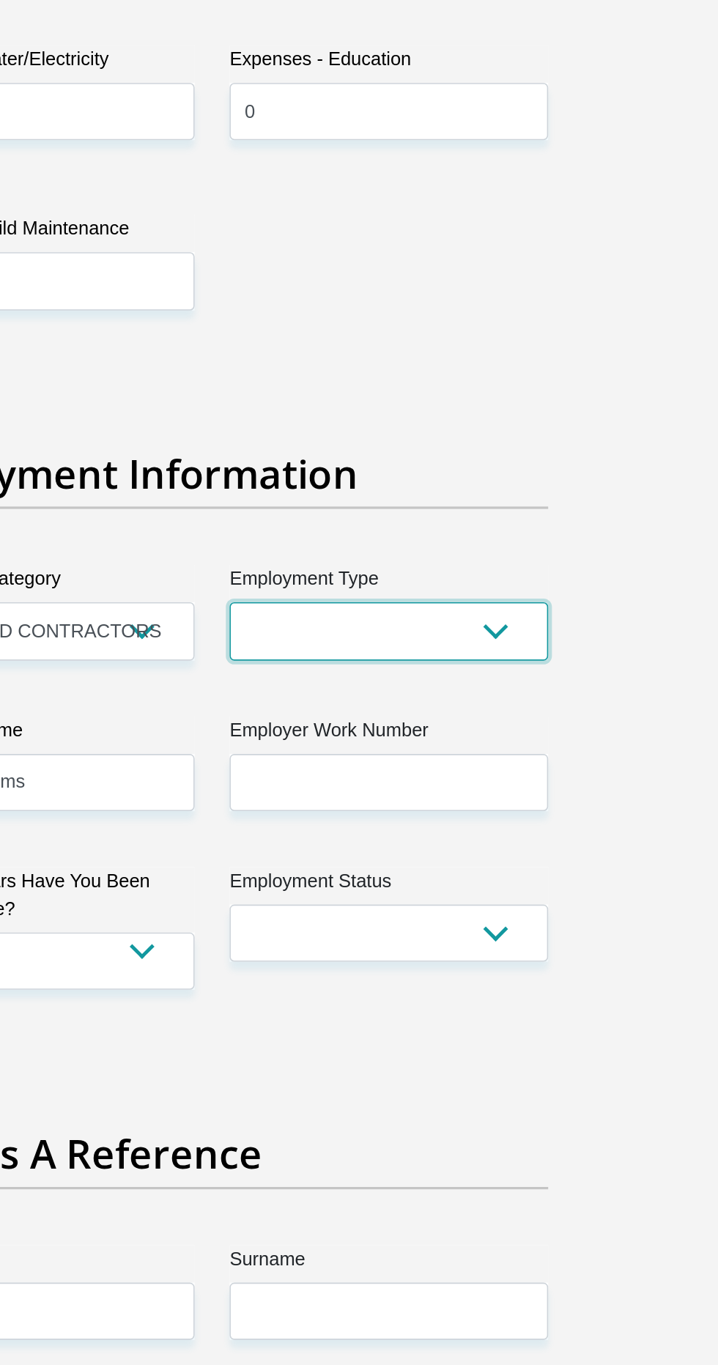
click at [528, 886] on select "College/Lecturer Craft Seller Creative Driver Executive Farmer Forces - Non Com…" at bounding box center [470, 904] width 200 height 36
select select "Outside Worker"
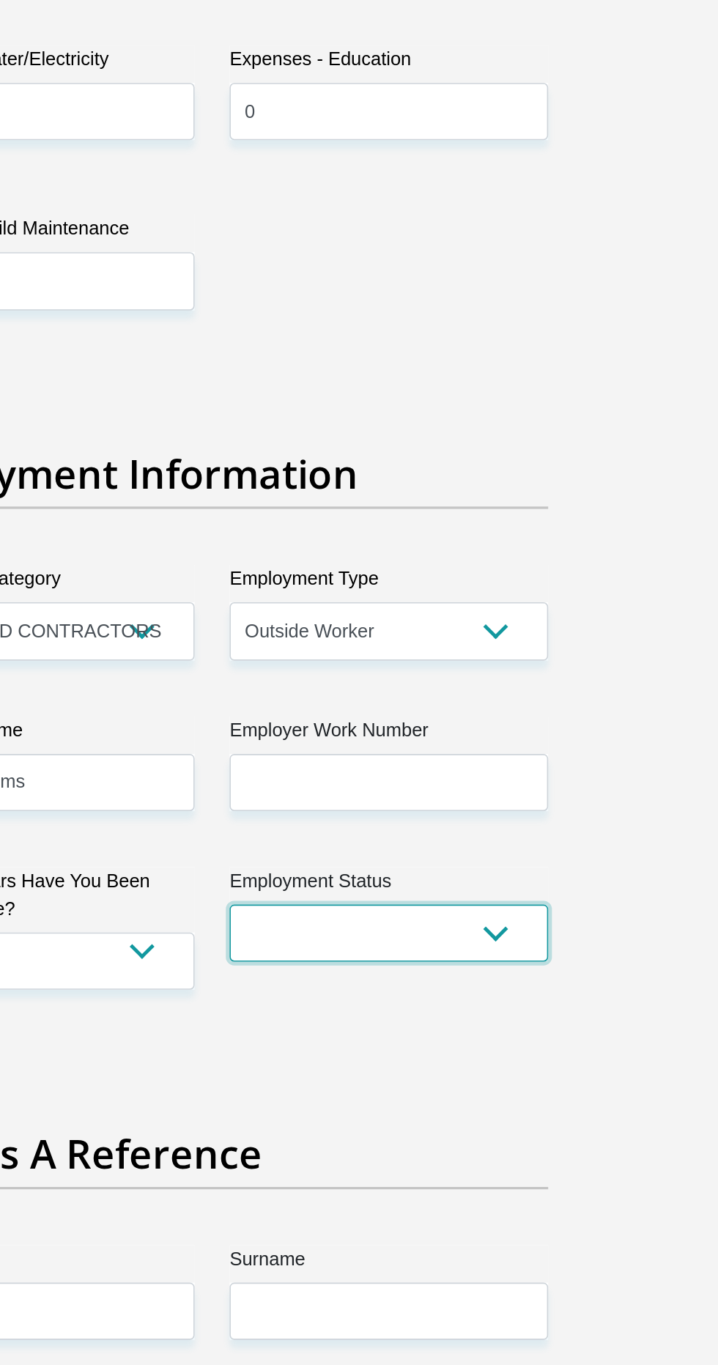
click at [395, 1076] on select "Permanent/Full-time Part-time/Casual [DEMOGRAPHIC_DATA] Worker Self-Employed Ho…" at bounding box center [470, 1094] width 200 height 36
select select "1"
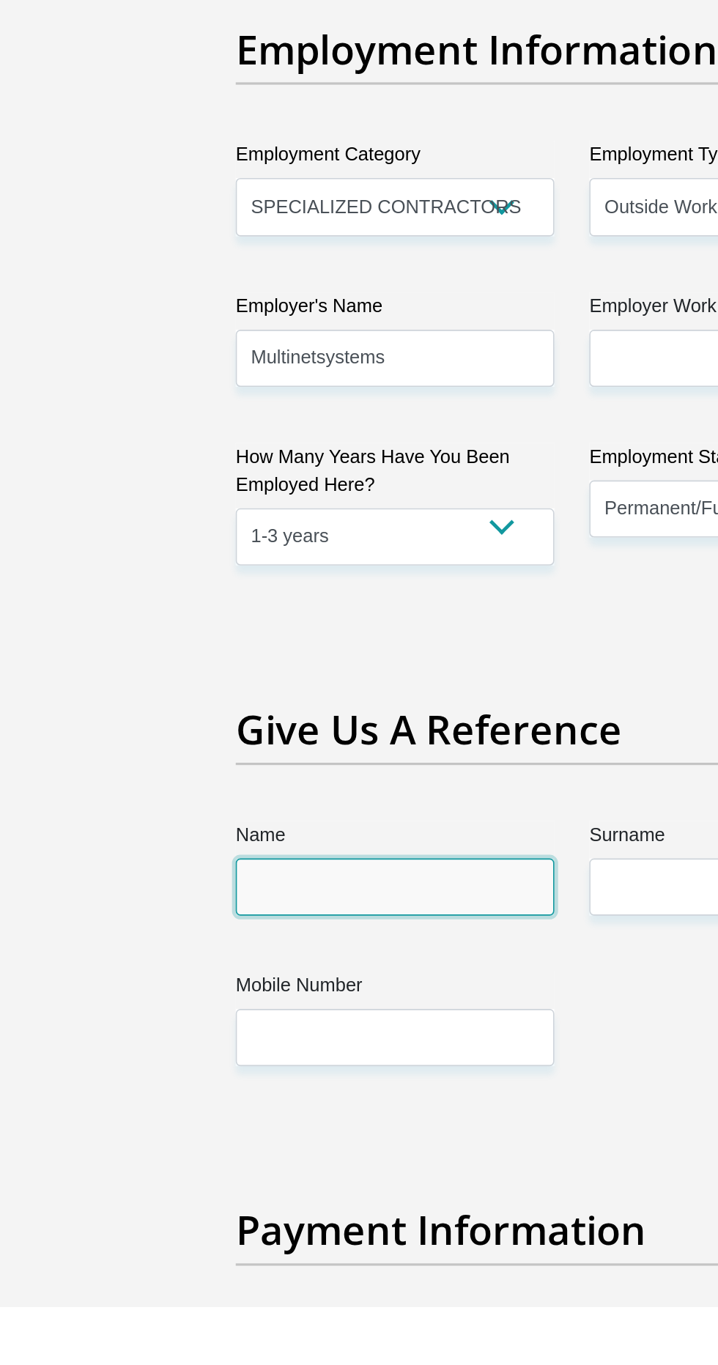
click at [169, 1084] on input "Name" at bounding box center [248, 1102] width 200 height 36
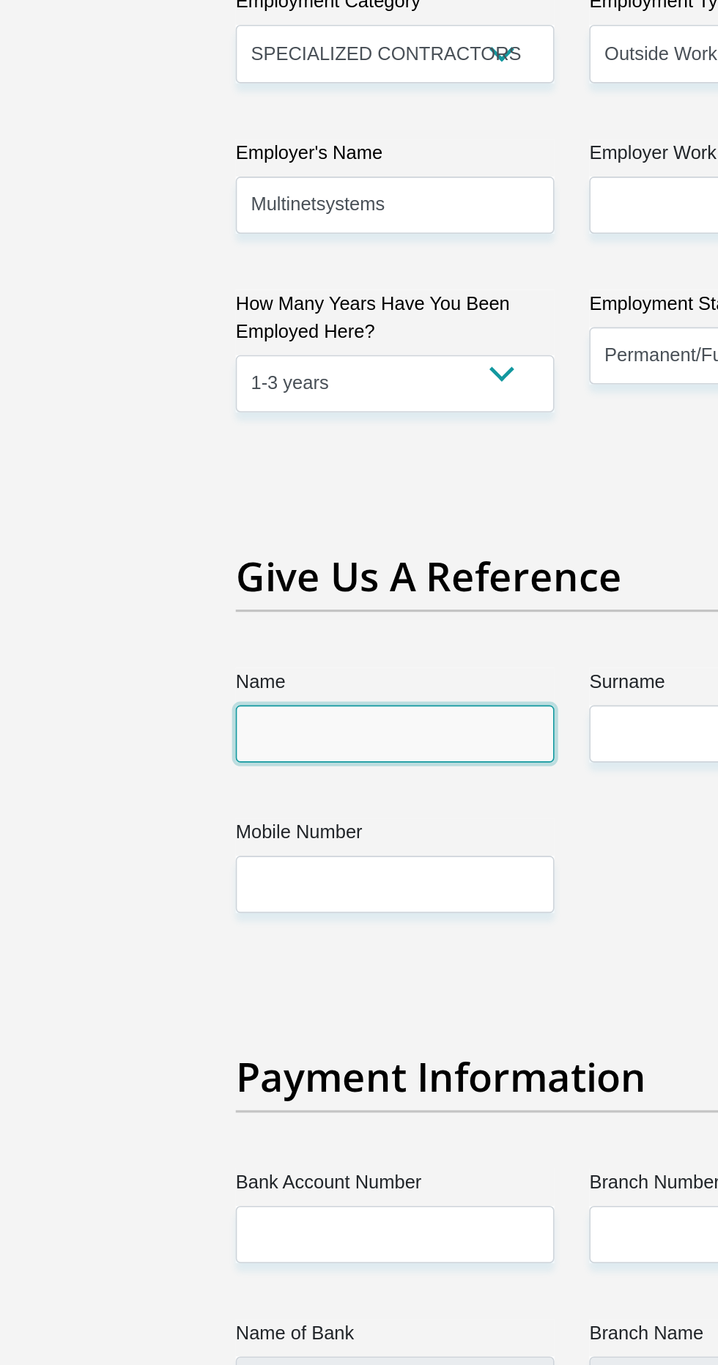
scroll to position [2499, 0]
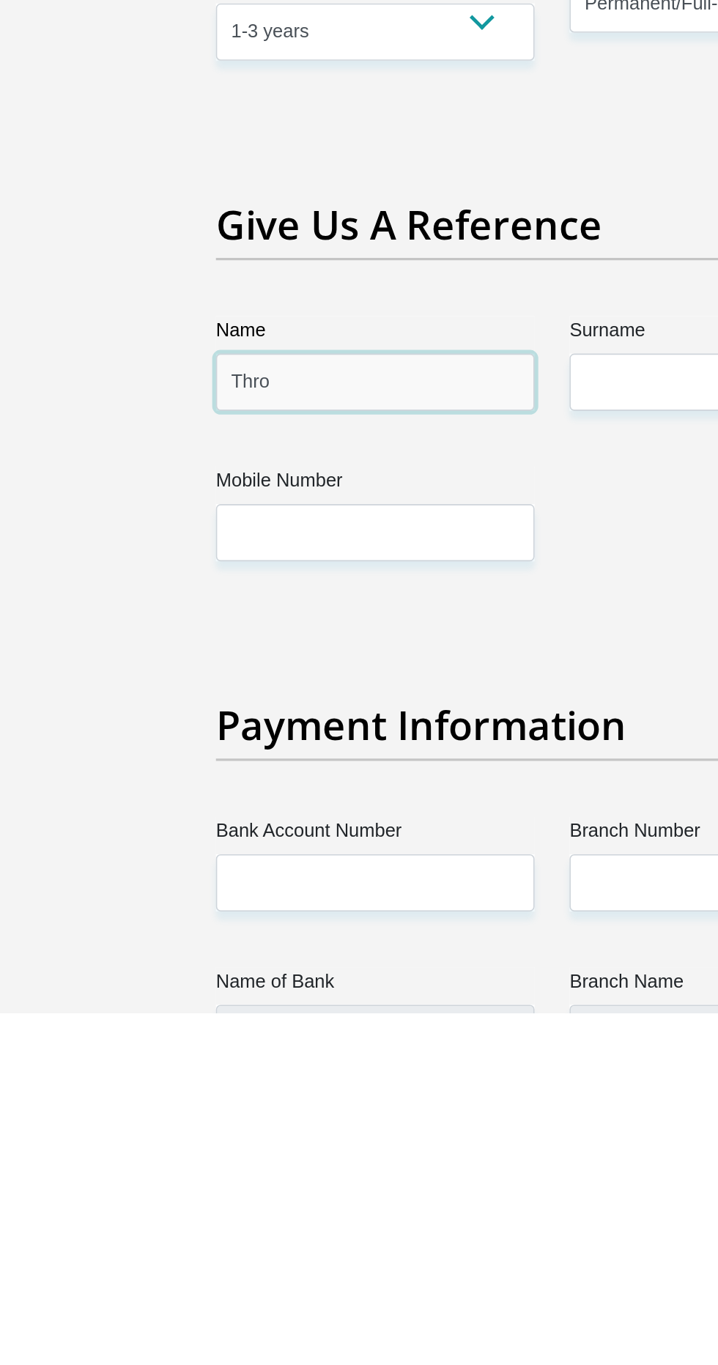
type input "Thro"
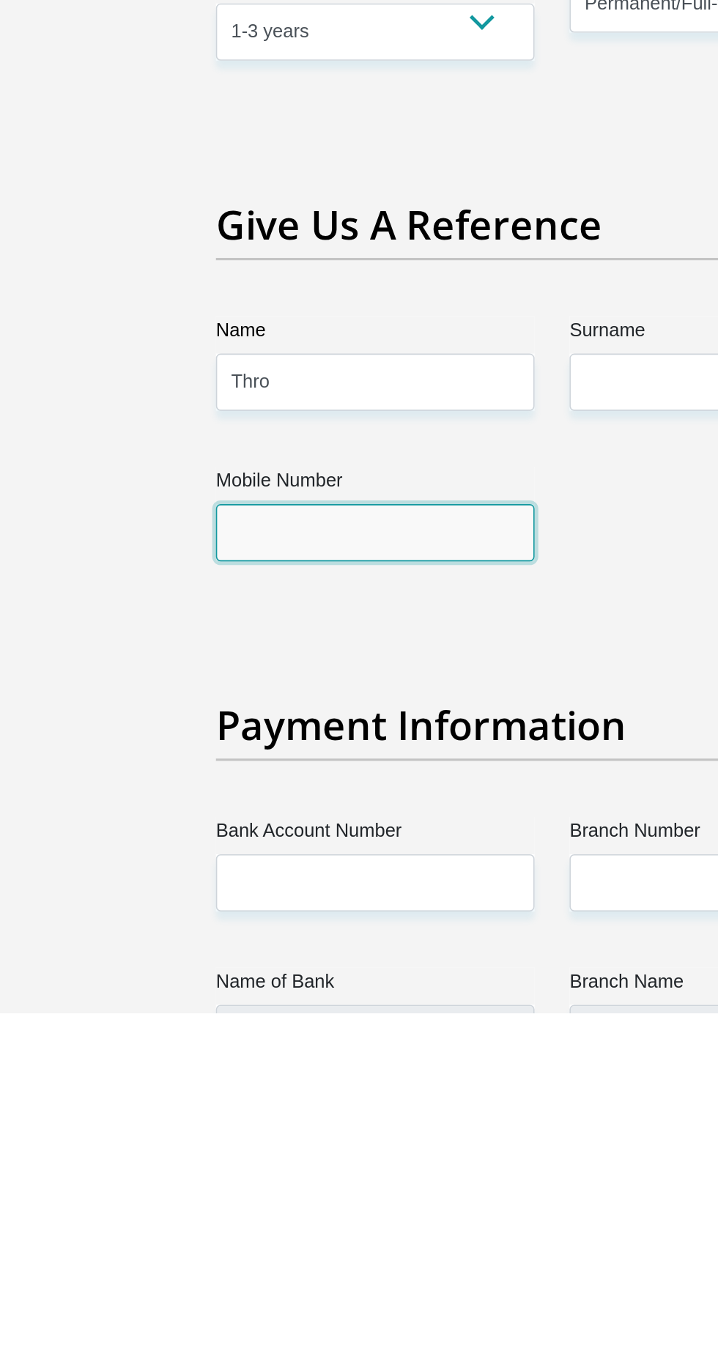
click at [177, 1046] on input "Mobile Number" at bounding box center [248, 1064] width 200 height 36
type input "081514"
type input "081 514 7599"
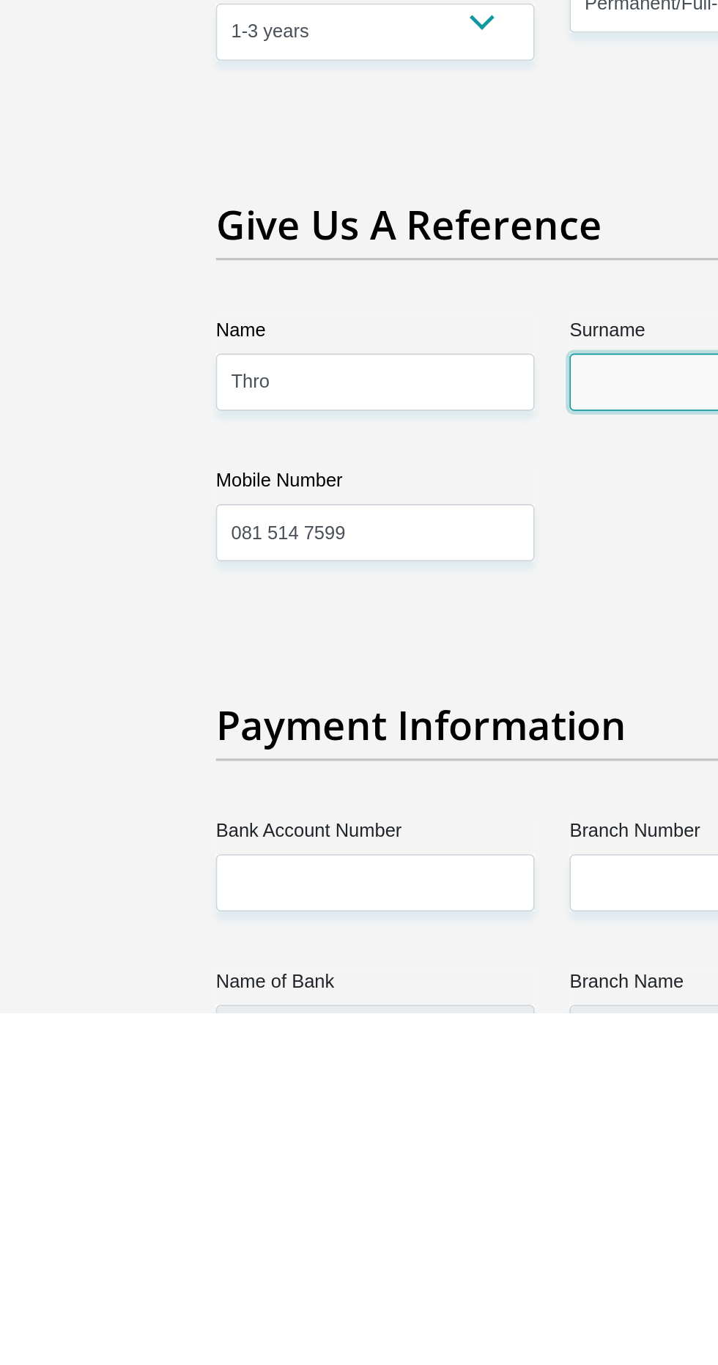
click at [404, 951] on input "Surname" at bounding box center [470, 969] width 200 height 36
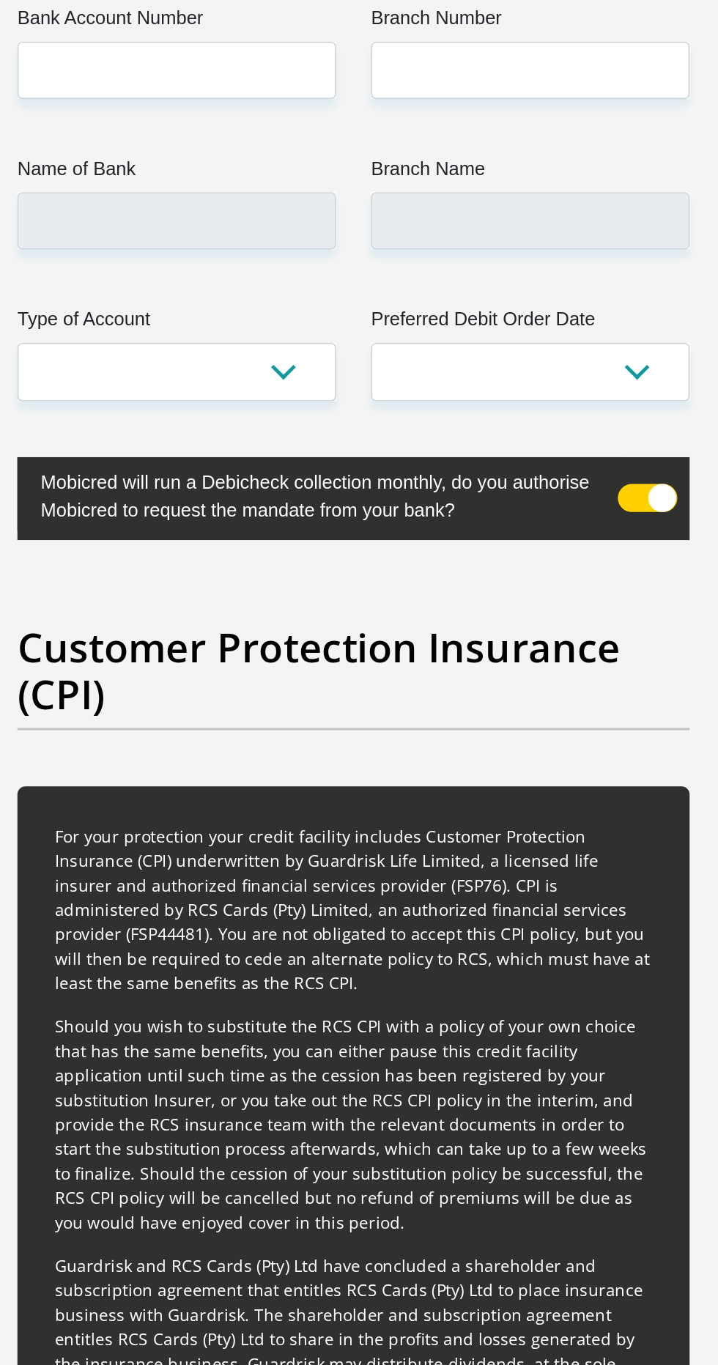
scroll to position [3240, 0]
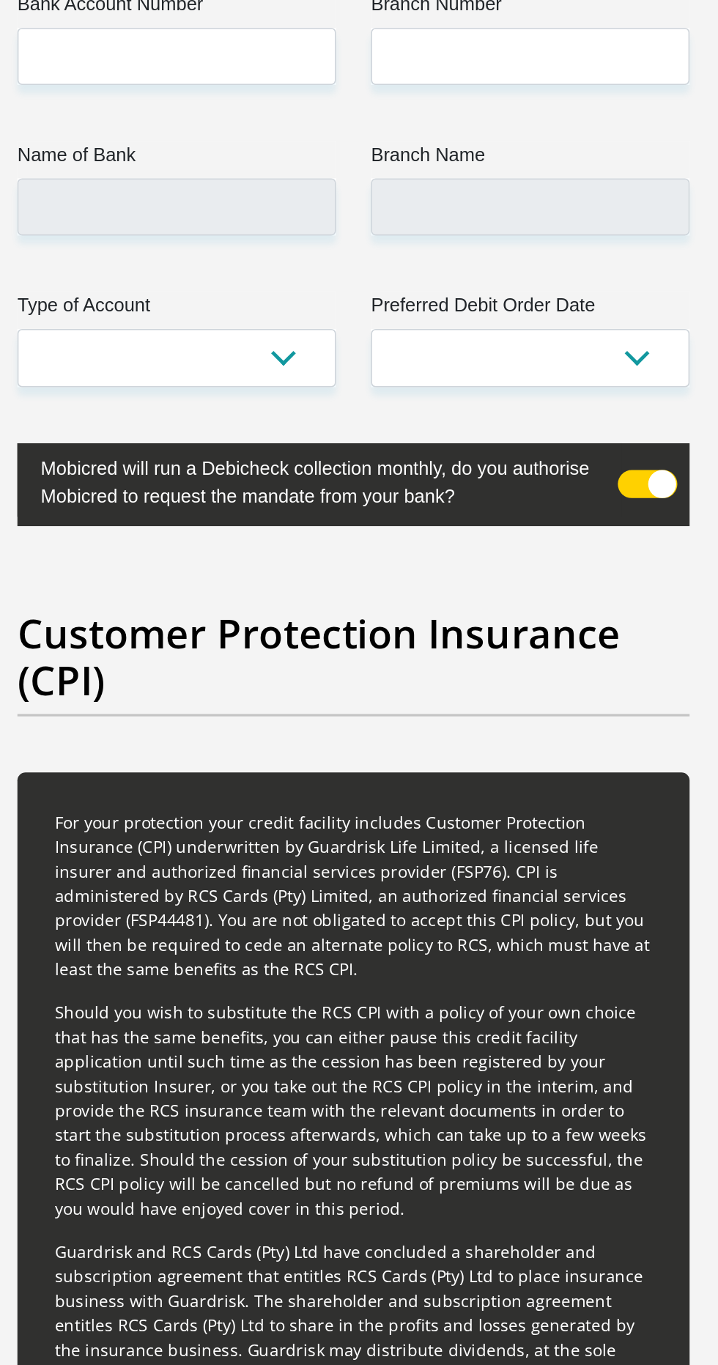
type input "Motlhagodi"
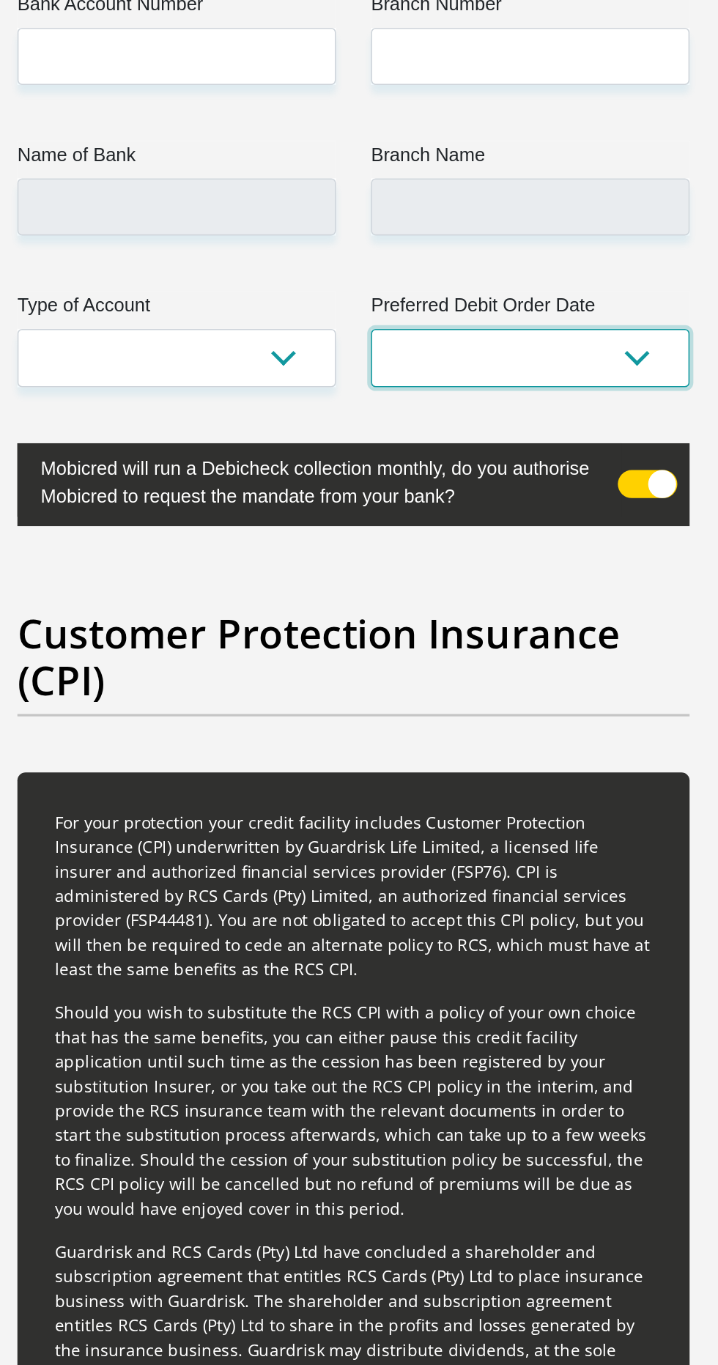
click at [525, 714] on select "1st 2nd 3rd 4th 5th 7th 18th 19th 20th 21st 22nd 23rd 24th 25th 26th 27th 28th …" at bounding box center [470, 732] width 200 height 36
select select "1"
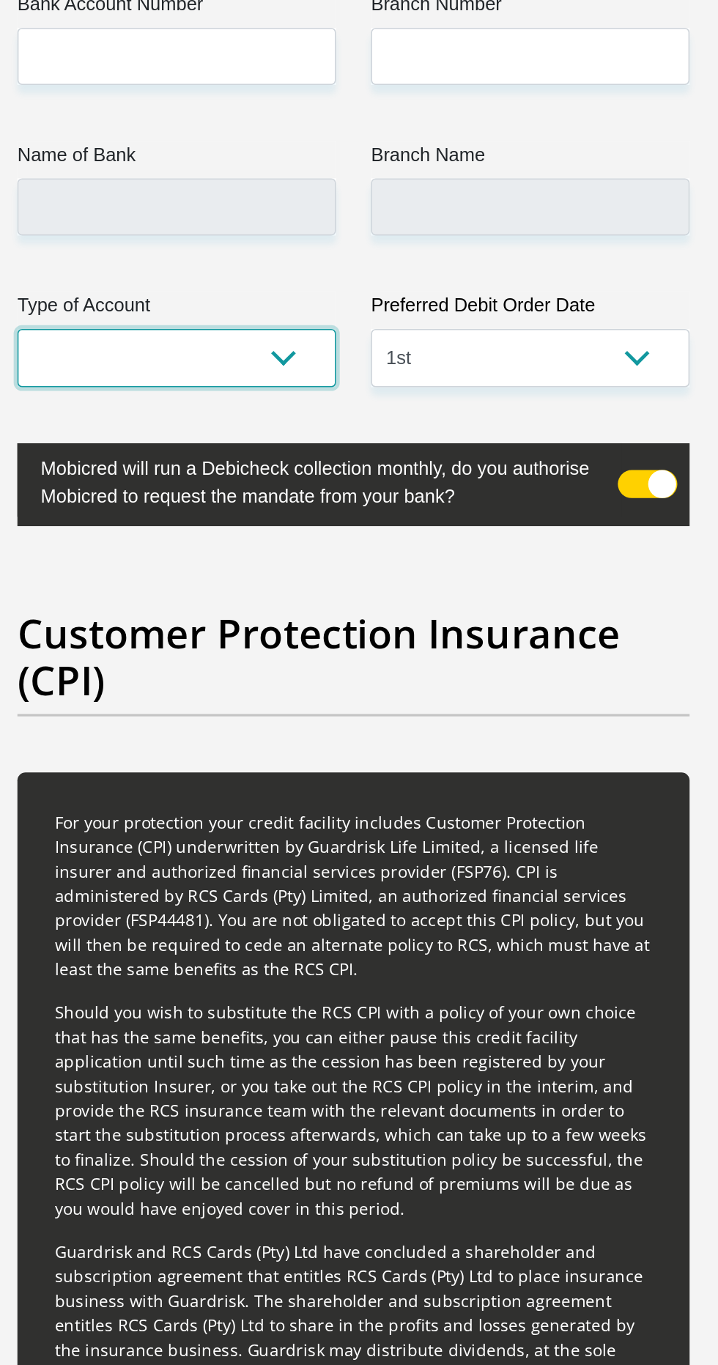
click at [308, 714] on select "Cheque Savings" at bounding box center [248, 732] width 200 height 36
select select "SAV"
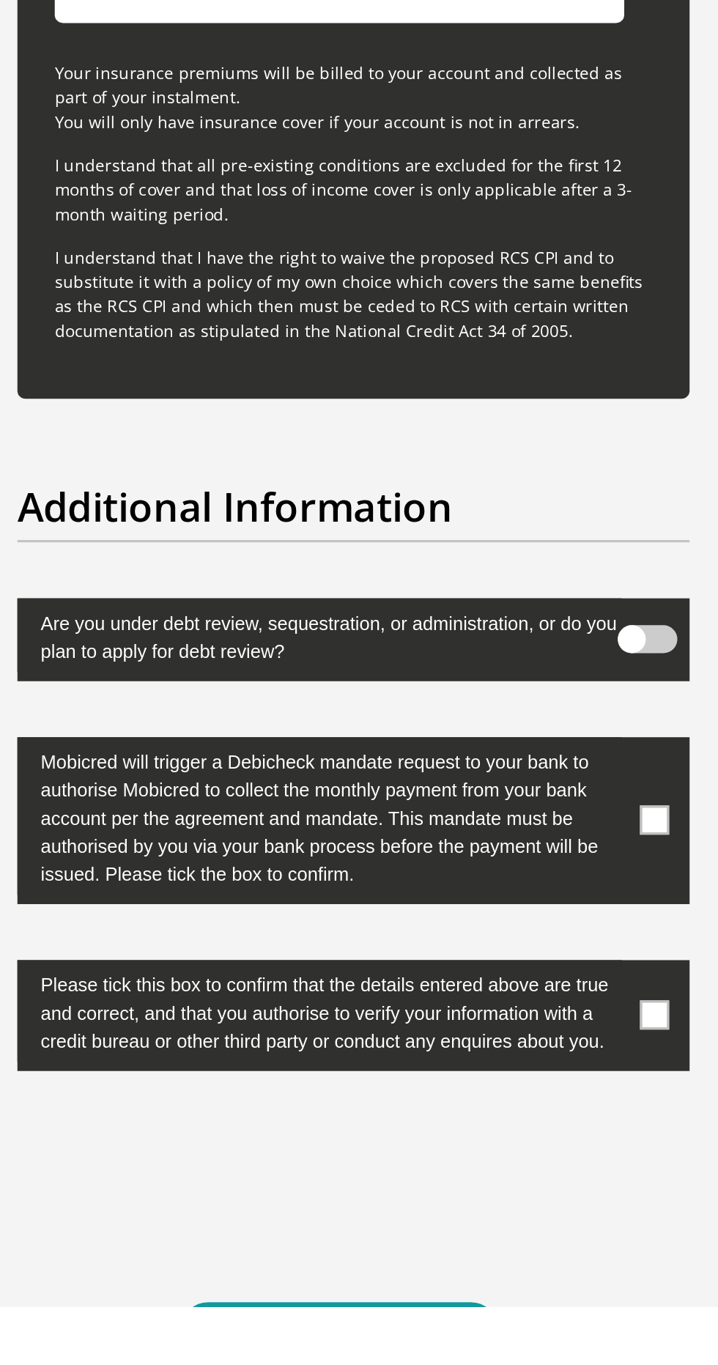
scroll to position [4388, 0]
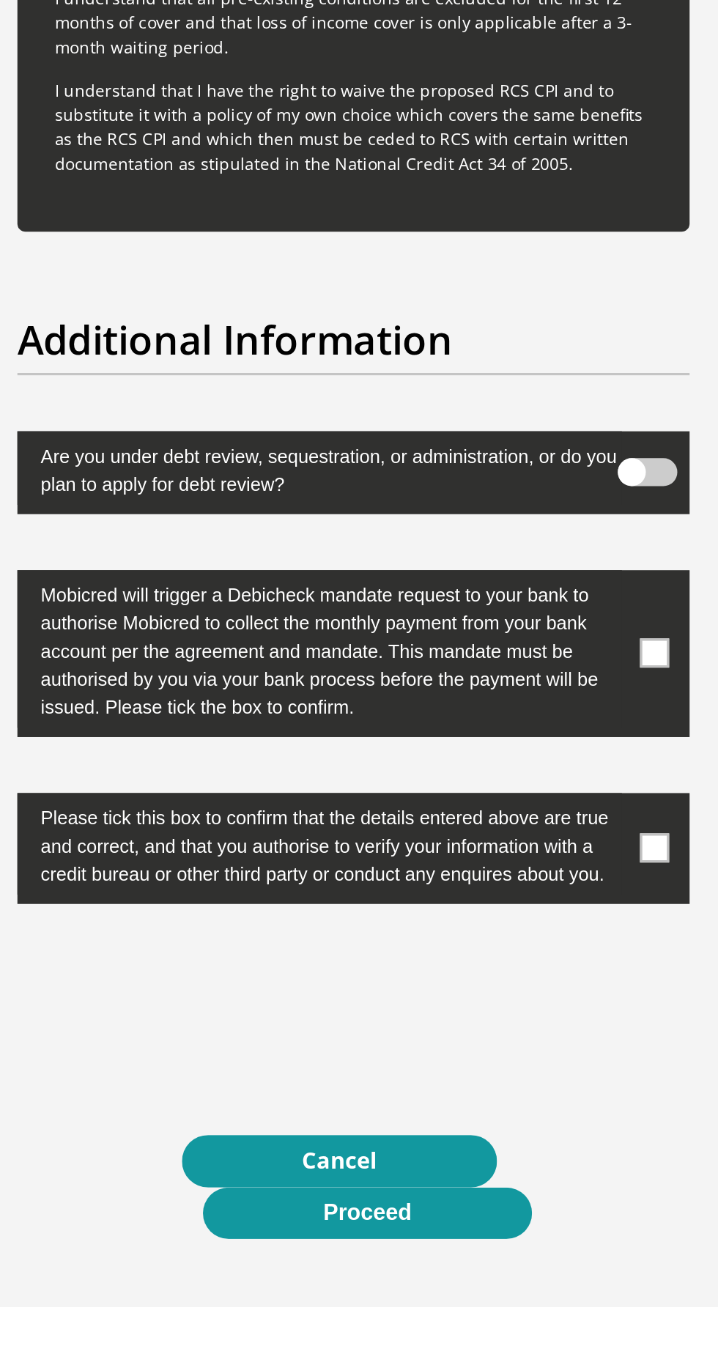
click at [377, 1290] on button "Proceed" at bounding box center [368, 1306] width 207 height 33
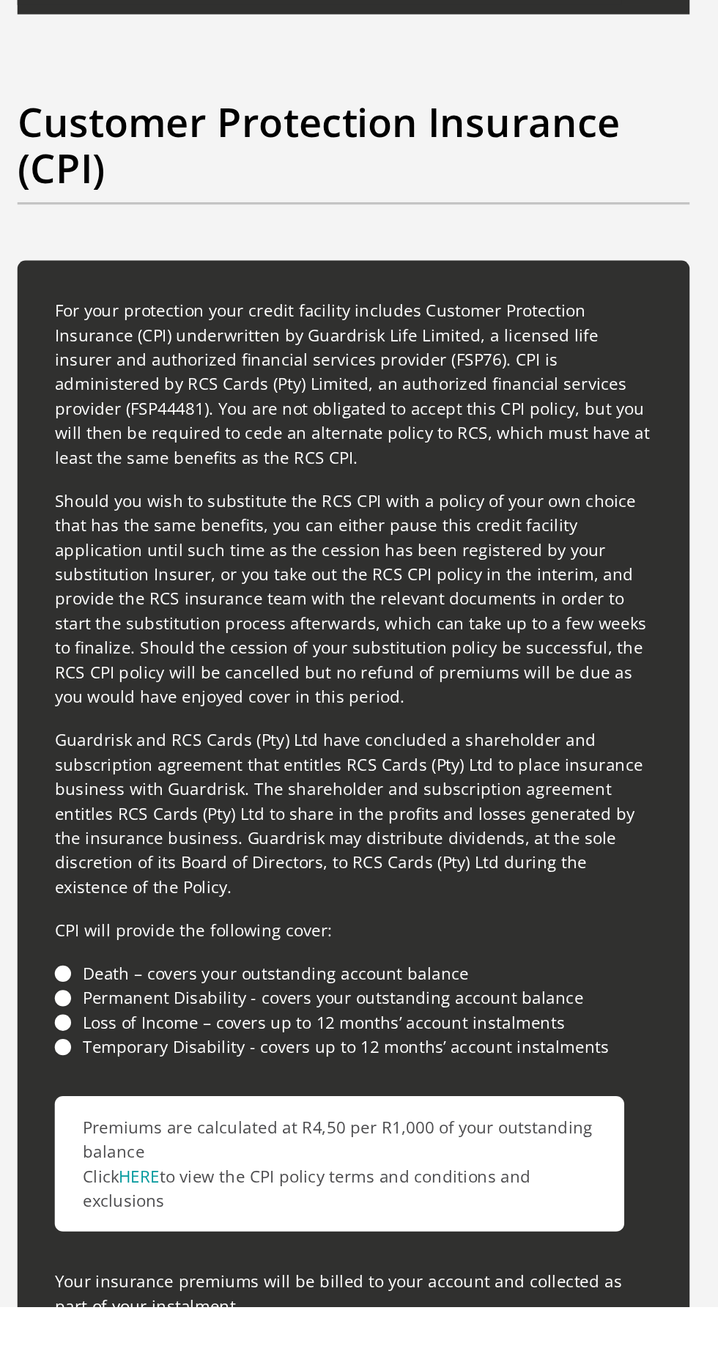
scroll to position [3552, 0]
